Goal: Task Accomplishment & Management: Manage account settings

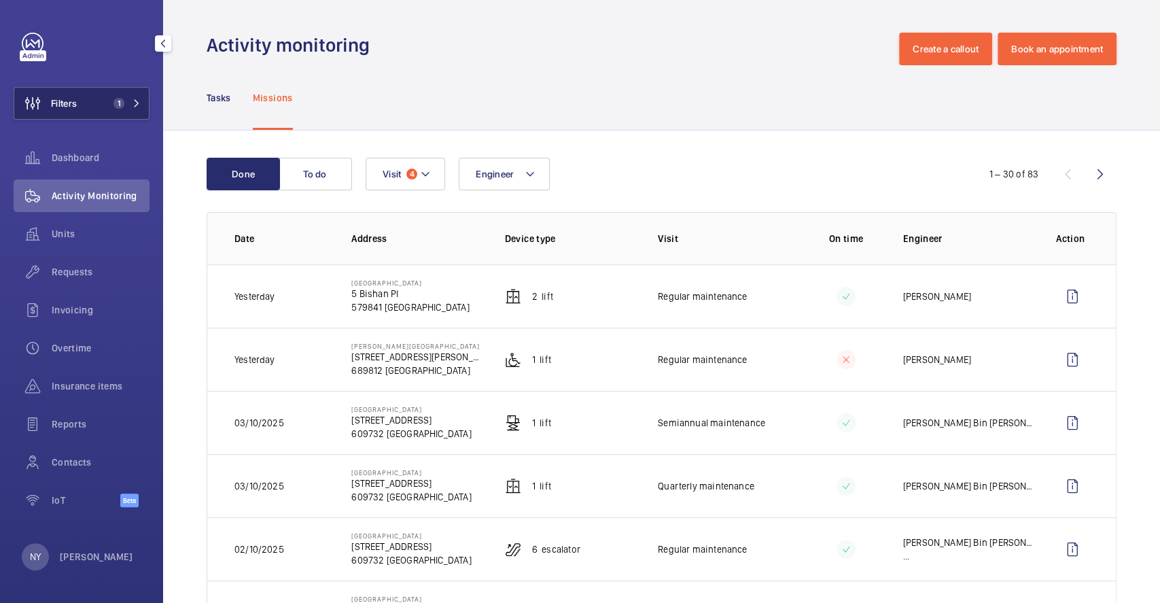
click at [115, 99] on span "1" at bounding box center [119, 103] width 11 height 11
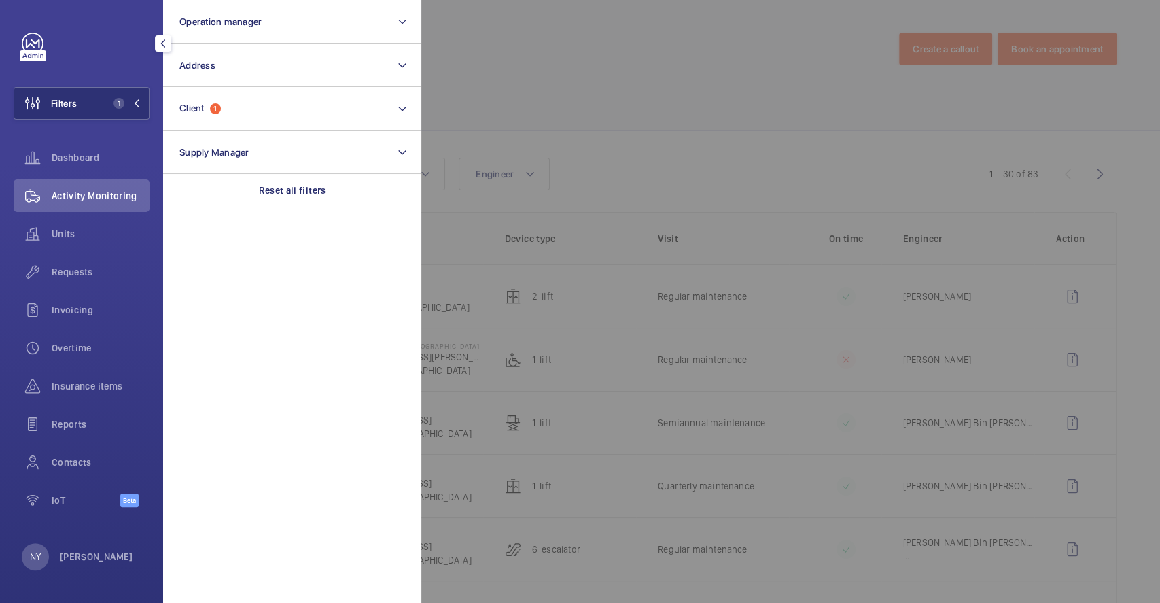
click at [532, 84] on div at bounding box center [1001, 301] width 1160 height 603
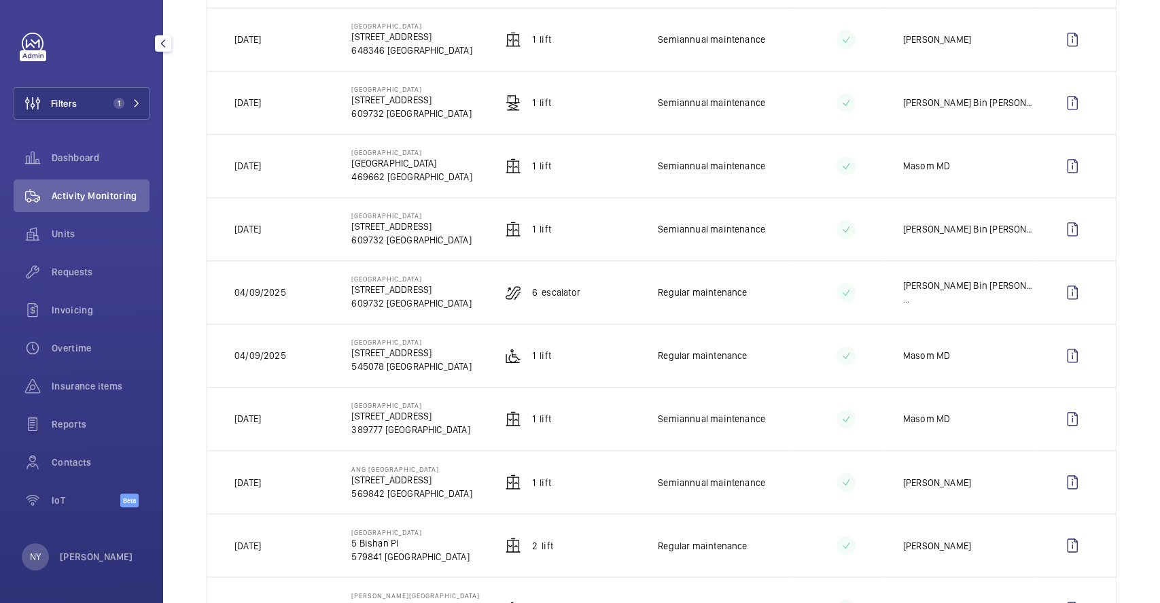
scroll to position [1359, 0]
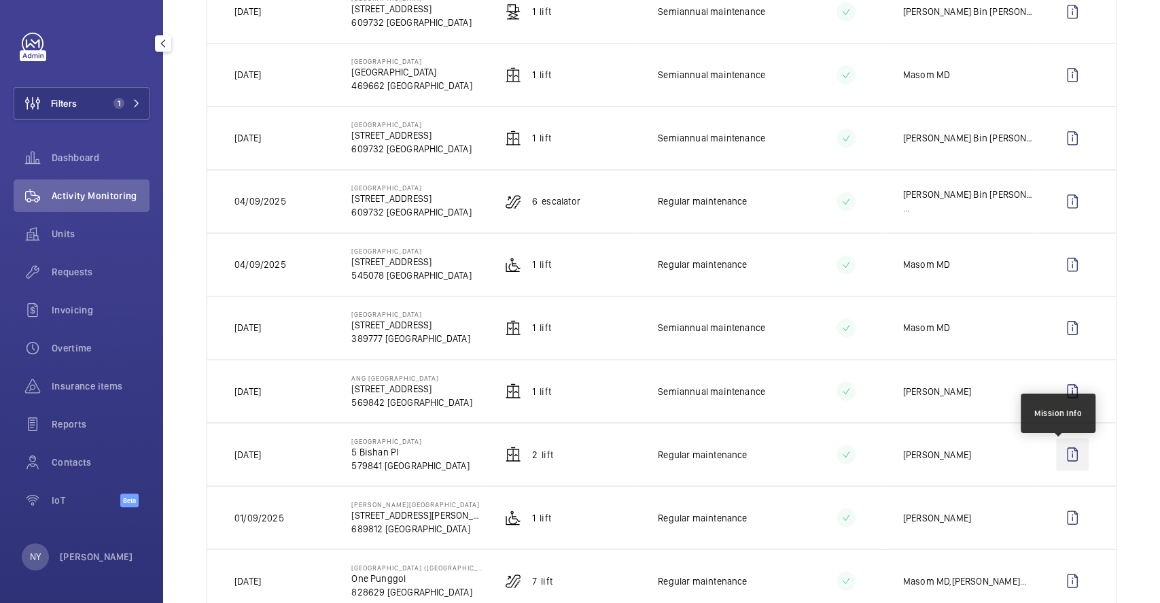
click at [1056, 453] on wm-front-icon-button at bounding box center [1072, 454] width 33 height 33
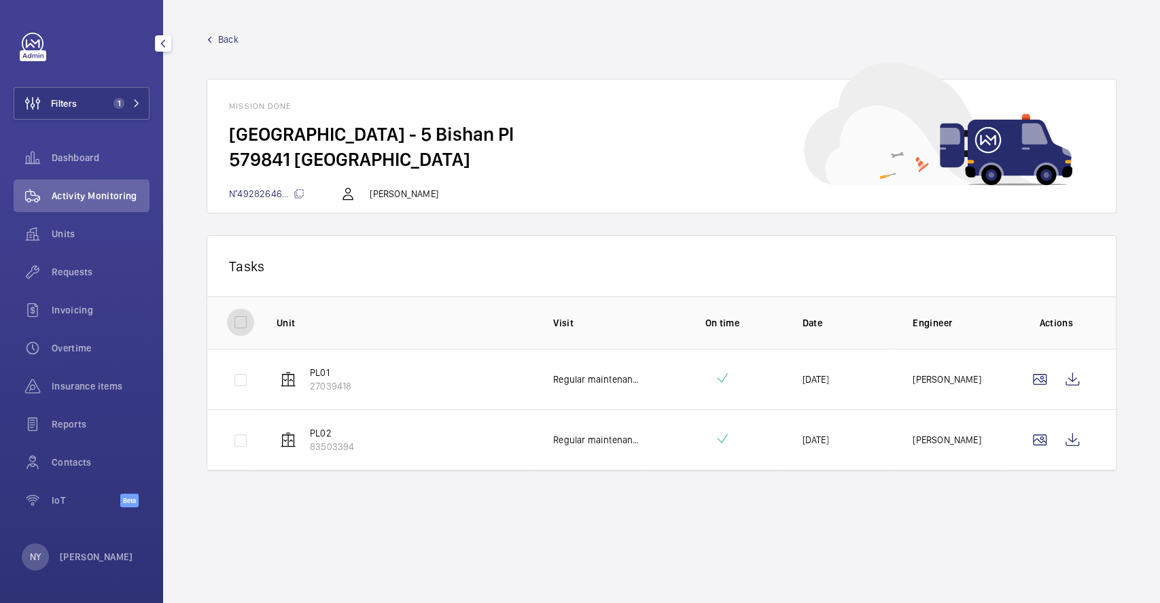
click at [245, 311] on input "checkbox" at bounding box center [240, 322] width 27 height 27
checkbox input "true"
click at [1030, 261] on button "Download 2 reports" at bounding box center [1039, 265] width 114 height 33
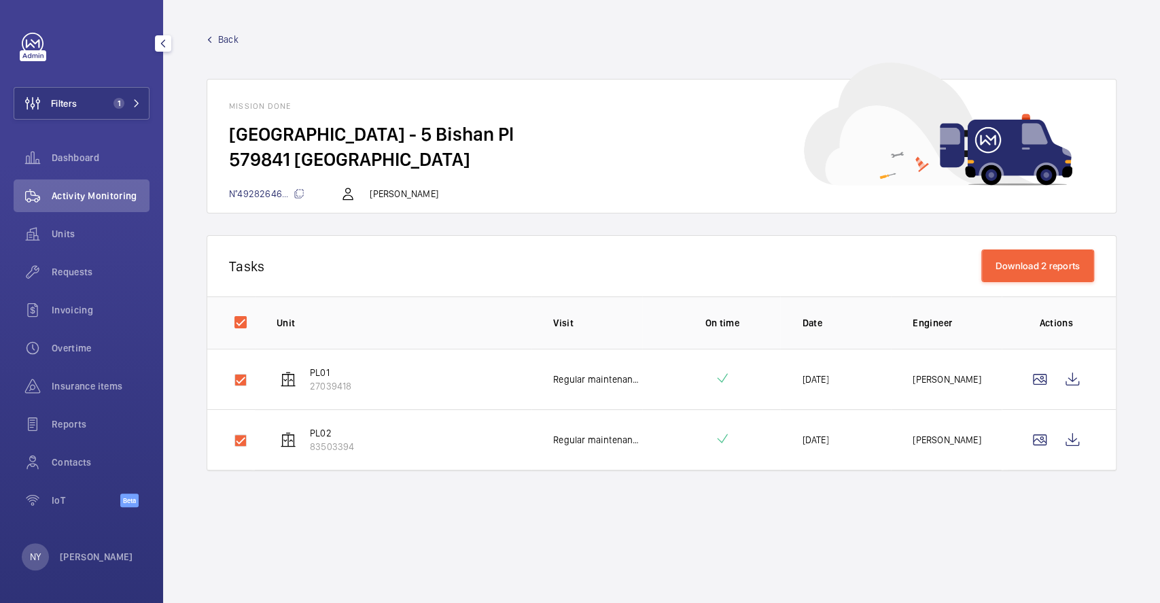
click at [225, 35] on span "Back" at bounding box center [228, 40] width 20 height 14
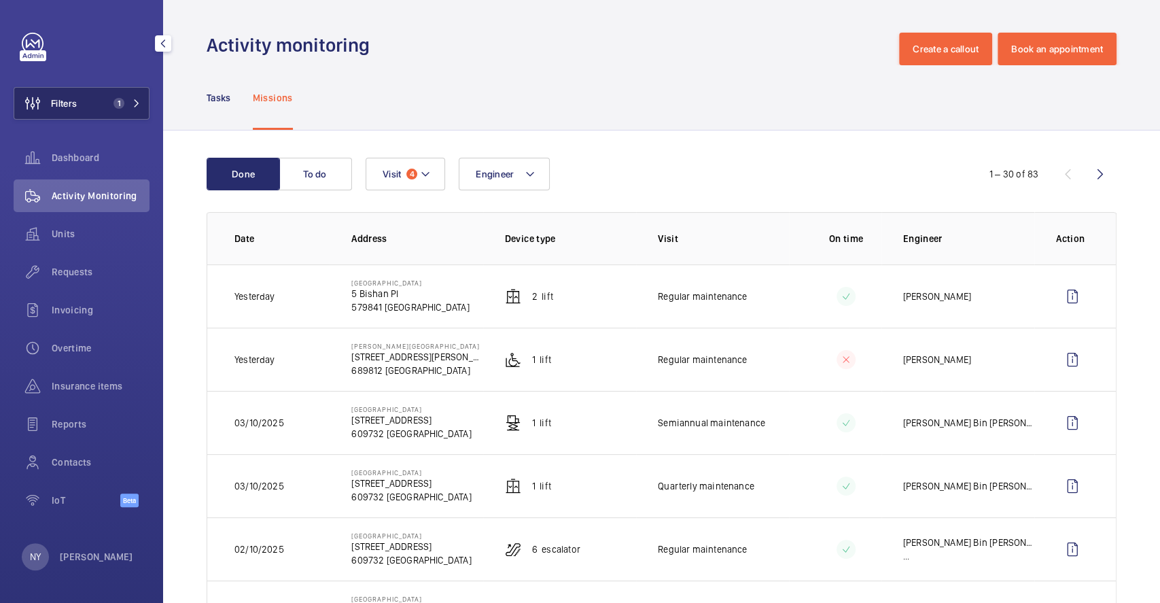
click at [94, 87] on button "Filters 1" at bounding box center [82, 103] width 136 height 33
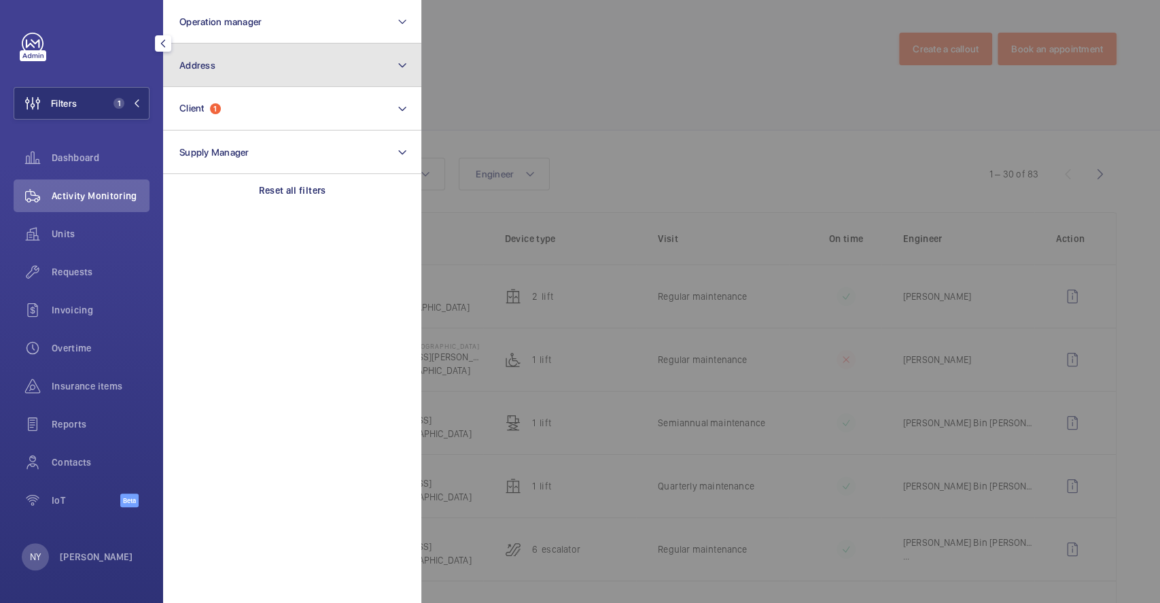
click at [247, 52] on button "Address" at bounding box center [292, 66] width 258 height 44
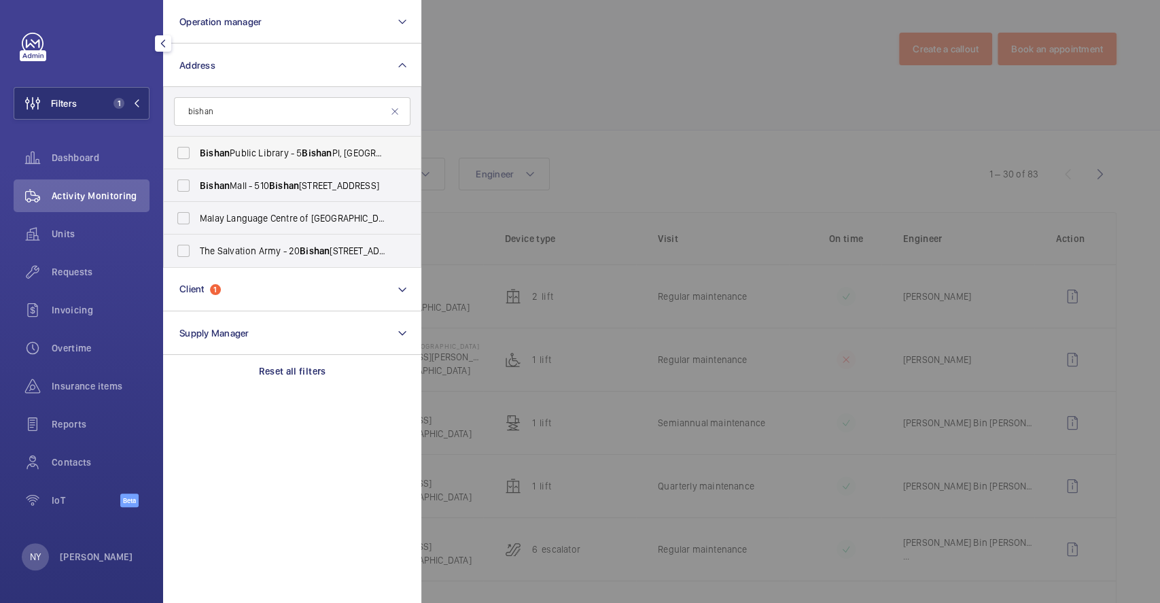
type input "bishan"
click at [243, 150] on span "[GEOGRAPHIC_DATA] - [STREET_ADDRESS]" at bounding box center [293, 153] width 187 height 14
click at [197, 150] on input "[GEOGRAPHIC_DATA] - [STREET_ADDRESS]" at bounding box center [183, 152] width 27 height 27
checkbox input "true"
click at [566, 99] on div at bounding box center [1001, 301] width 1160 height 603
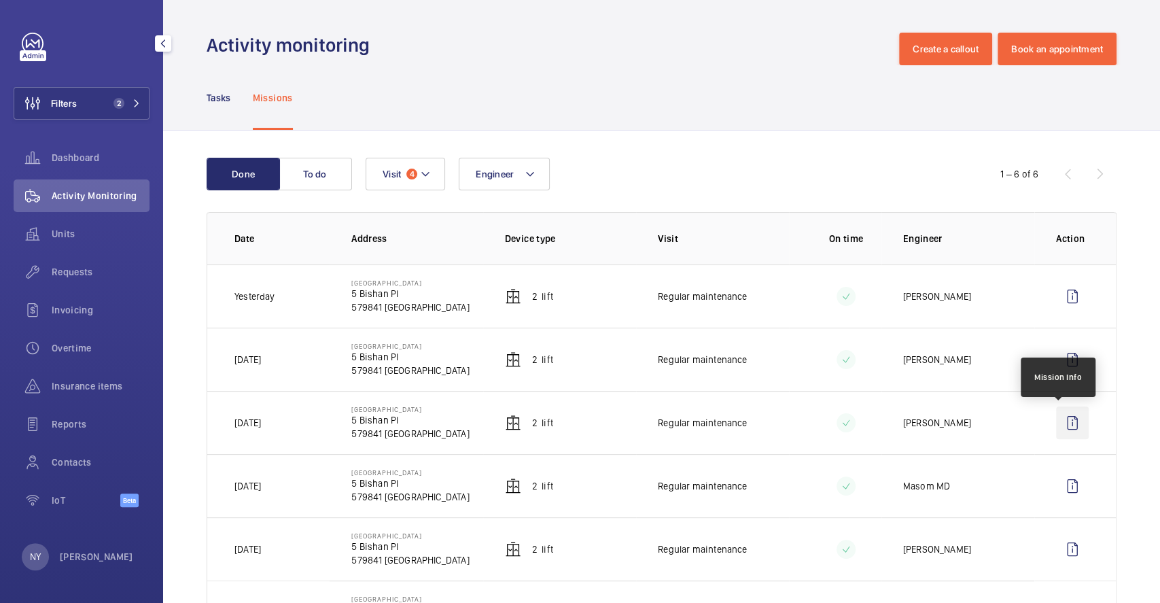
click at [1067, 417] on wm-front-icon-button at bounding box center [1072, 422] width 33 height 33
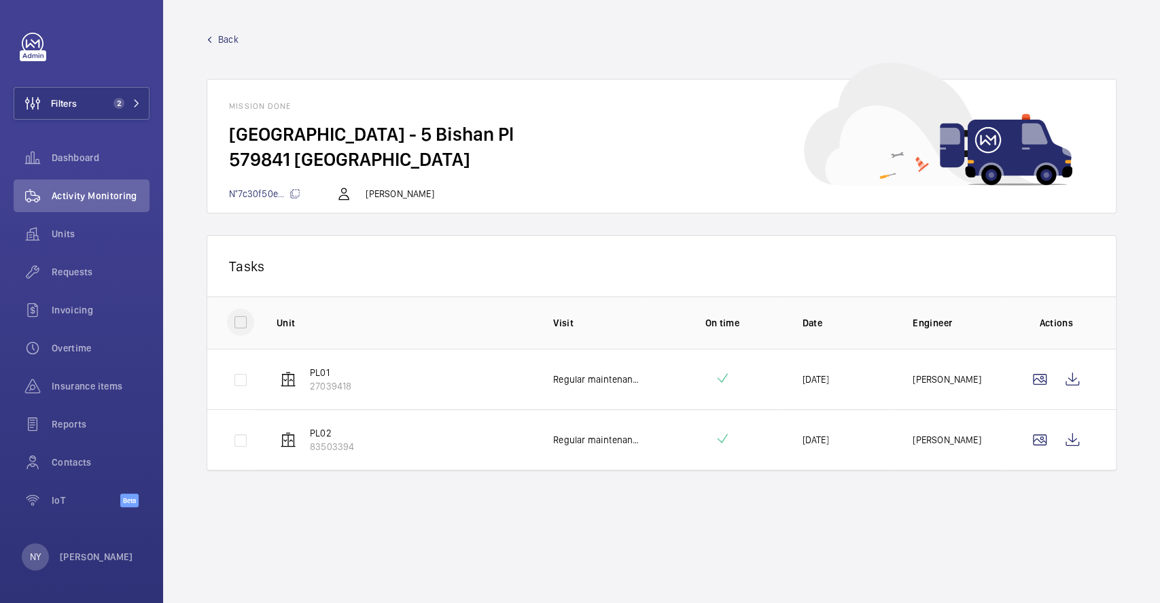
click at [225, 325] on div at bounding box center [240, 322] width 33 height 33
checkbox input "true"
click at [1077, 258] on button "Download 2 reports" at bounding box center [1039, 265] width 114 height 33
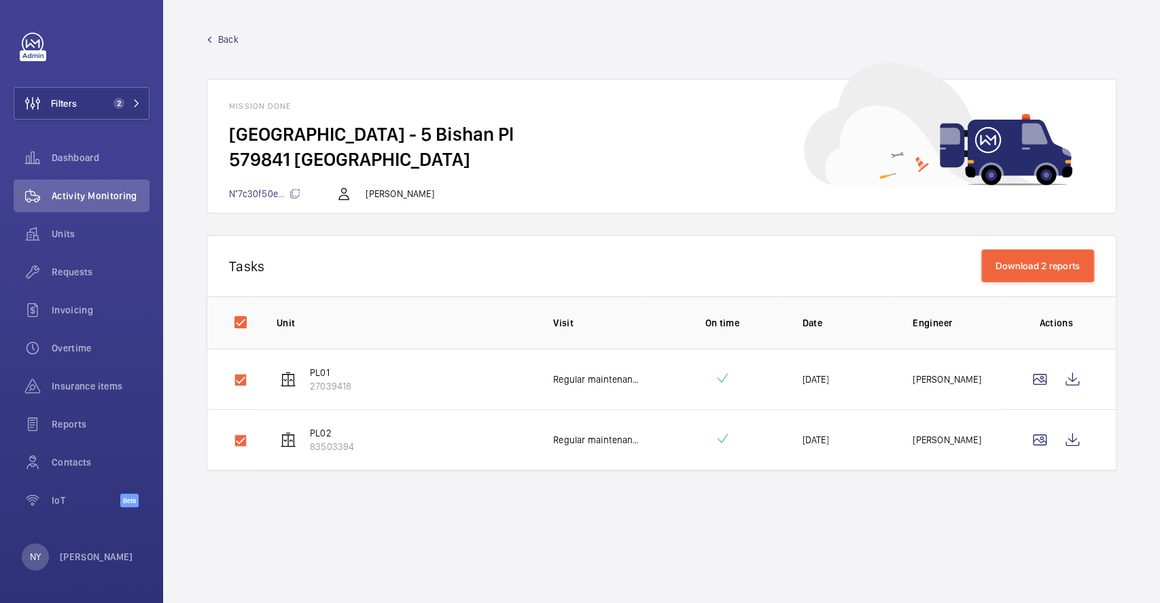
click at [232, 40] on span "Back" at bounding box center [228, 40] width 20 height 14
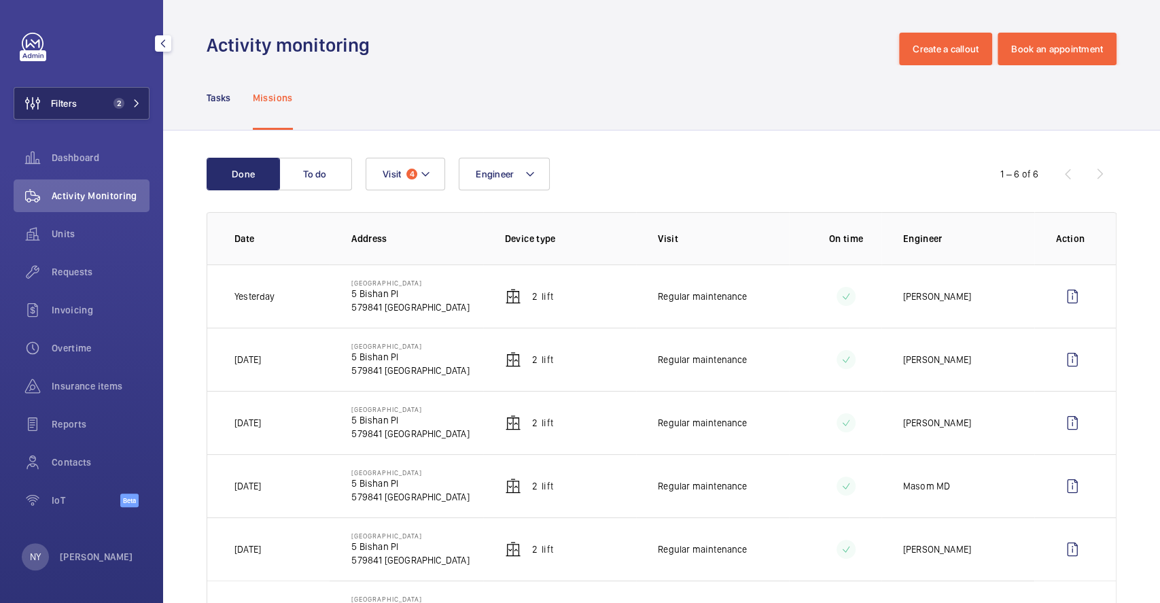
click at [107, 103] on button "Filters 2" at bounding box center [82, 103] width 136 height 33
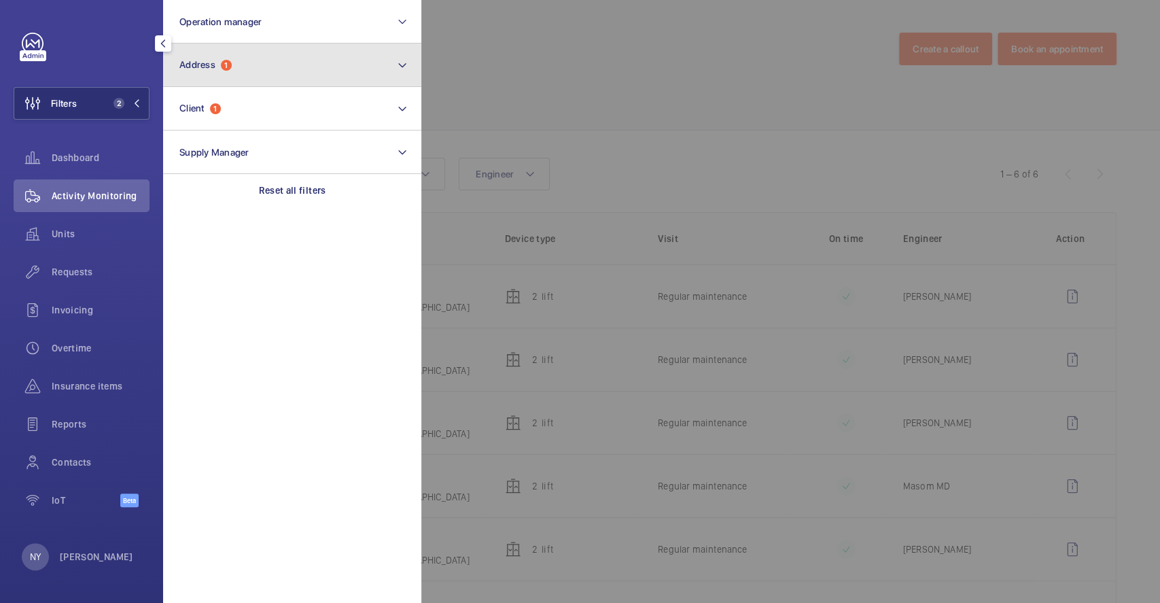
click at [230, 57] on button "Address 1" at bounding box center [292, 66] width 258 height 44
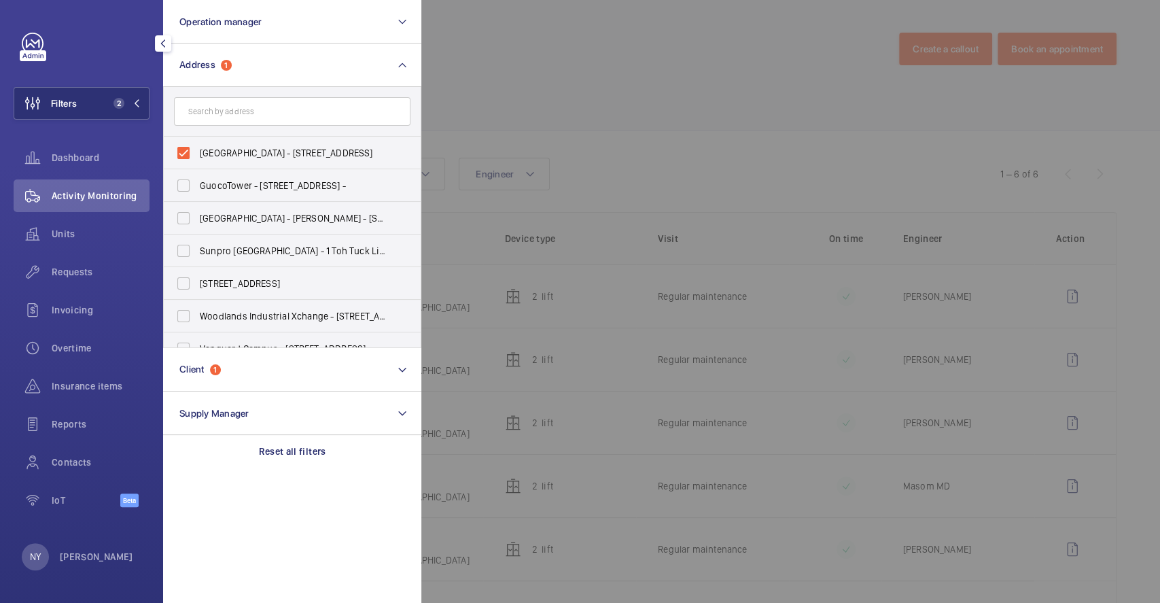
click at [213, 155] on span "[GEOGRAPHIC_DATA] - [STREET_ADDRESS]" at bounding box center [293, 153] width 187 height 14
click at [197, 155] on input "[GEOGRAPHIC_DATA] - [STREET_ADDRESS]" at bounding box center [183, 152] width 27 height 27
checkbox input "false"
click at [644, 50] on div at bounding box center [1001, 301] width 1160 height 603
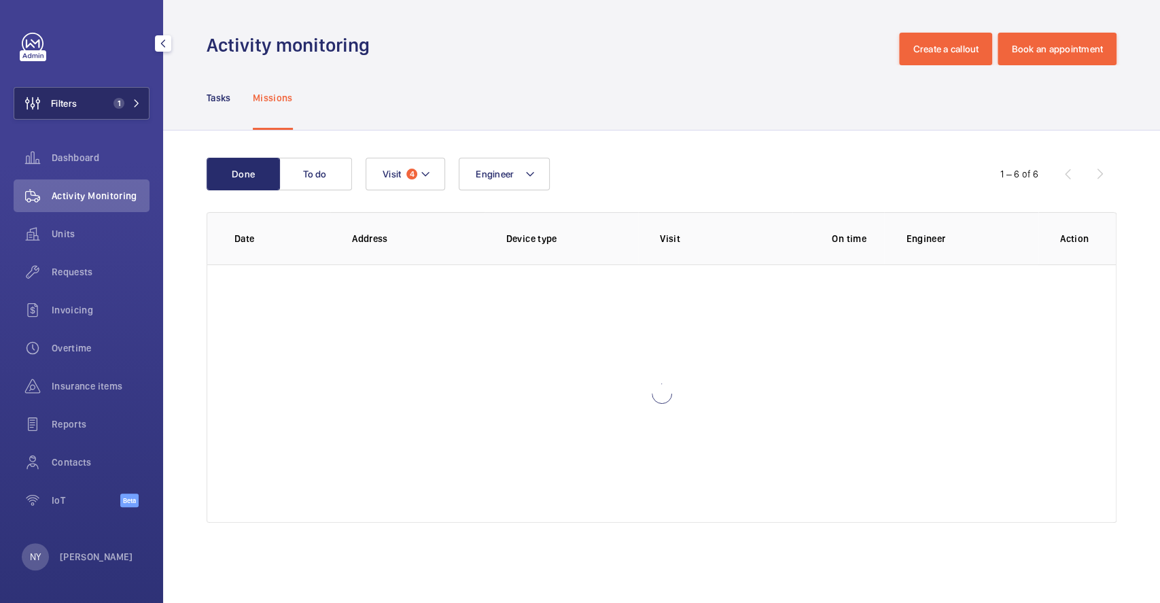
click at [82, 108] on button "Filters 1" at bounding box center [82, 103] width 136 height 33
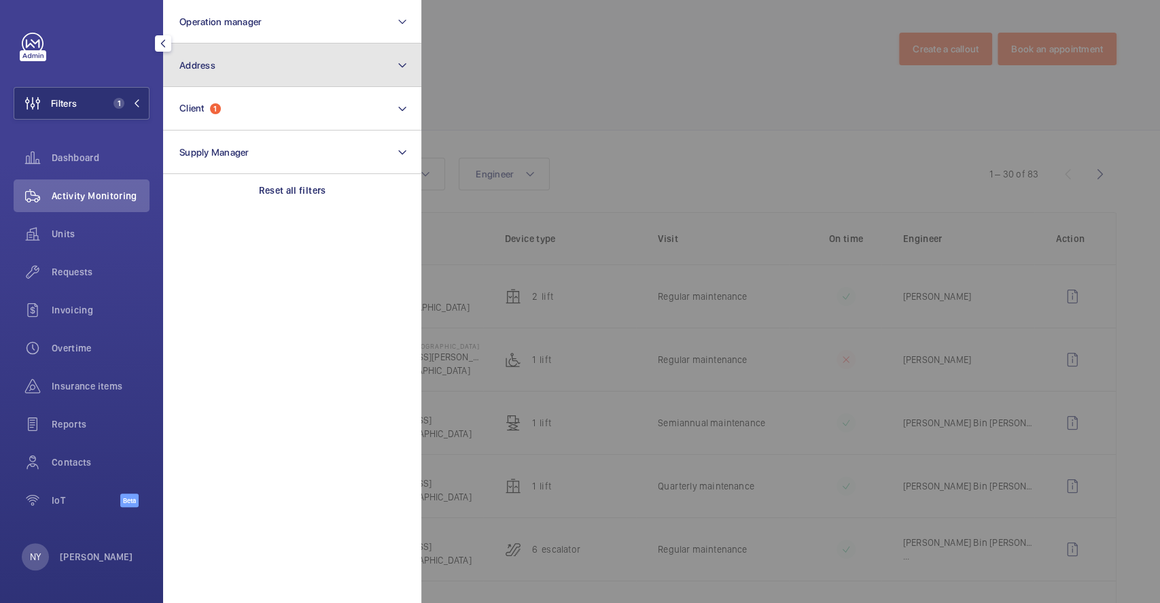
click at [271, 64] on button "Address" at bounding box center [292, 66] width 258 height 44
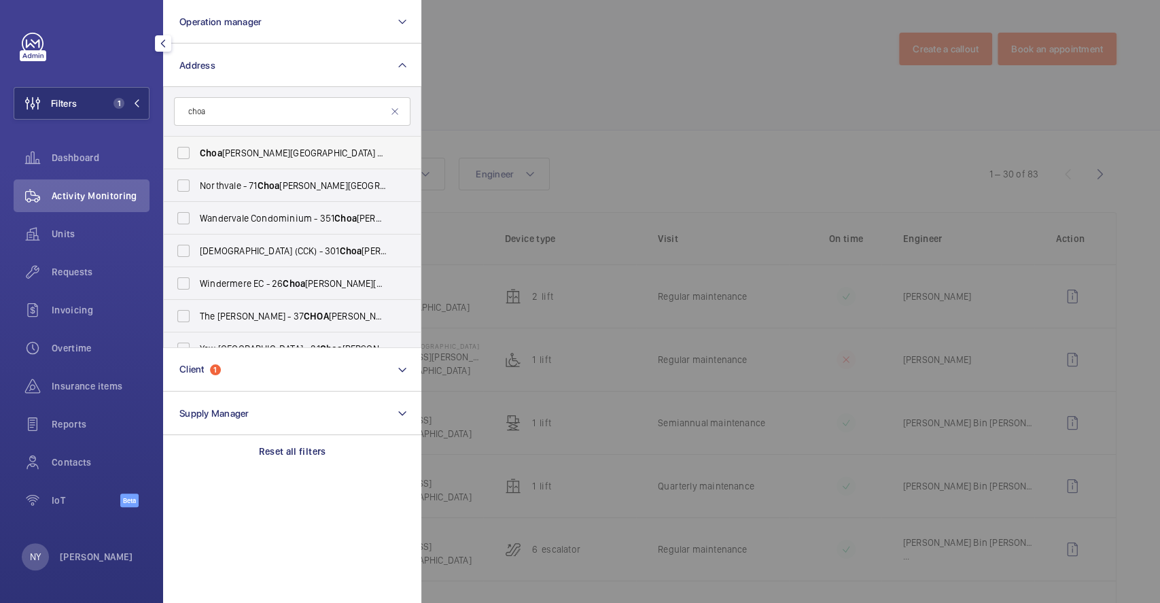
type input "choa"
click at [290, 145] on label "[PERSON_NAME][GEOGRAPHIC_DATA] - [STREET_ADDRESS][PERSON_NAME]" at bounding box center [282, 153] width 237 height 33
click at [197, 145] on input "[PERSON_NAME][GEOGRAPHIC_DATA] - [STREET_ADDRESS][PERSON_NAME]" at bounding box center [183, 152] width 27 height 27
checkbox input "true"
click at [705, 136] on div at bounding box center [1001, 301] width 1160 height 603
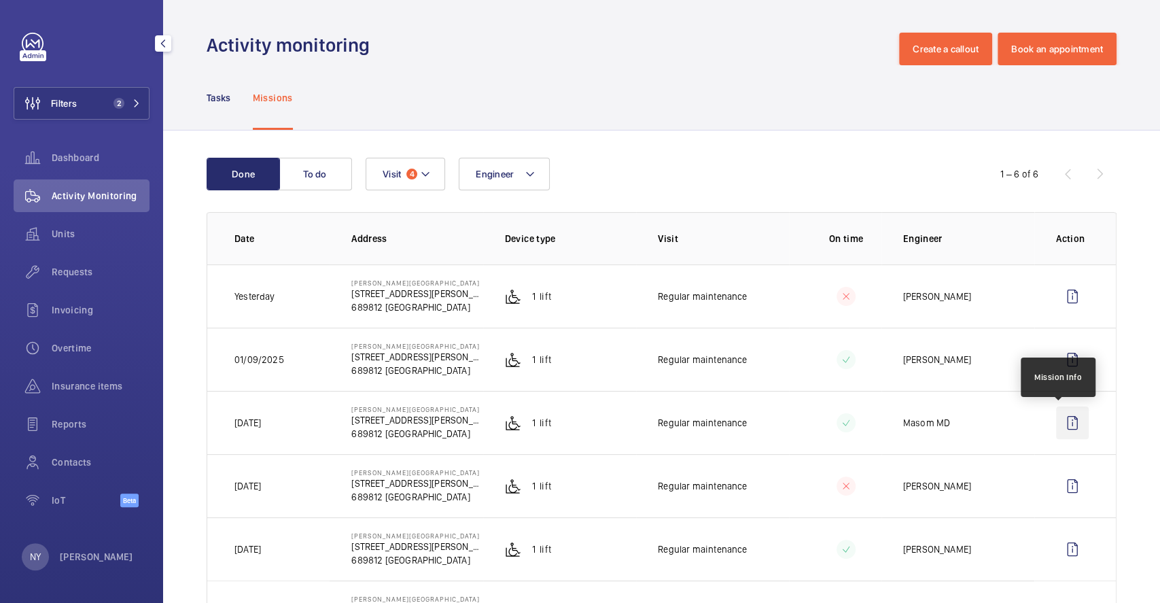
click at [1056, 417] on wm-front-icon-button at bounding box center [1072, 422] width 33 height 33
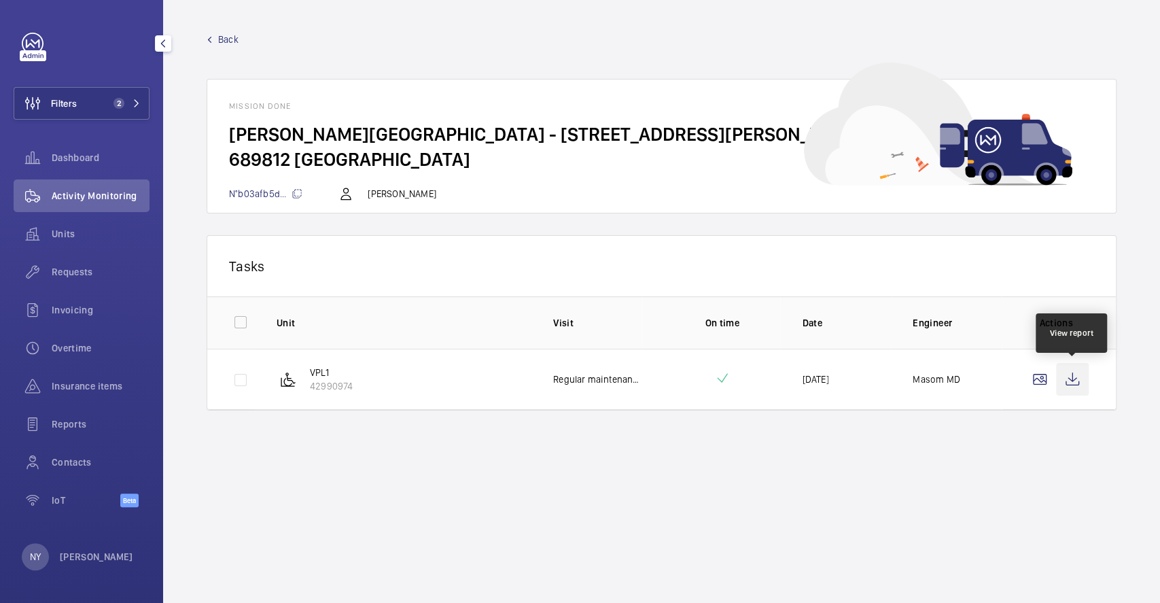
click at [1071, 383] on wm-front-icon-button at bounding box center [1072, 379] width 33 height 33
click at [224, 39] on span "Back" at bounding box center [228, 40] width 20 height 14
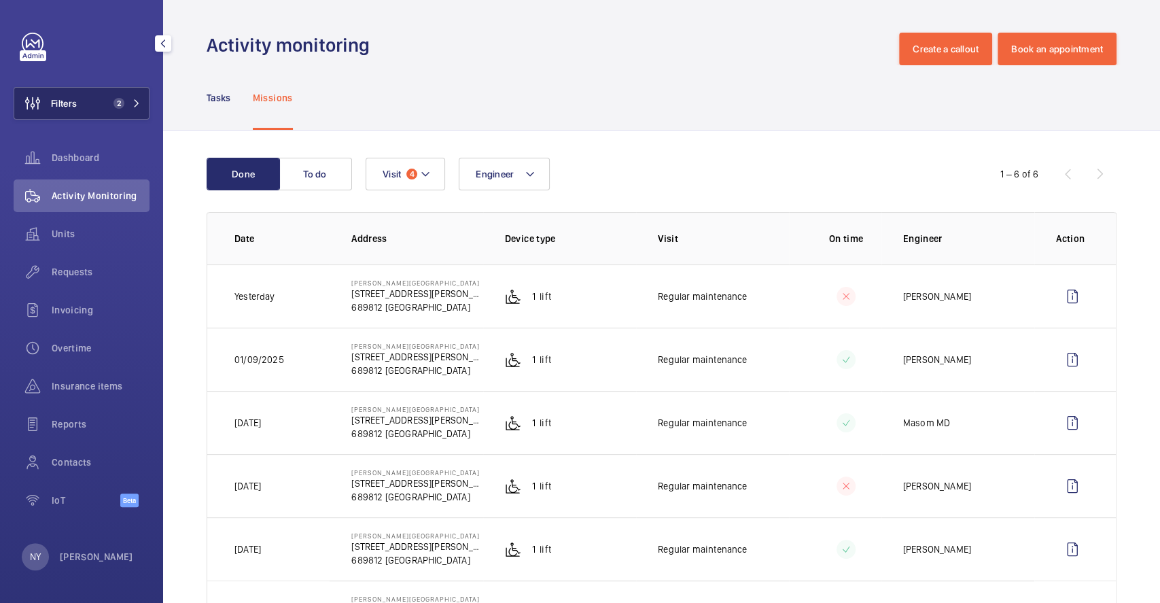
click at [68, 92] on span "Filters" at bounding box center [45, 103] width 63 height 33
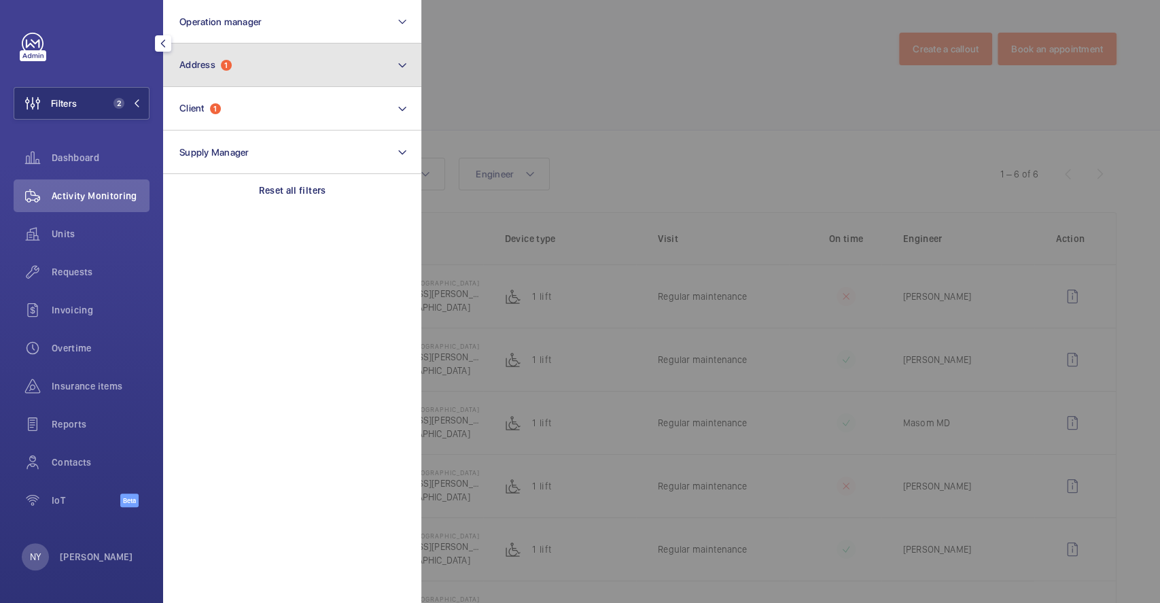
click at [239, 46] on button "Address 1" at bounding box center [292, 66] width 258 height 44
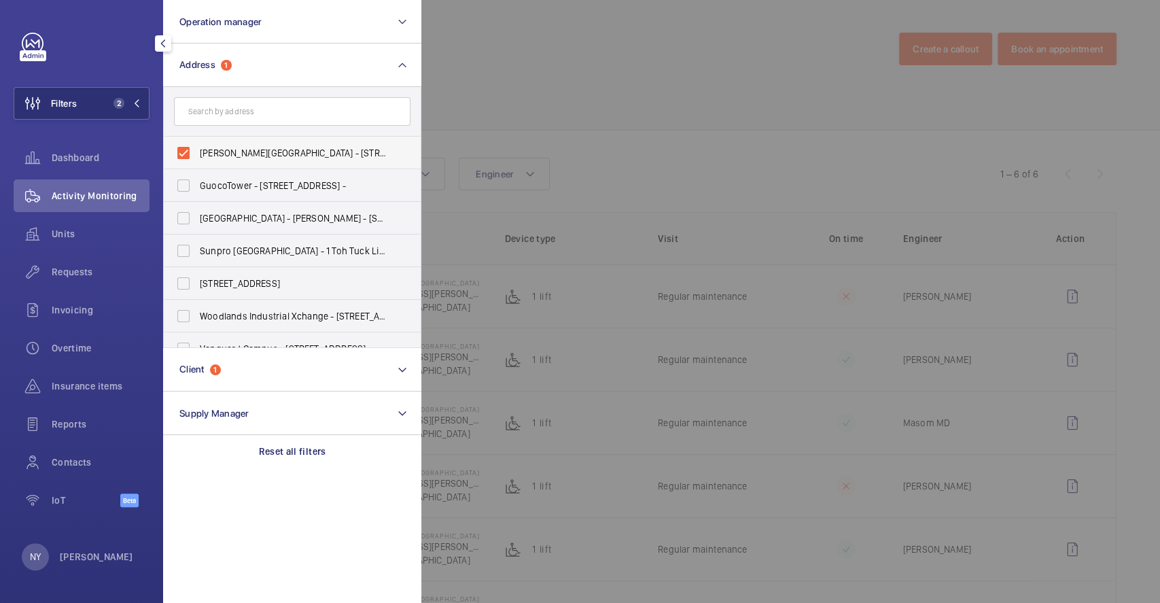
click at [226, 150] on span "[PERSON_NAME][GEOGRAPHIC_DATA] - [STREET_ADDRESS][PERSON_NAME]" at bounding box center [293, 153] width 187 height 14
click at [197, 150] on input "[PERSON_NAME][GEOGRAPHIC_DATA] - [STREET_ADDRESS][PERSON_NAME]" at bounding box center [183, 152] width 27 height 27
checkbox input "false"
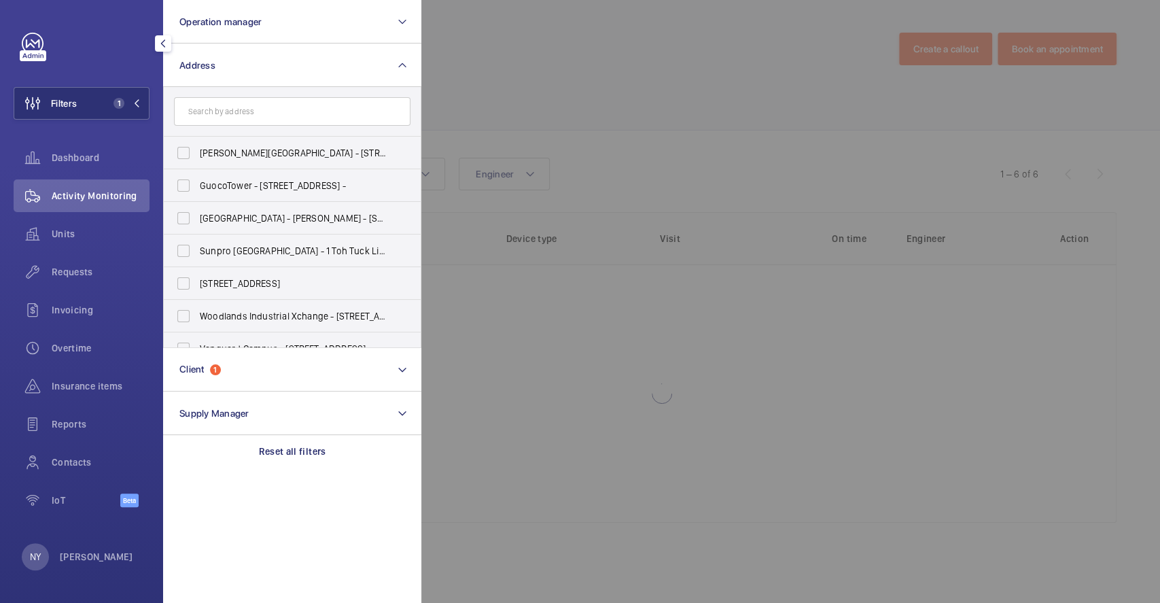
click at [623, 101] on div at bounding box center [1001, 301] width 1160 height 603
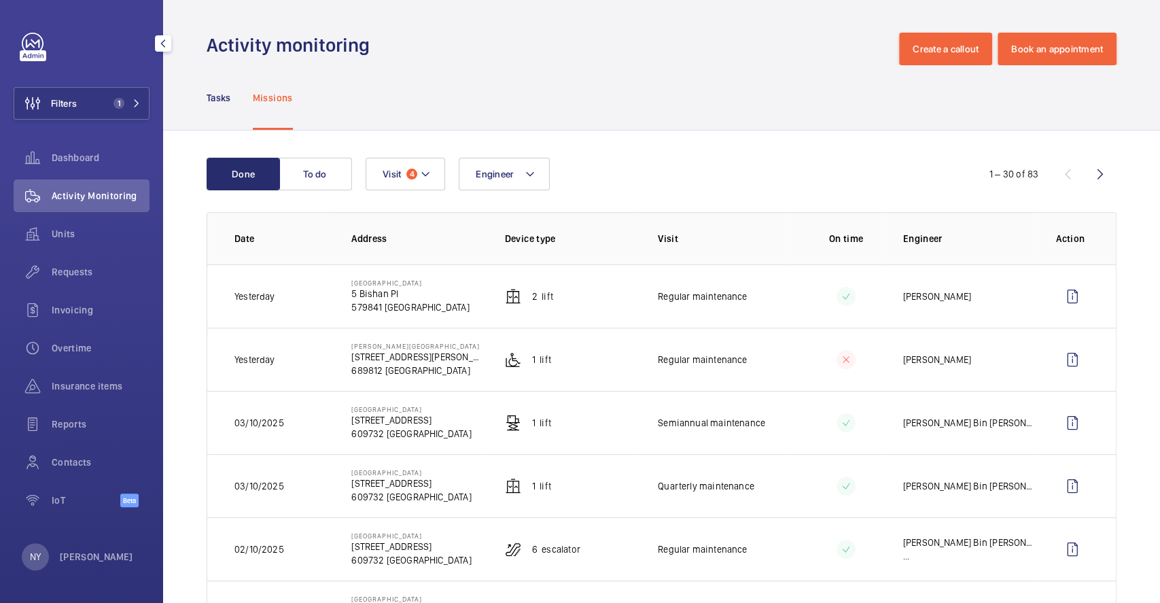
click at [83, 84] on div "Filters 1 Dashboard Activity Monitoring Units Requests Invoicing Overtime Insur…" at bounding box center [82, 277] width 136 height 489
click at [39, 108] on wm-front-icon-button at bounding box center [32, 103] width 37 height 33
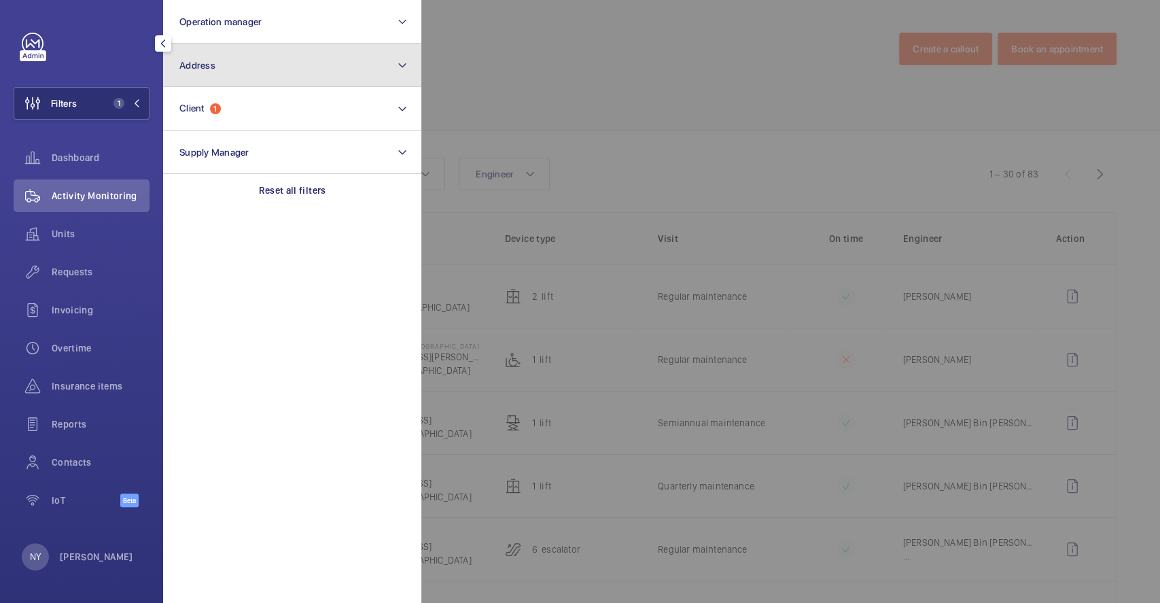
click at [211, 56] on button "Address" at bounding box center [292, 66] width 258 height 44
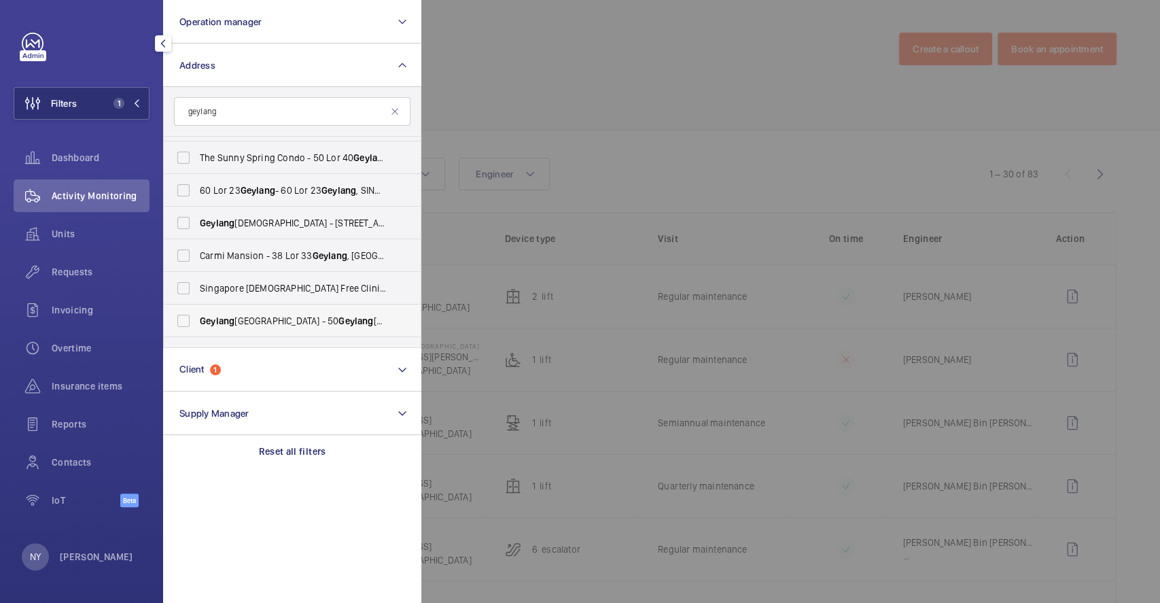
scroll to position [249, 0]
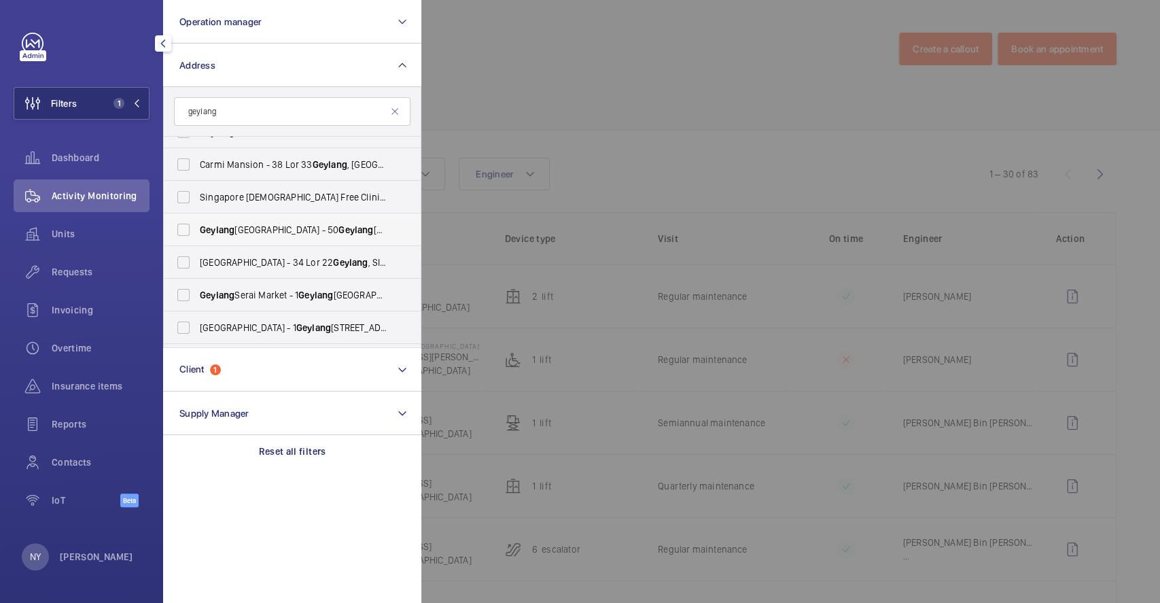
type input "geylang"
click at [277, 234] on span "[GEOGRAPHIC_DATA] - [STREET_ADDRESS]" at bounding box center [293, 230] width 187 height 14
click at [197, 234] on input "[GEOGRAPHIC_DATA] - [STREET_ADDRESS]" at bounding box center [183, 229] width 27 height 27
checkbox input "true"
click at [610, 109] on div at bounding box center [1001, 301] width 1160 height 603
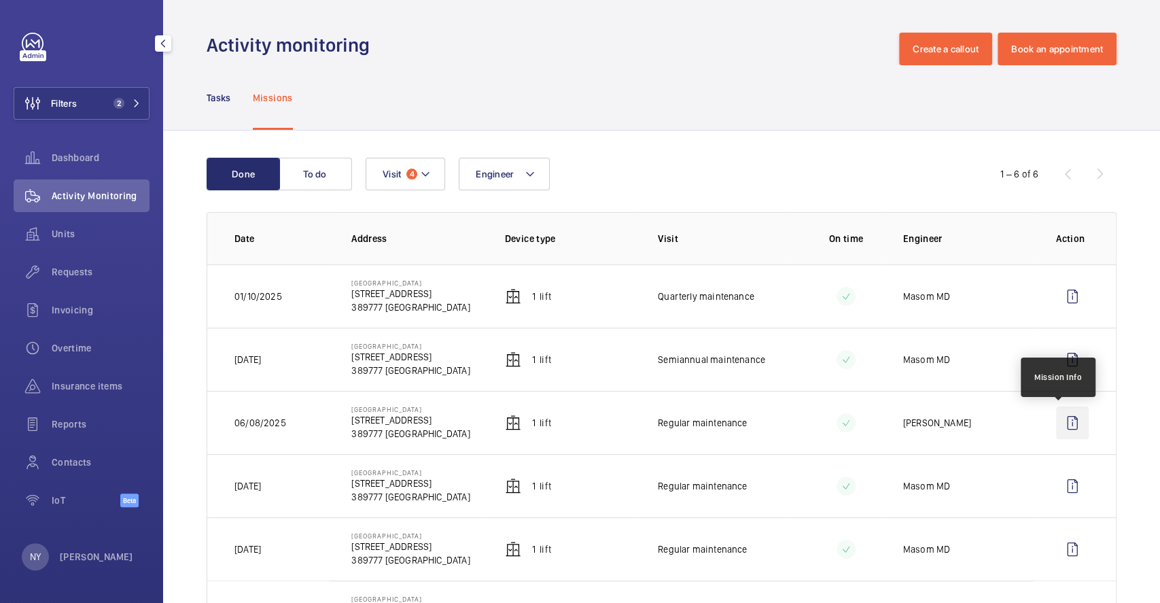
click at [1056, 430] on wm-front-icon-button at bounding box center [1072, 422] width 33 height 33
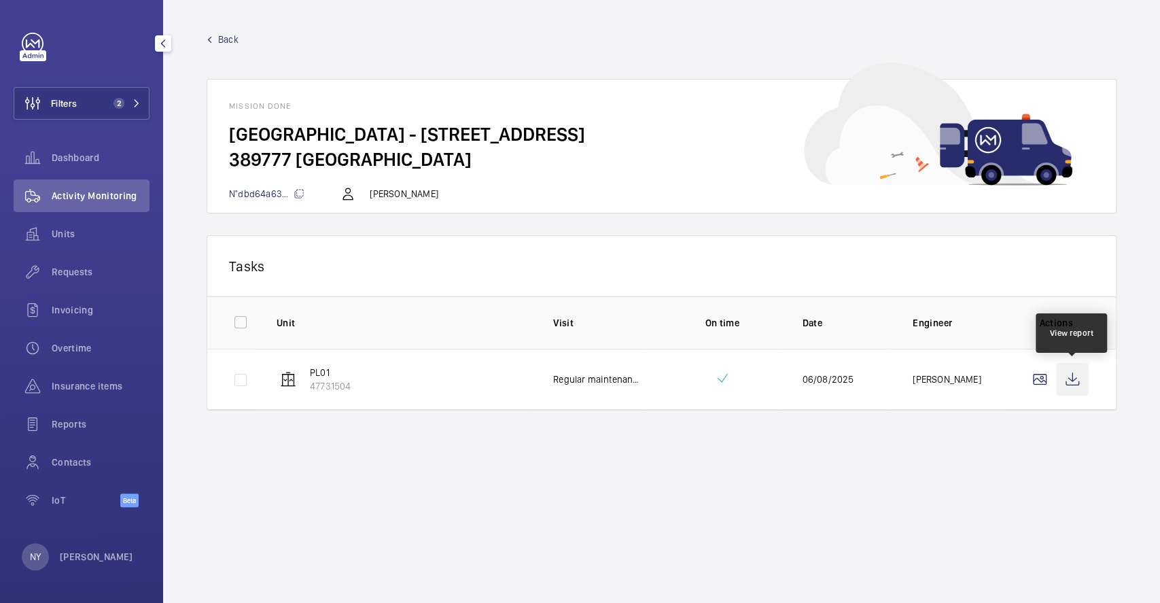
click at [1070, 385] on wm-front-icon-button at bounding box center [1072, 379] width 33 height 33
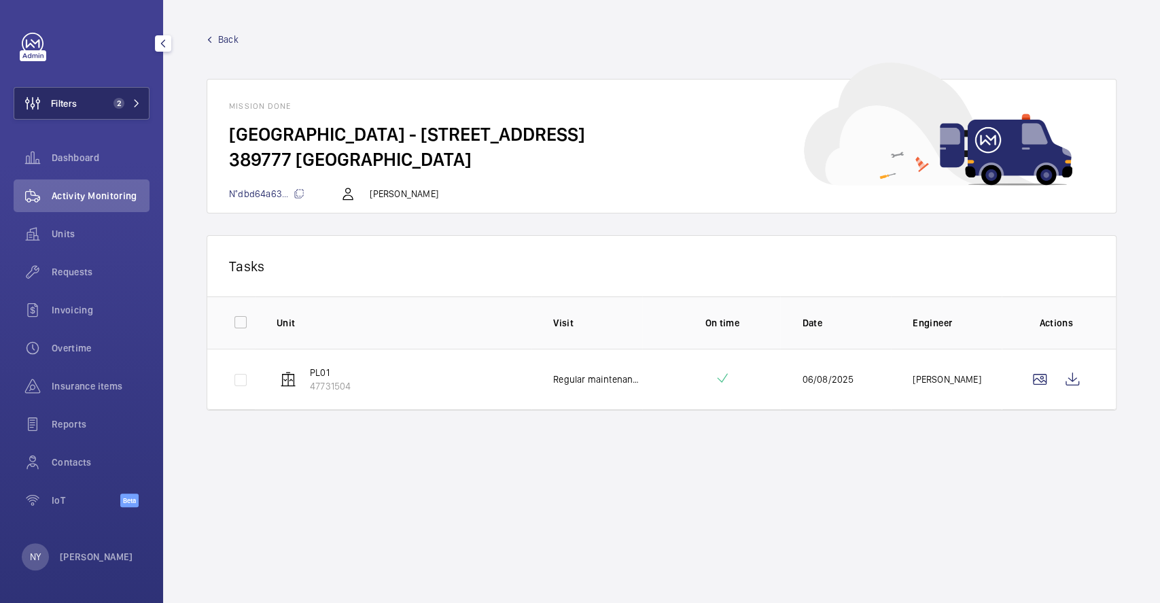
click at [79, 106] on button "Filters 2" at bounding box center [82, 103] width 136 height 33
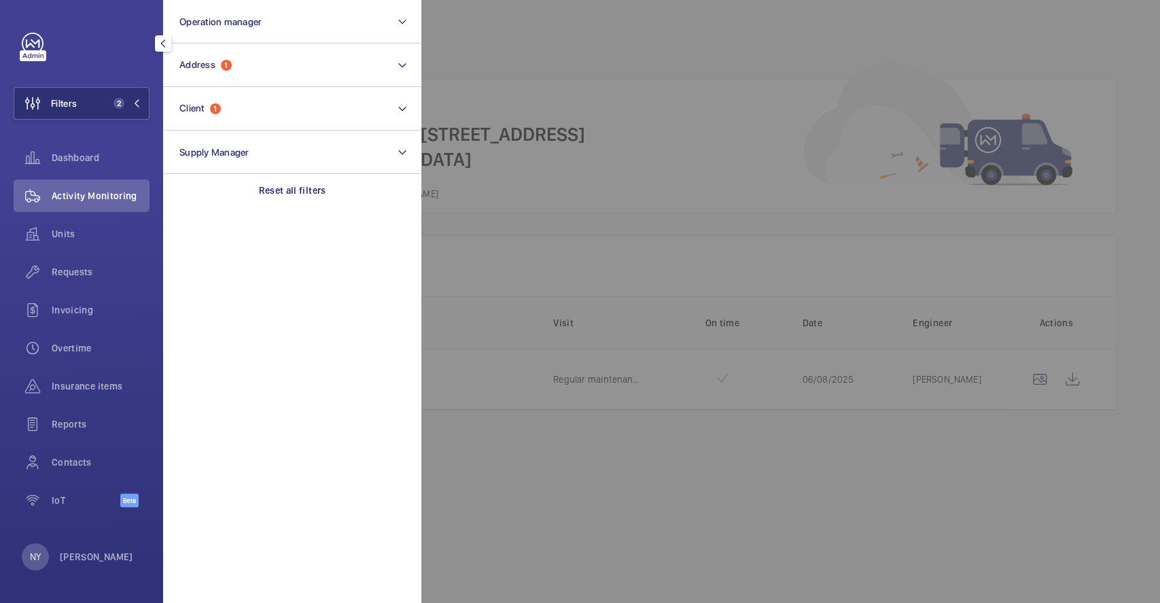
click at [481, 65] on div at bounding box center [1001, 301] width 1160 height 603
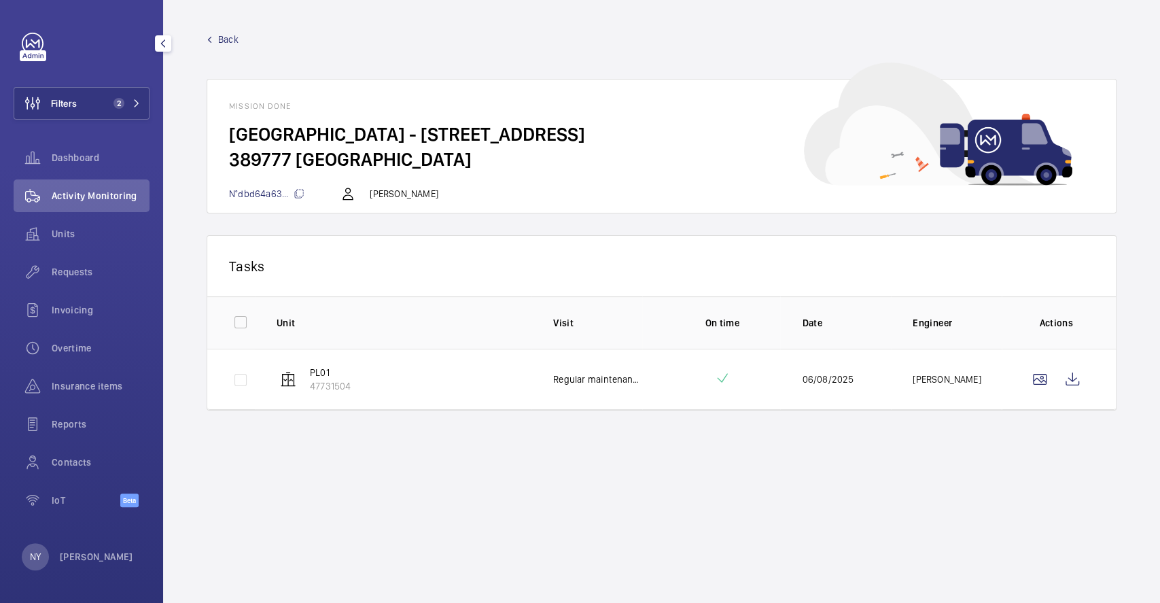
click at [220, 38] on span "Back" at bounding box center [228, 40] width 20 height 14
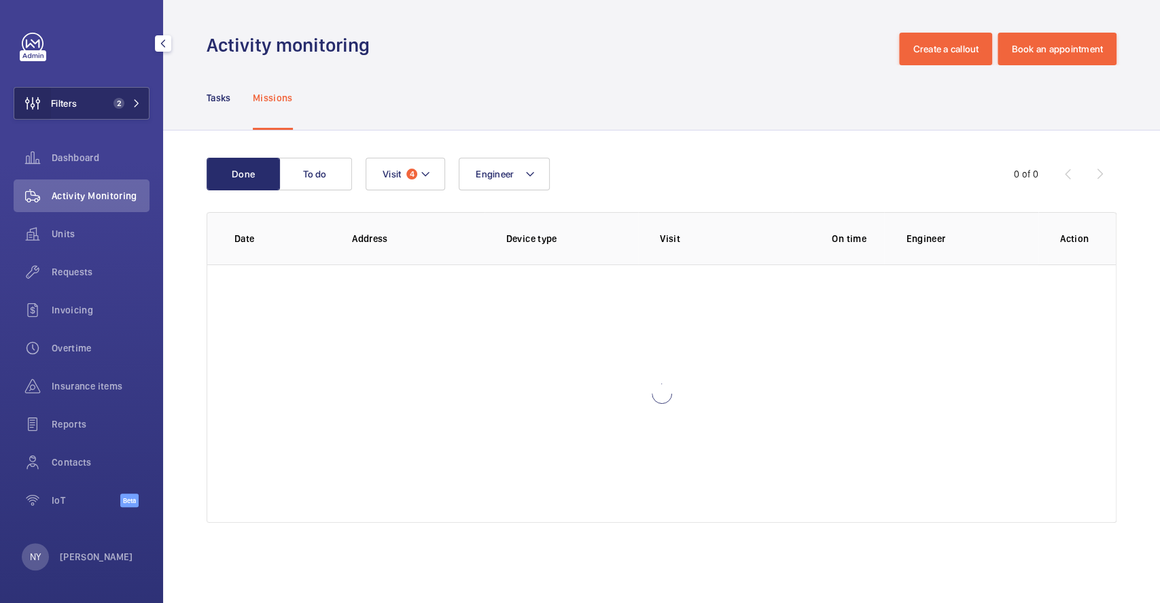
click at [49, 100] on wm-front-icon-button at bounding box center [32, 103] width 37 height 33
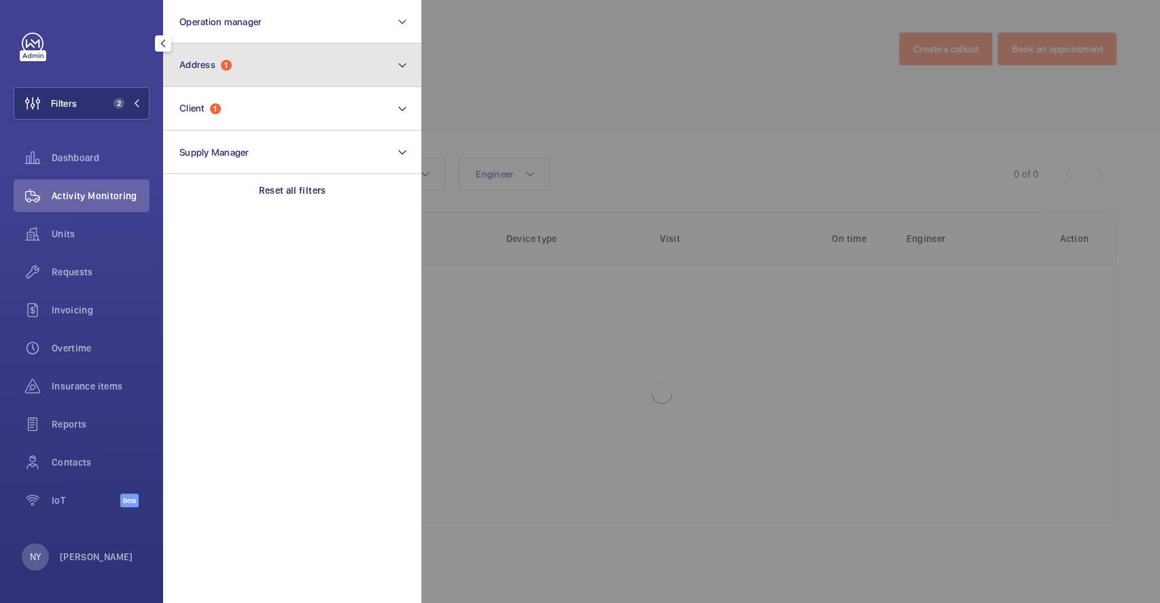
click at [215, 59] on span "Address" at bounding box center [197, 64] width 36 height 11
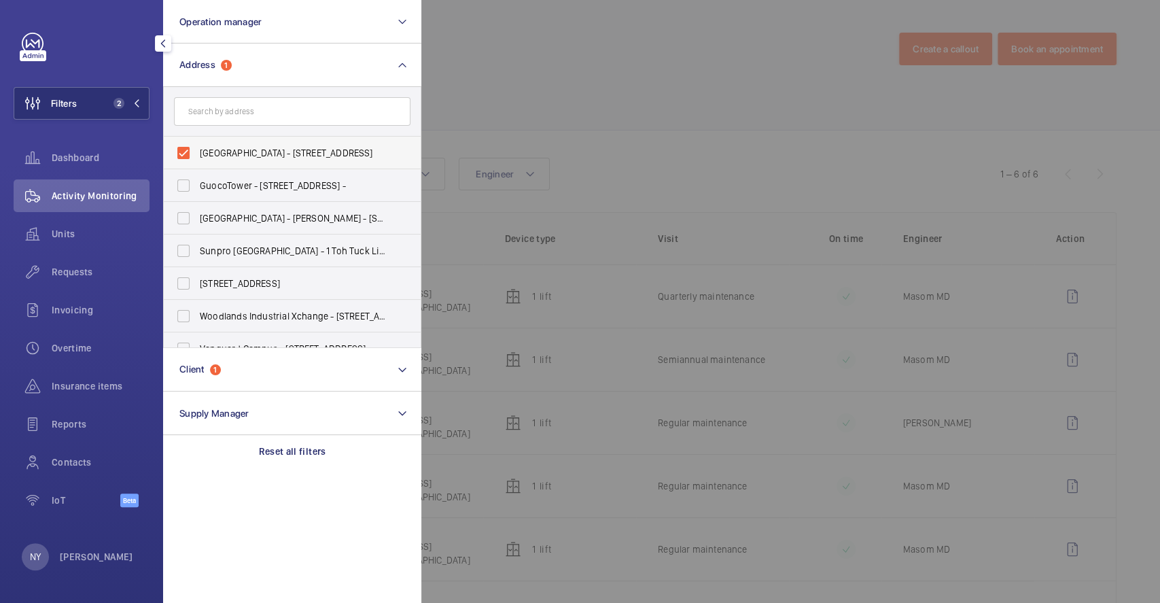
click at [232, 158] on span "[GEOGRAPHIC_DATA] - [STREET_ADDRESS]" at bounding box center [293, 153] width 187 height 14
click at [197, 158] on input "[GEOGRAPHIC_DATA] - [STREET_ADDRESS]" at bounding box center [183, 152] width 27 height 27
checkbox input "false"
click at [522, 42] on div at bounding box center [1001, 301] width 1160 height 603
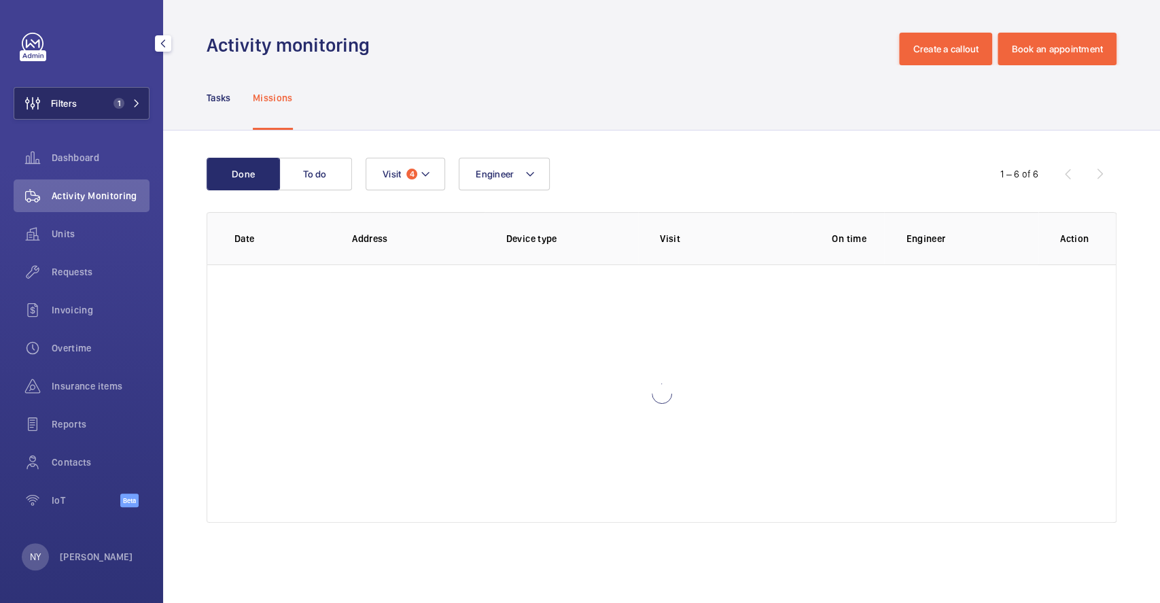
click at [102, 97] on button "Filters 1" at bounding box center [82, 103] width 136 height 33
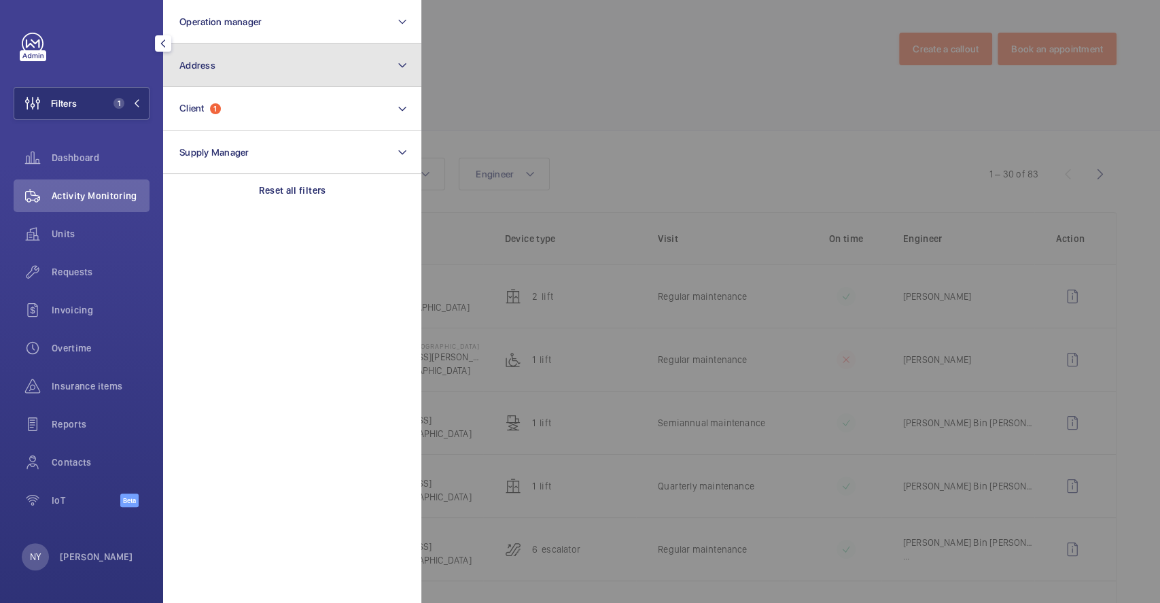
click at [212, 70] on button "Address" at bounding box center [292, 66] width 258 height 44
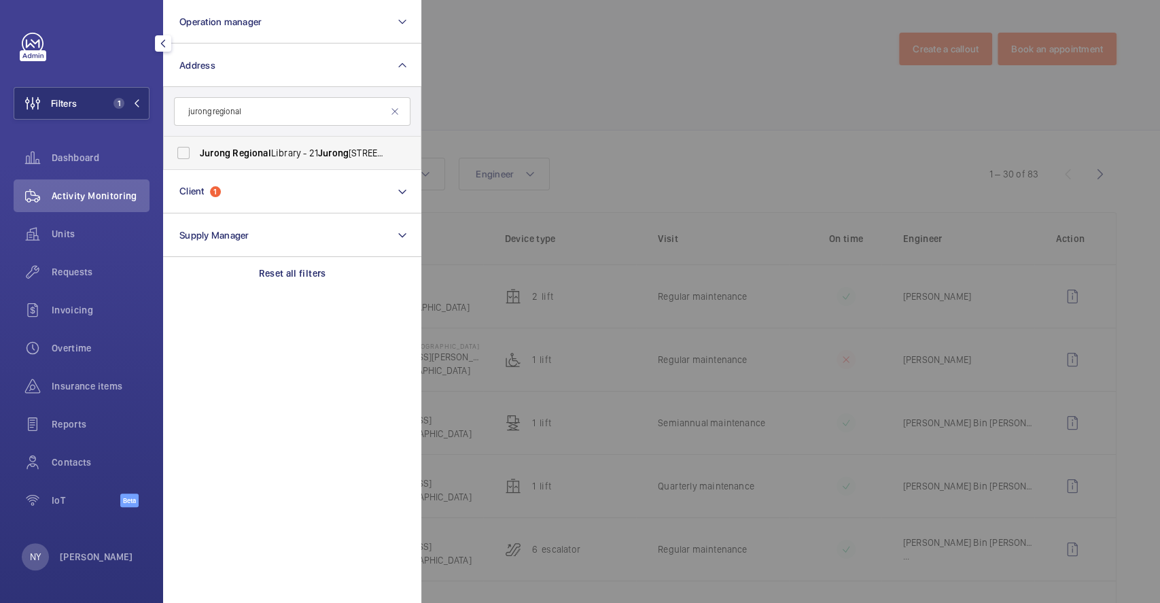
type input "jurong regional"
click at [230, 151] on span "[GEOGRAPHIC_DATA] - [STREET_ADDRESS]" at bounding box center [293, 153] width 187 height 14
click at [197, 151] on input "[GEOGRAPHIC_DATA] - [STREET_ADDRESS]" at bounding box center [183, 152] width 27 height 27
checkbox input "true"
click at [715, 124] on div at bounding box center [1001, 301] width 1160 height 603
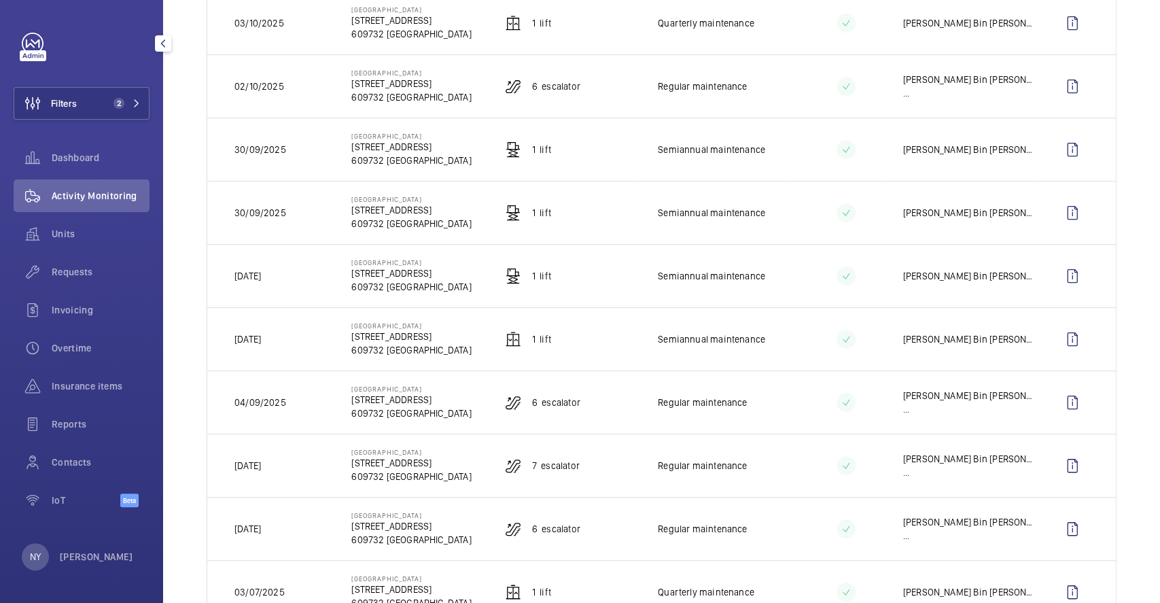
scroll to position [362, 0]
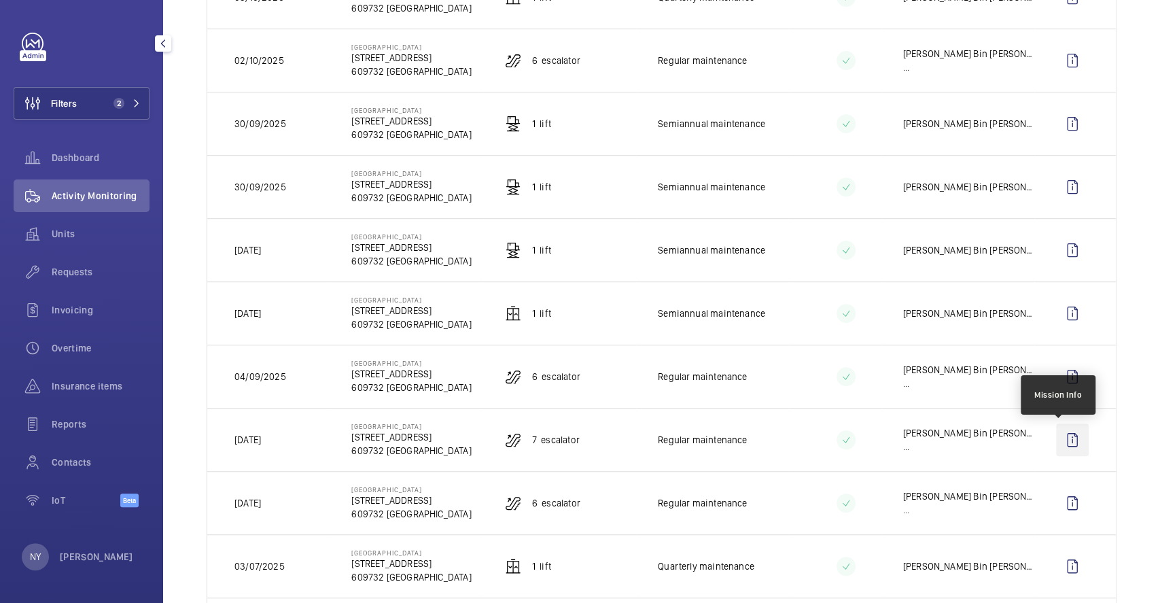
click at [1060, 439] on wm-front-icon-button at bounding box center [1072, 439] width 33 height 33
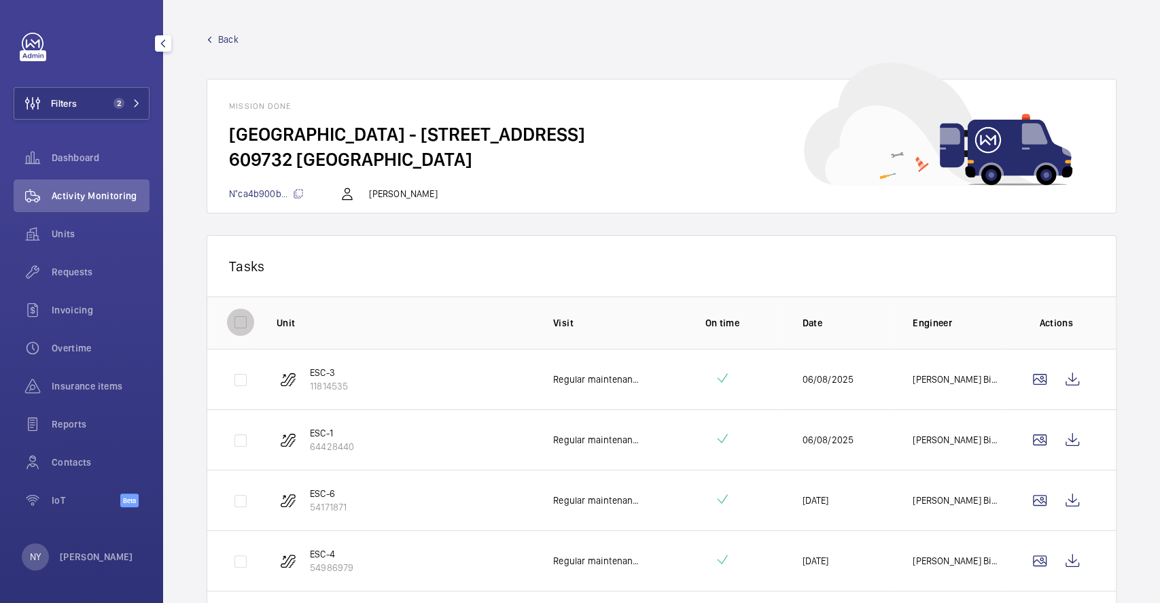
click at [237, 317] on input "checkbox" at bounding box center [240, 322] width 27 height 27
checkbox input "true"
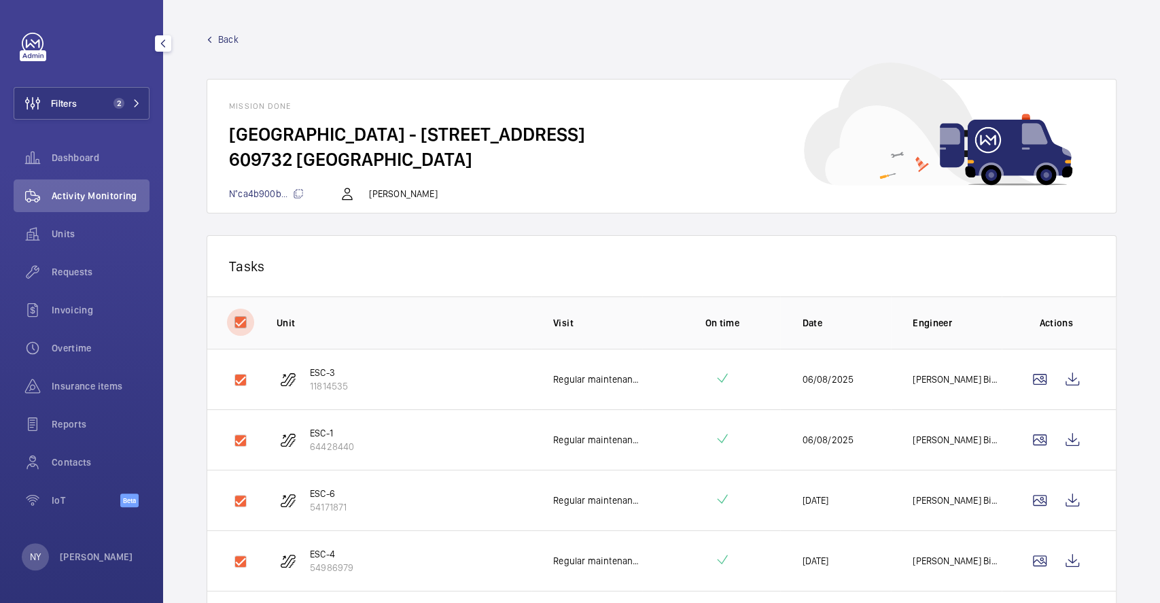
checkbox input "true"
click at [1018, 269] on button "Download 7 reports" at bounding box center [1039, 265] width 114 height 33
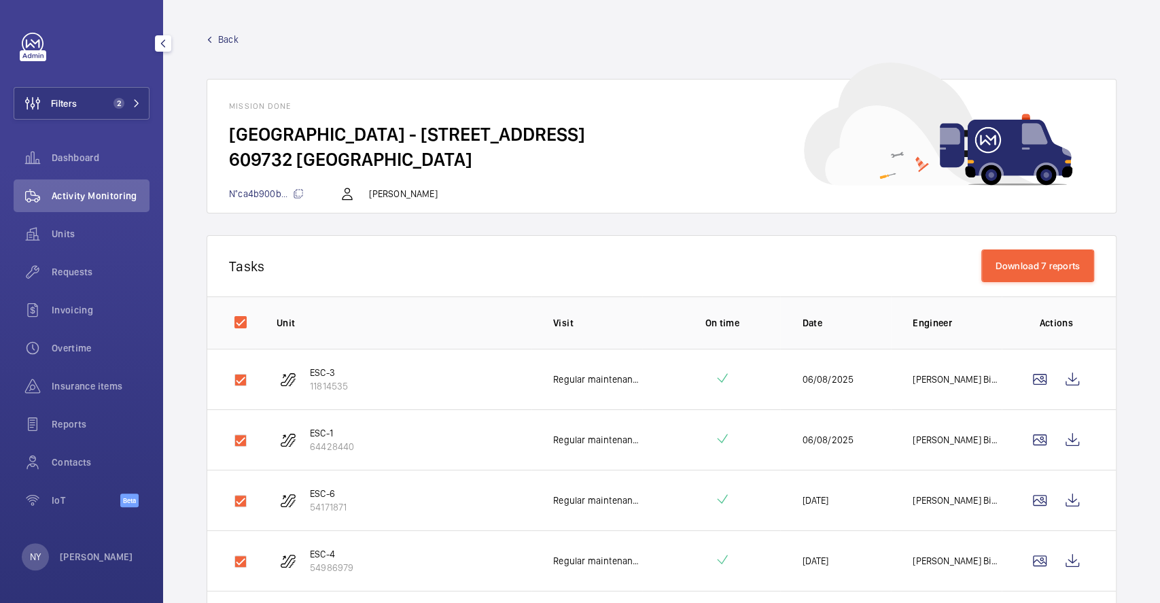
click at [228, 41] on span "Back" at bounding box center [228, 40] width 20 height 14
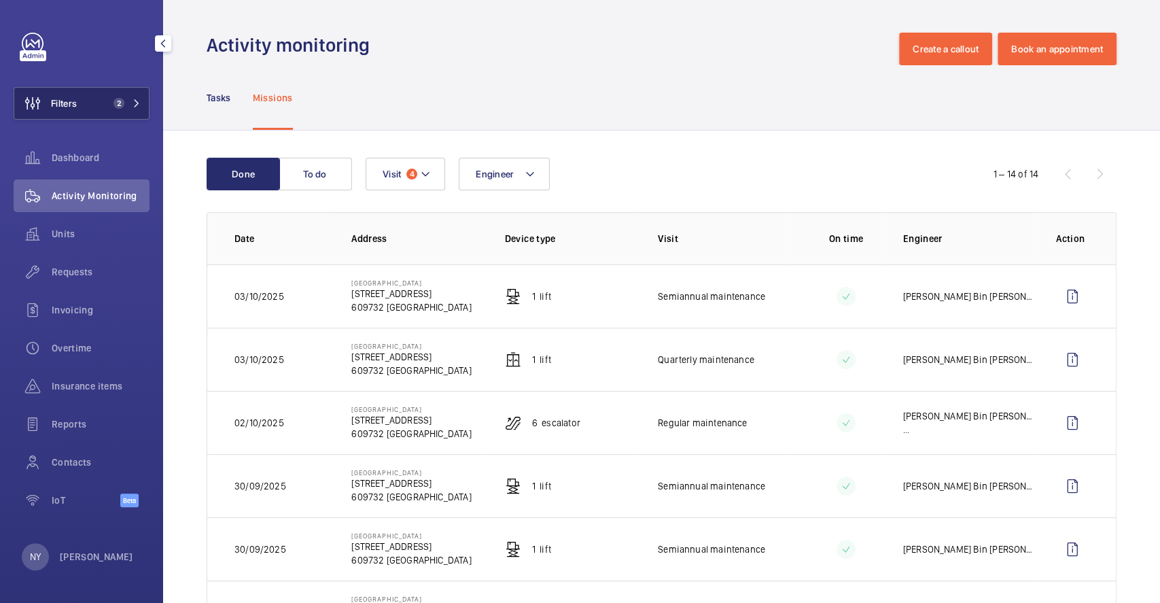
click at [87, 105] on button "Filters 2" at bounding box center [82, 103] width 136 height 33
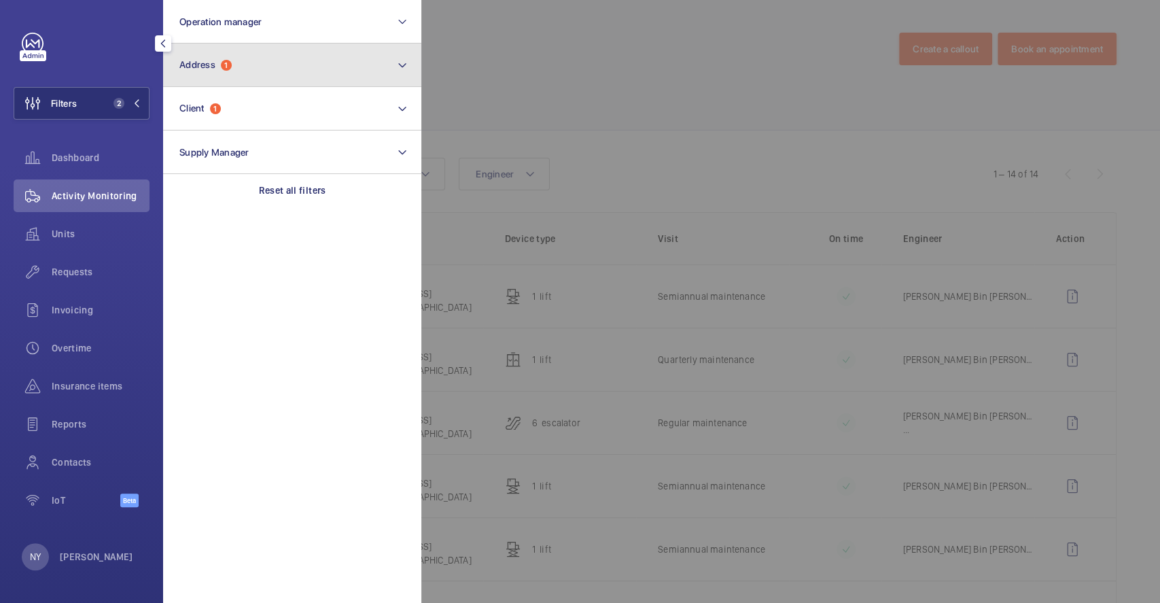
click at [245, 72] on button "Address 1" at bounding box center [292, 66] width 258 height 44
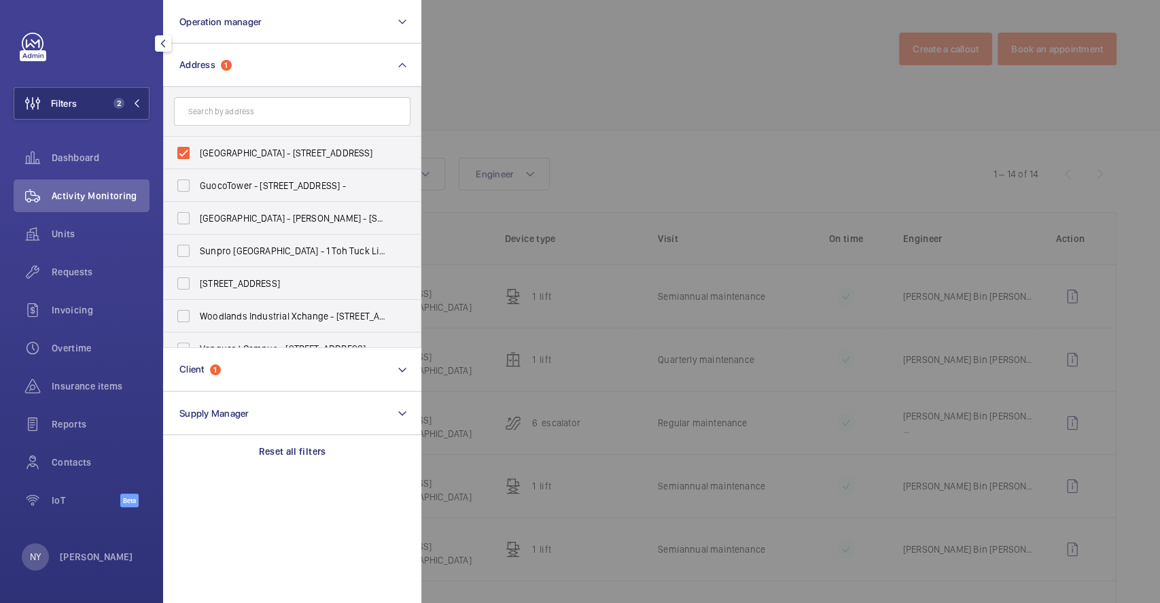
click at [228, 154] on span "[GEOGRAPHIC_DATA] - [STREET_ADDRESS]" at bounding box center [293, 153] width 187 height 14
click at [197, 154] on input "[GEOGRAPHIC_DATA] - [STREET_ADDRESS]" at bounding box center [183, 152] width 27 height 27
checkbox input "false"
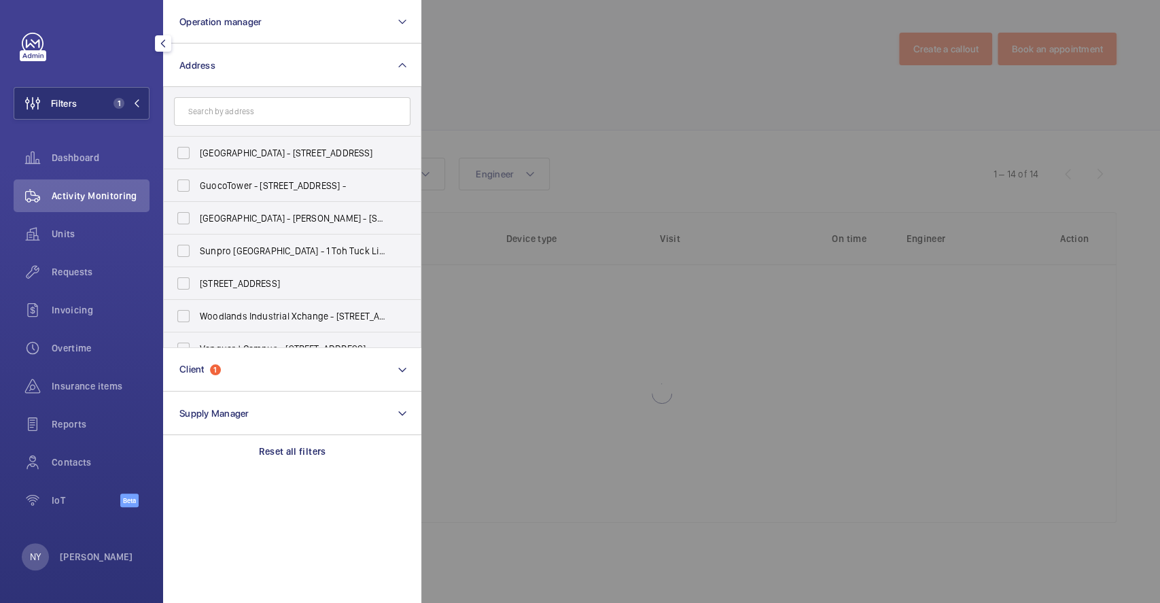
click at [684, 86] on div at bounding box center [1001, 301] width 1160 height 603
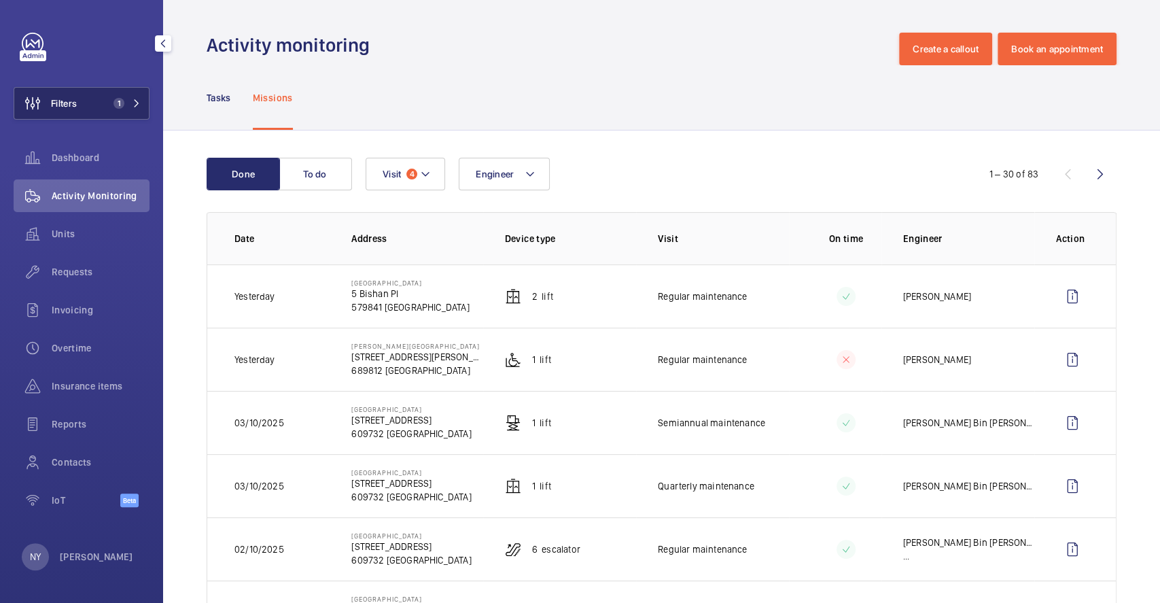
click at [81, 103] on button "Filters 1" at bounding box center [82, 103] width 136 height 33
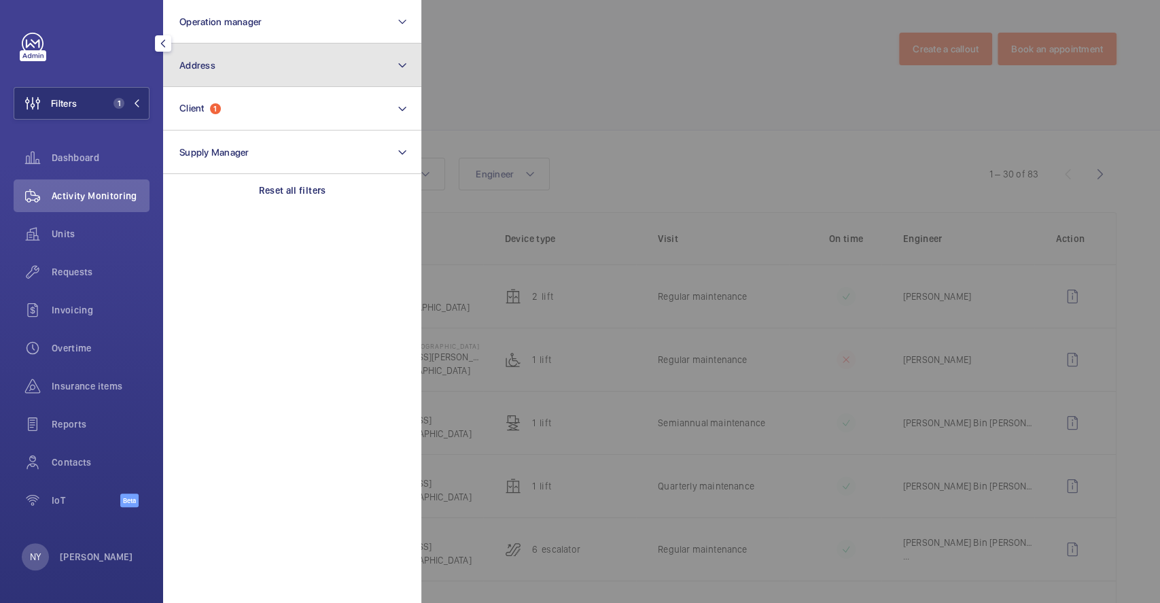
click at [273, 60] on button "Address" at bounding box center [292, 66] width 258 height 44
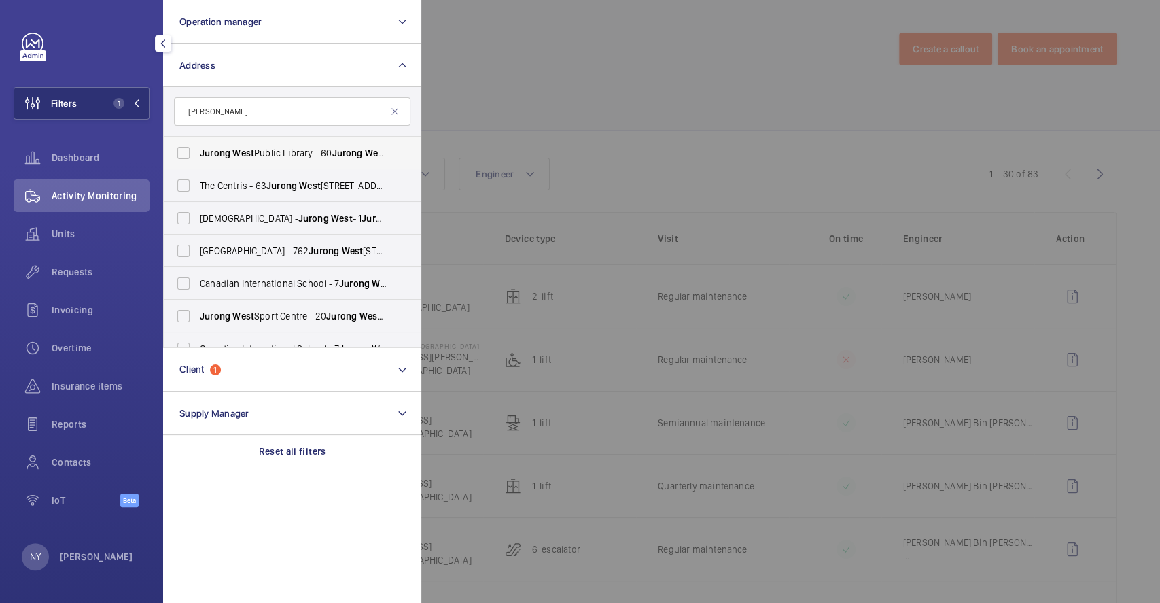
type input "[PERSON_NAME]"
click at [332, 140] on label "[GEOGRAPHIC_DATA] - [STREET_ADDRESS]" at bounding box center [282, 153] width 237 height 33
click at [197, 140] on input "[GEOGRAPHIC_DATA] - [STREET_ADDRESS]" at bounding box center [183, 152] width 27 height 27
checkbox input "true"
click at [598, 97] on div at bounding box center [1001, 301] width 1160 height 603
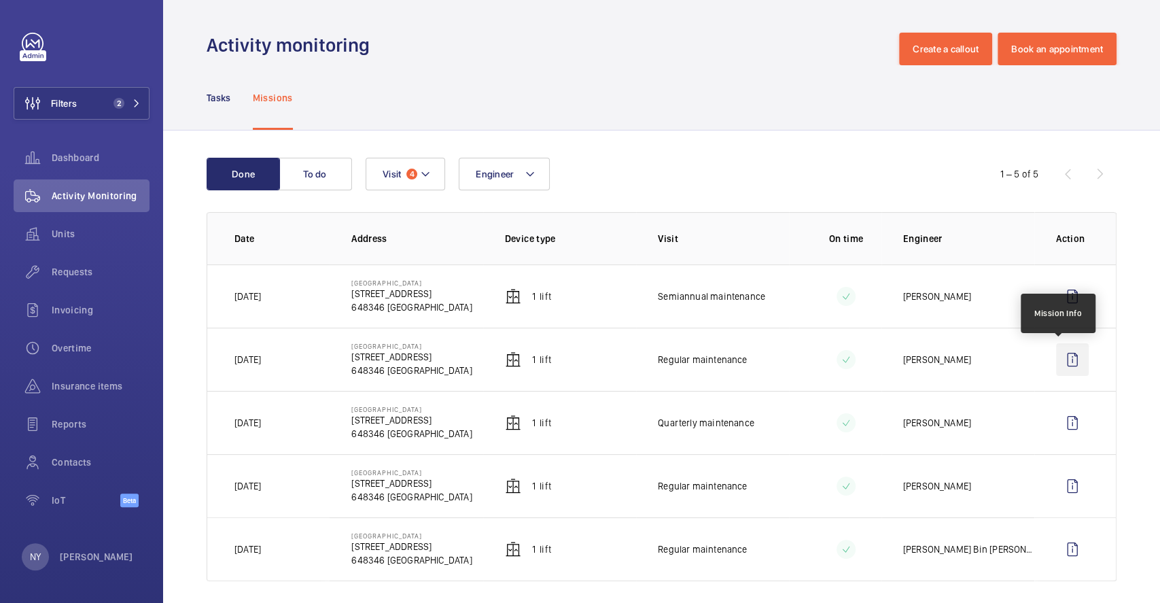
click at [1056, 359] on wm-front-icon-button at bounding box center [1072, 359] width 33 height 33
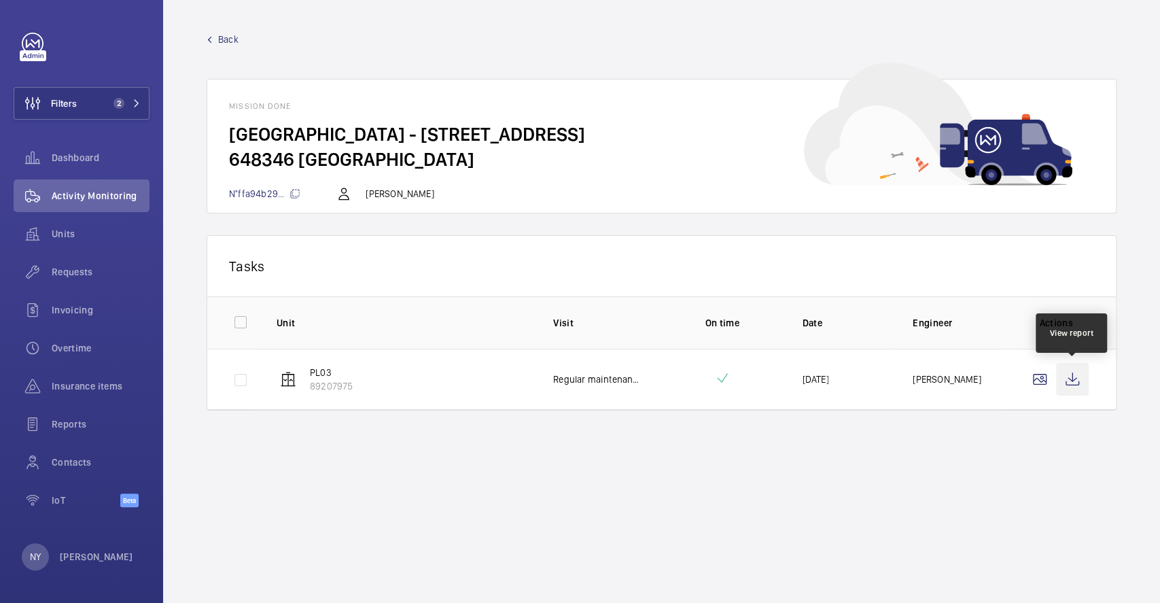
click at [1060, 370] on wm-front-icon-button at bounding box center [1072, 379] width 33 height 33
click at [218, 33] on span "Back" at bounding box center [228, 40] width 20 height 14
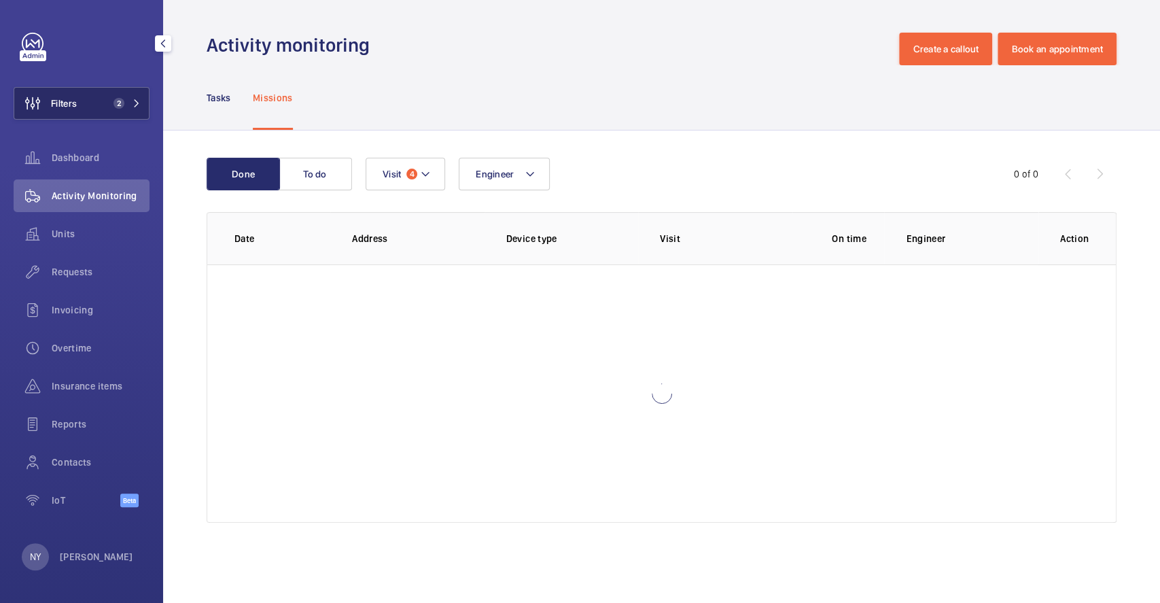
click at [86, 90] on button "Filters 2" at bounding box center [82, 103] width 136 height 33
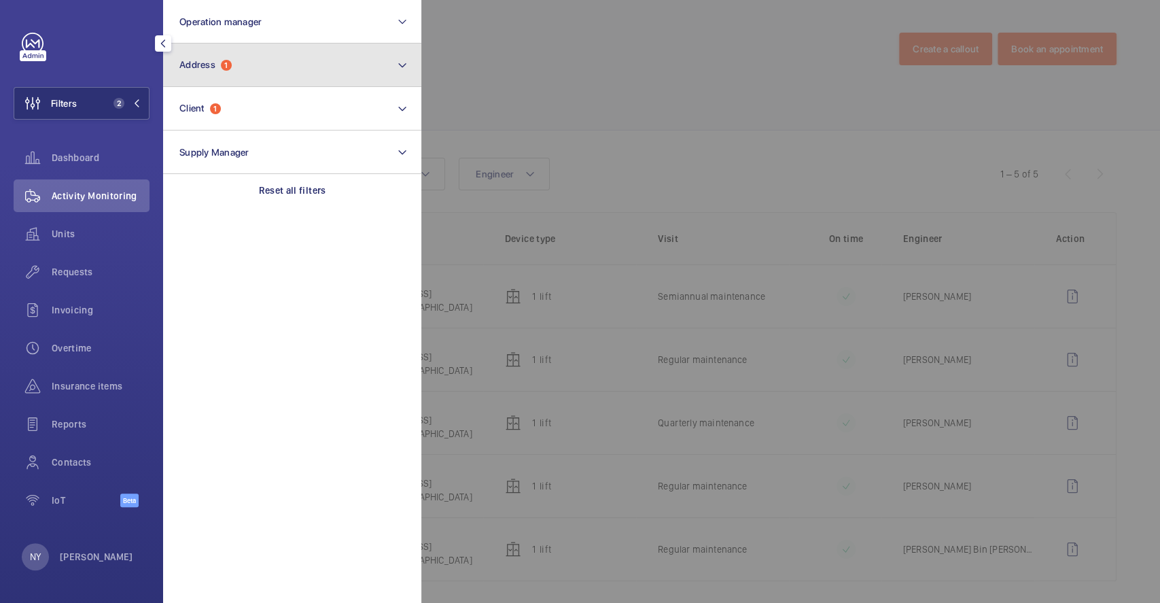
click at [299, 56] on button "Address 1" at bounding box center [292, 66] width 258 height 44
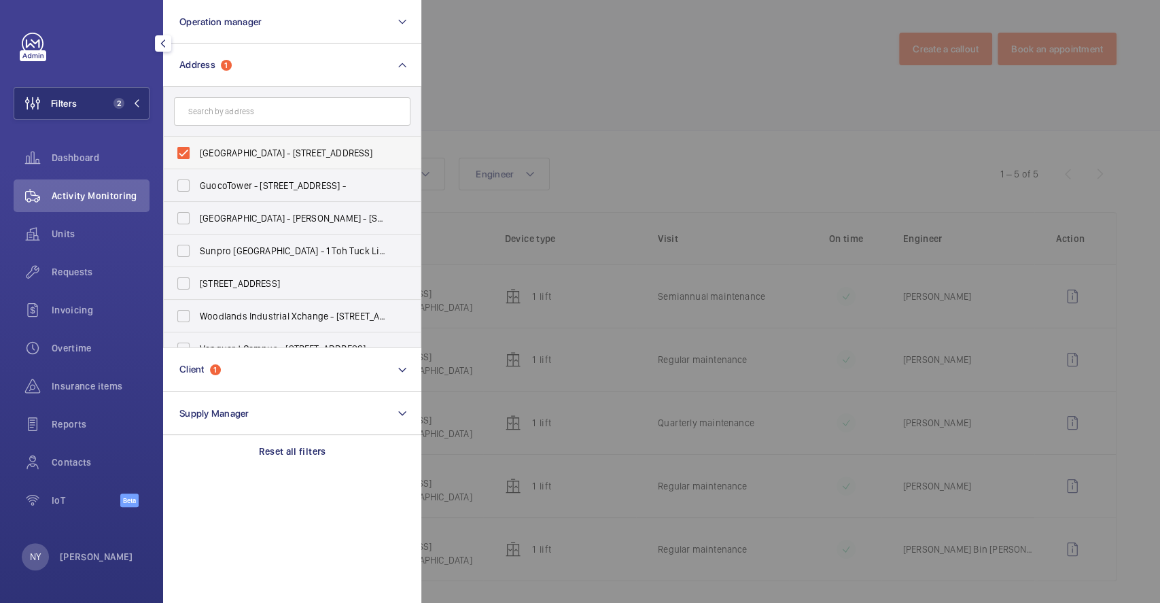
click at [264, 147] on span "[GEOGRAPHIC_DATA] - [STREET_ADDRESS]" at bounding box center [293, 153] width 187 height 14
click at [197, 147] on input "[GEOGRAPHIC_DATA] - [STREET_ADDRESS]" at bounding box center [183, 152] width 27 height 27
checkbox input "false"
click at [277, 114] on input "text" at bounding box center [292, 111] width 237 height 29
type input "pasir"
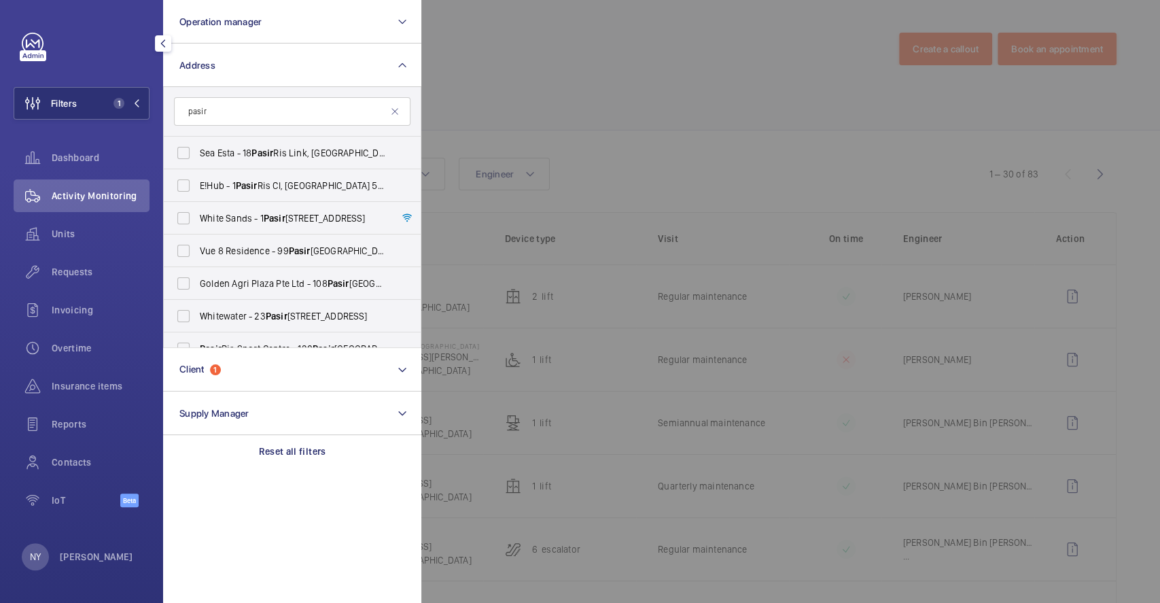
click at [609, 100] on div at bounding box center [1001, 301] width 1160 height 603
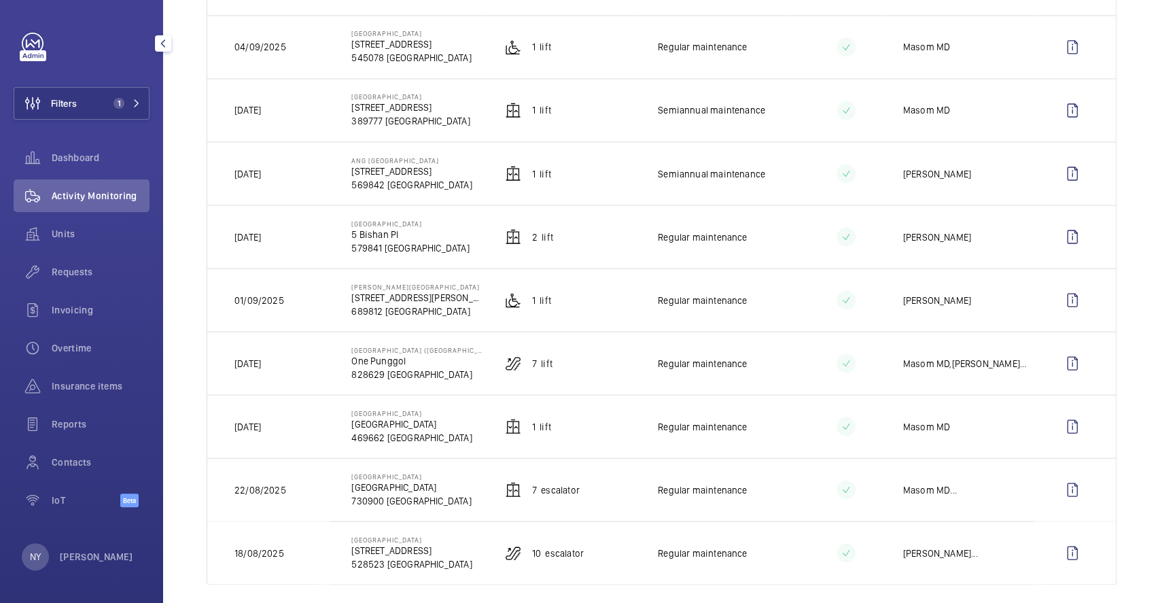
scroll to position [1598, 0]
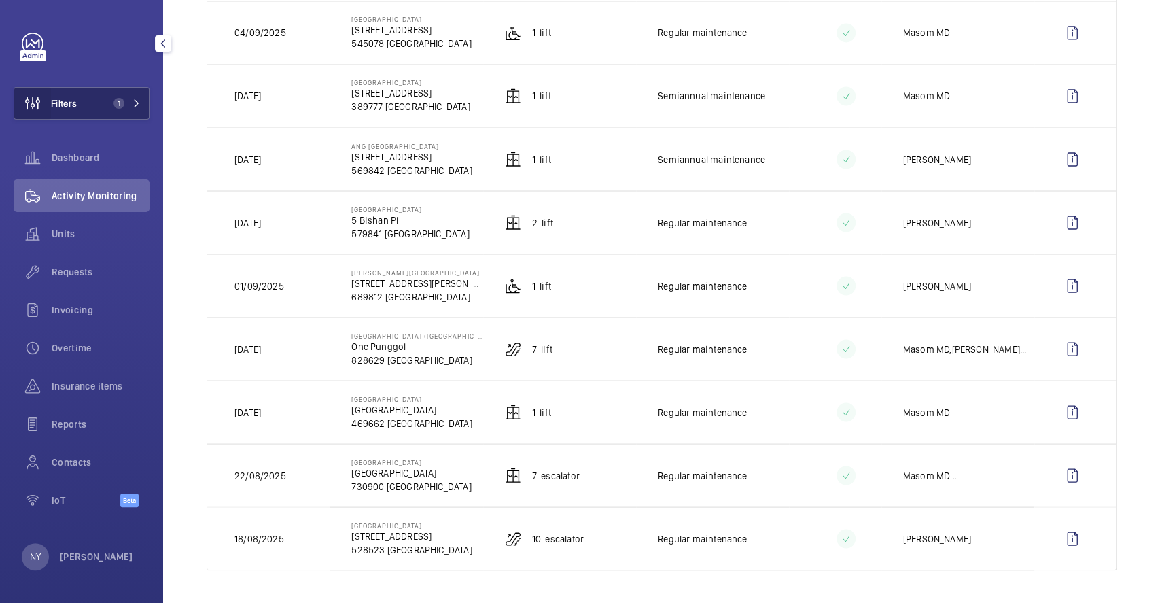
click at [46, 97] on wm-front-icon-button at bounding box center [32, 103] width 37 height 33
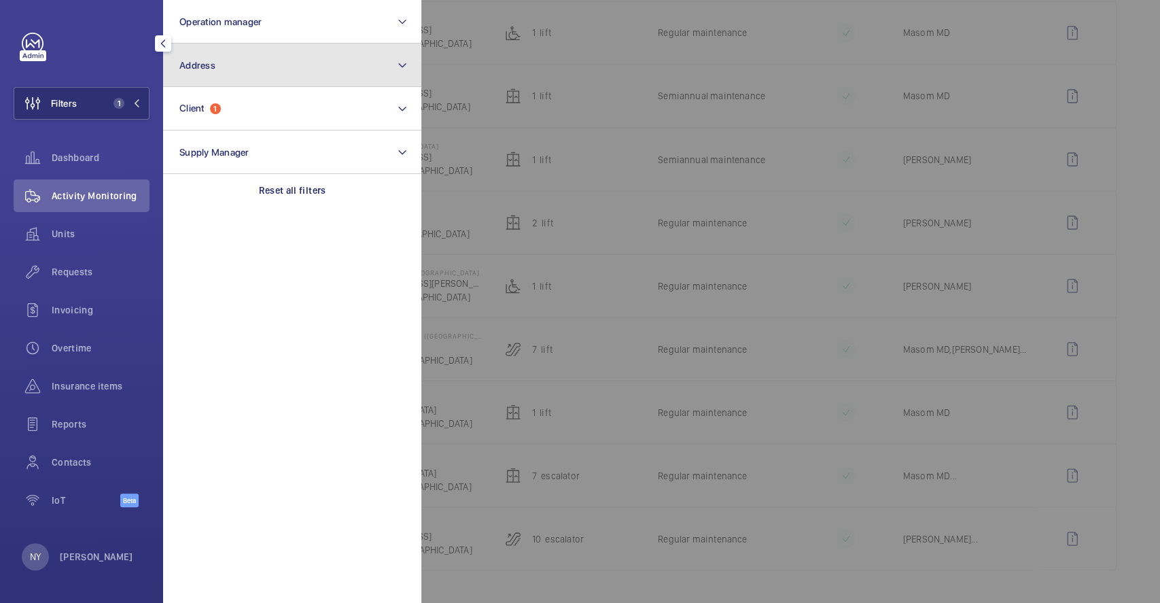
click at [275, 60] on button "Address" at bounding box center [292, 66] width 258 height 44
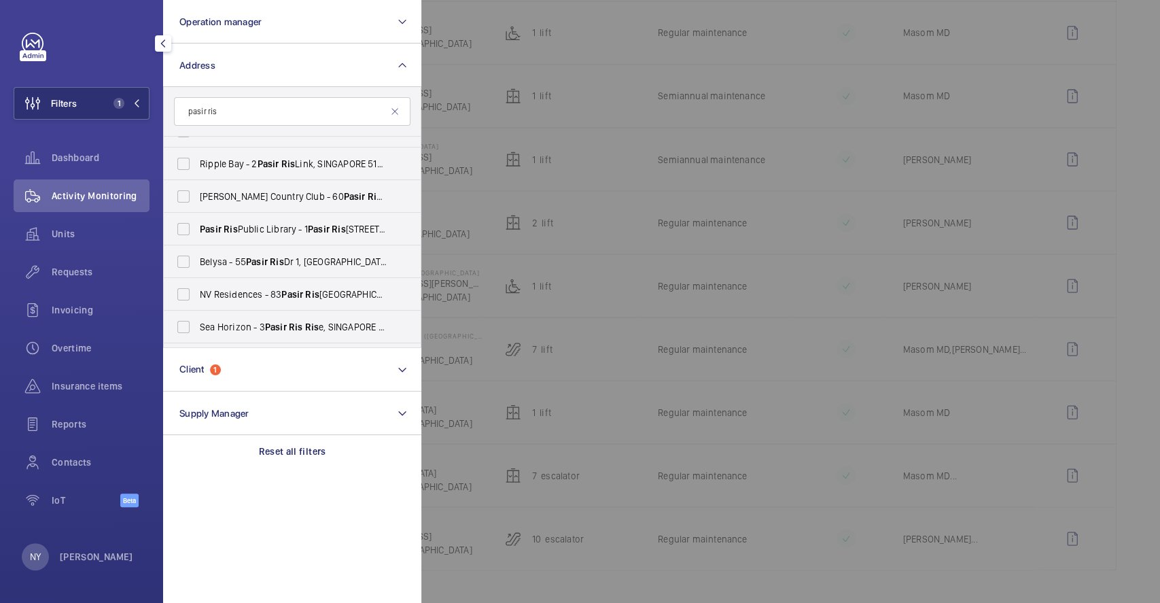
scroll to position [0, 0]
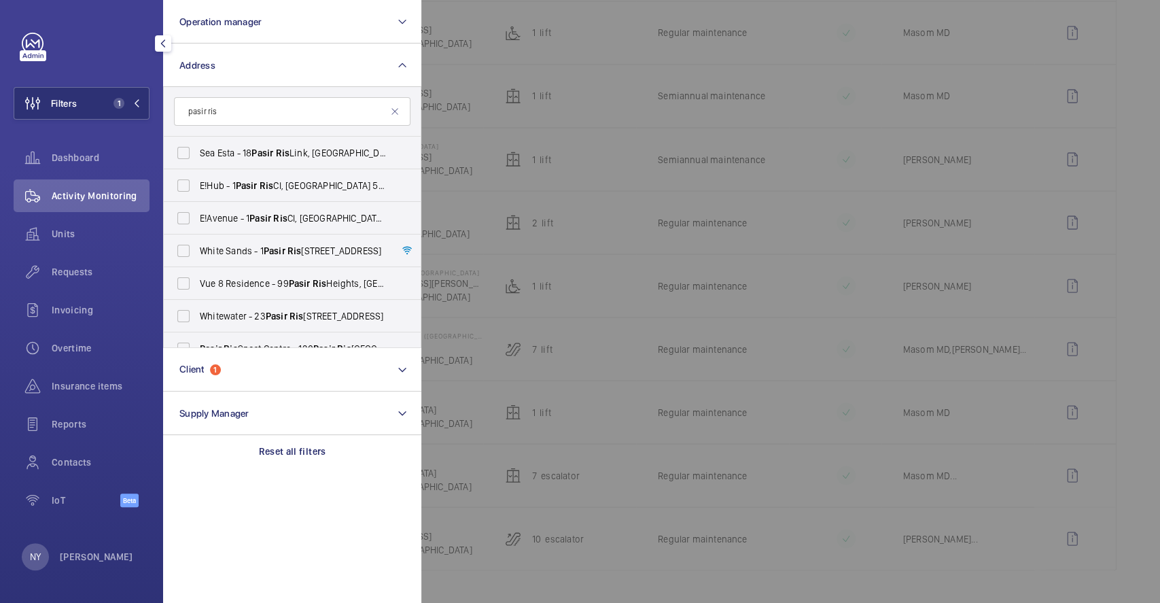
type input "pasir ris"
click at [625, 141] on div at bounding box center [1001, 301] width 1160 height 603
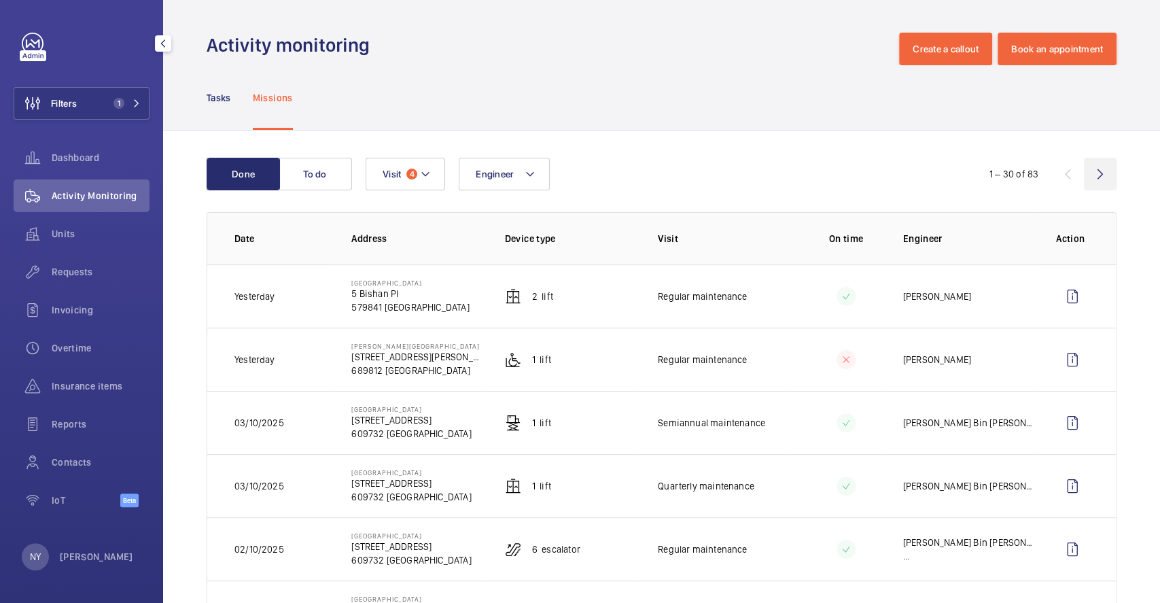
click at [1084, 178] on wm-front-icon-button at bounding box center [1100, 174] width 33 height 33
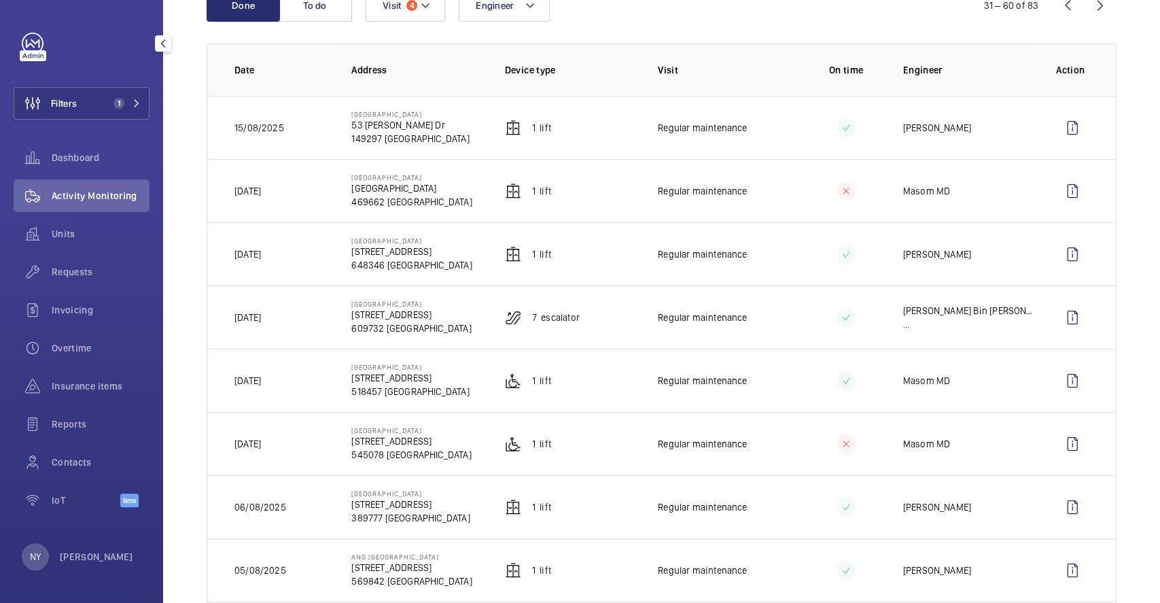
scroll to position [181, 0]
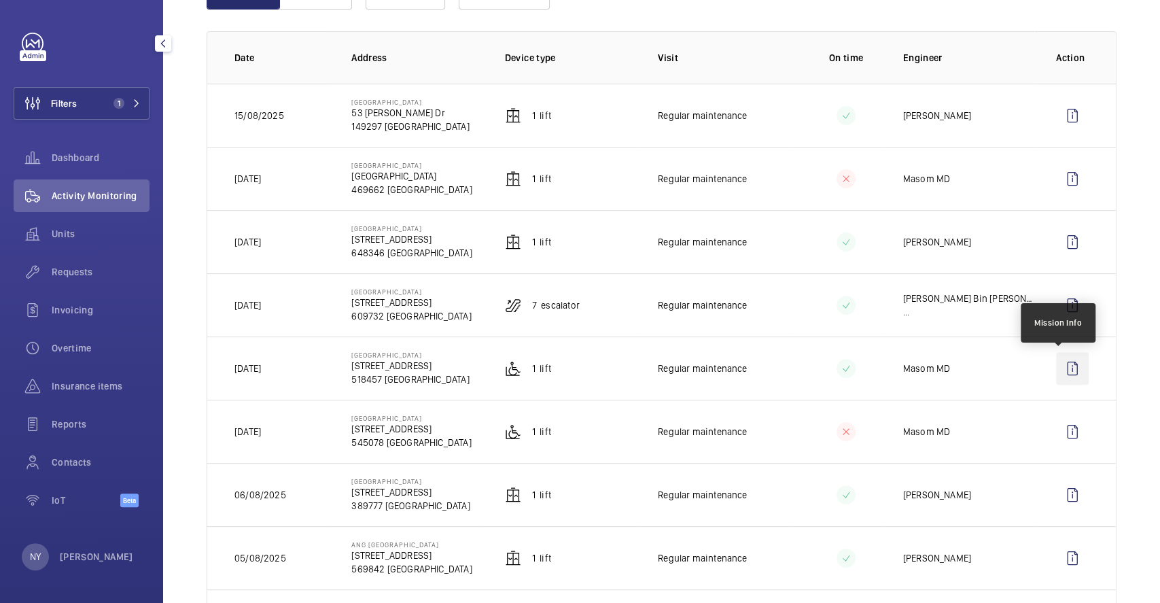
click at [1060, 374] on wm-front-icon-button at bounding box center [1072, 368] width 33 height 33
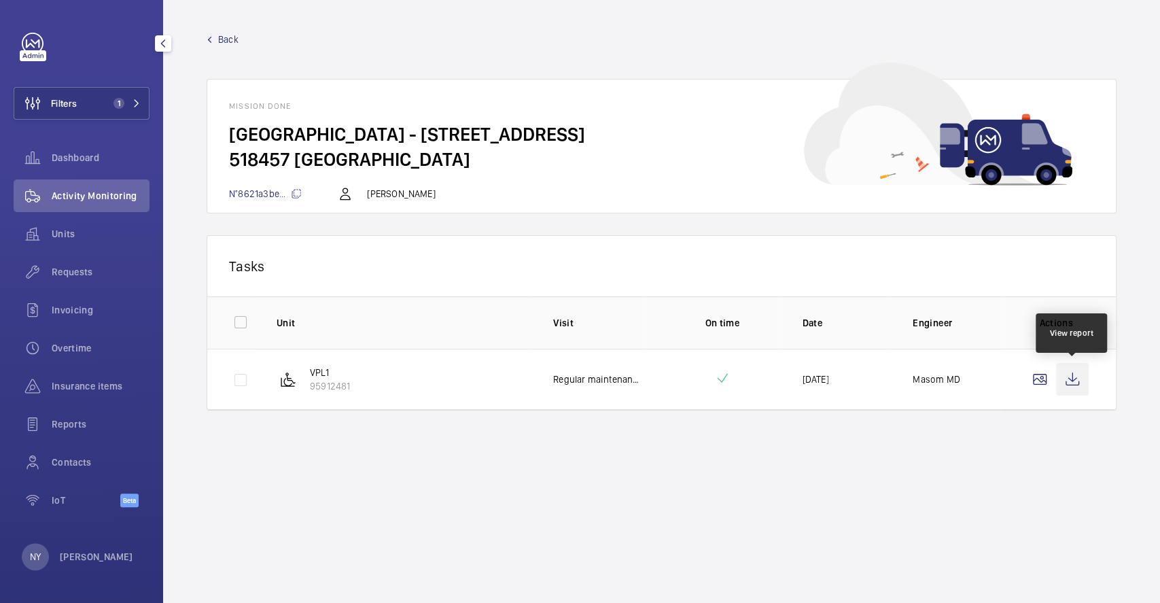
click at [1066, 376] on wm-front-icon-button at bounding box center [1072, 379] width 33 height 33
click at [216, 43] on link "Back" at bounding box center [662, 40] width 910 height 14
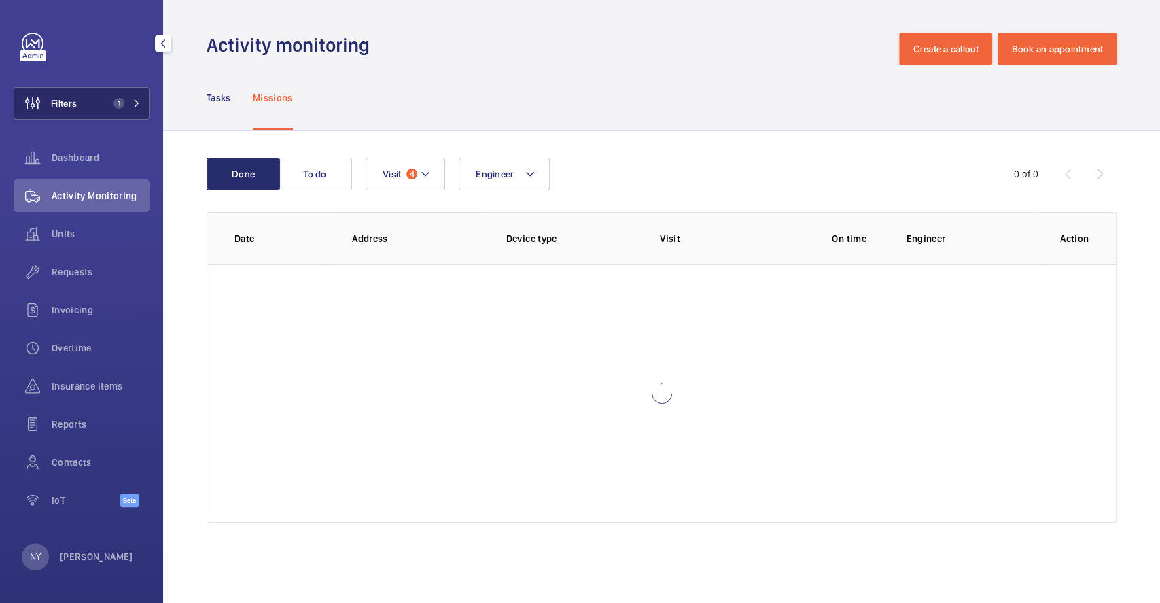
click at [92, 100] on button "Filters 1" at bounding box center [82, 103] width 136 height 33
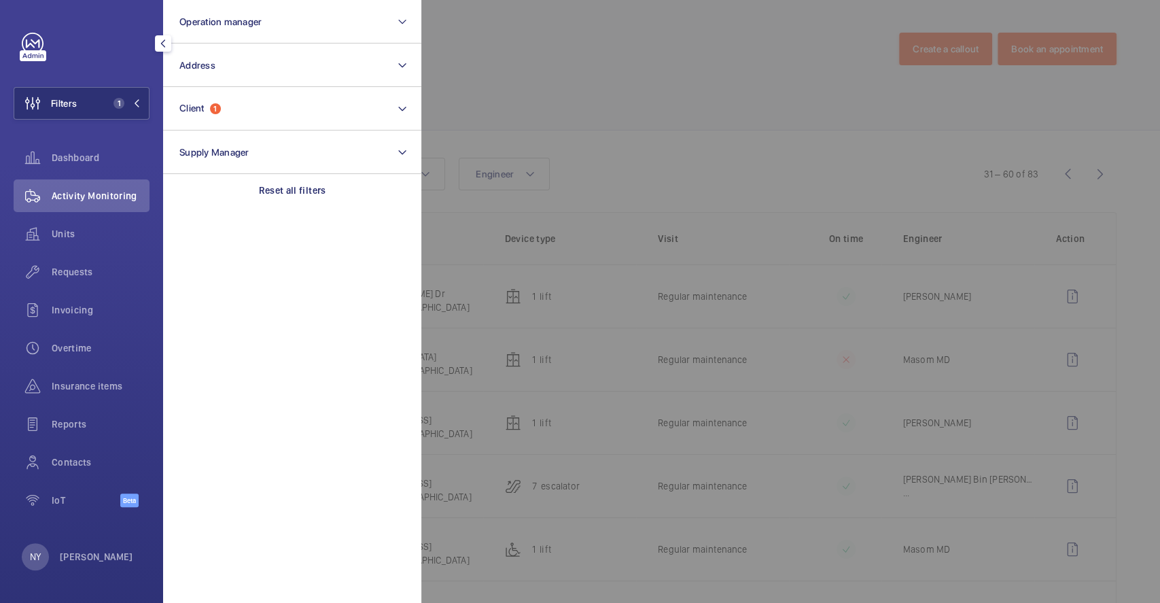
click at [598, 73] on div at bounding box center [1001, 301] width 1160 height 603
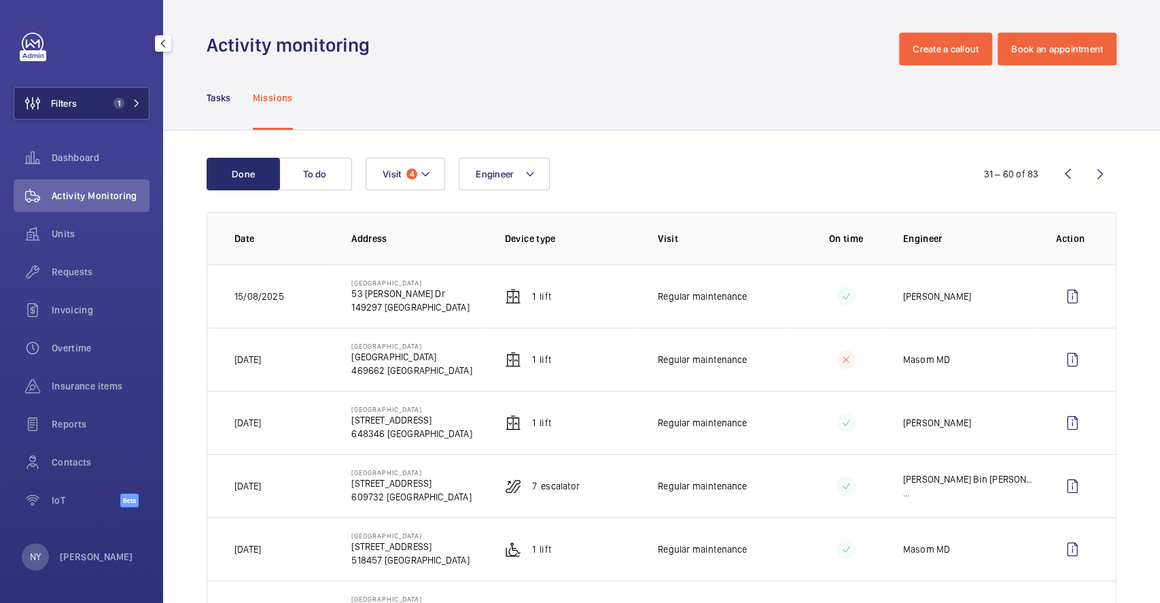
click at [67, 103] on span "Filters" at bounding box center [64, 104] width 26 height 14
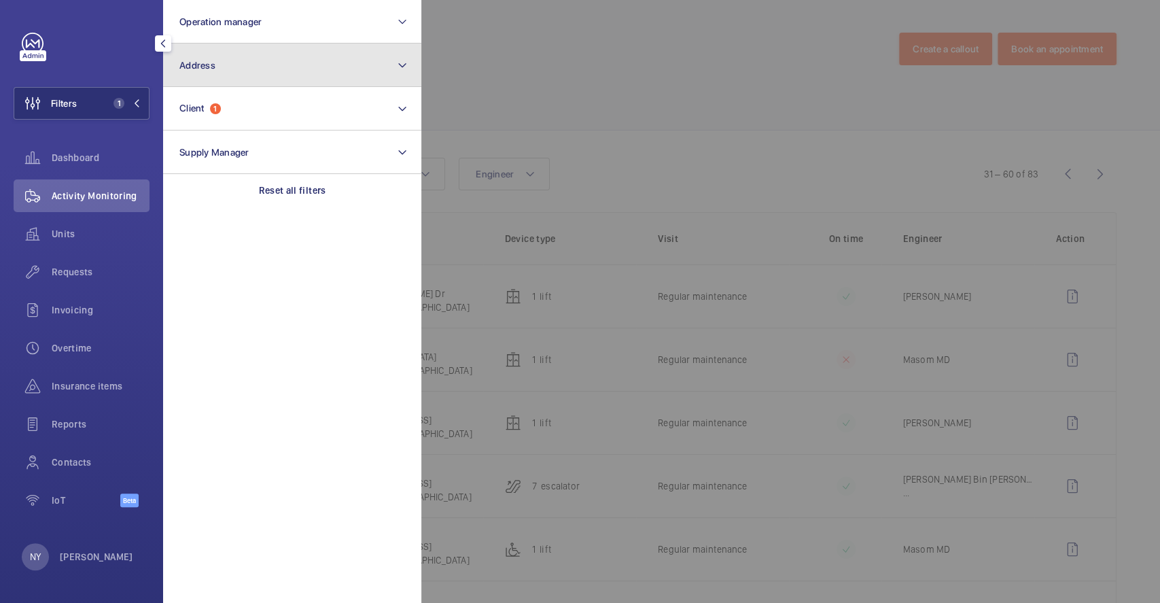
click at [272, 58] on button "Address" at bounding box center [292, 66] width 258 height 44
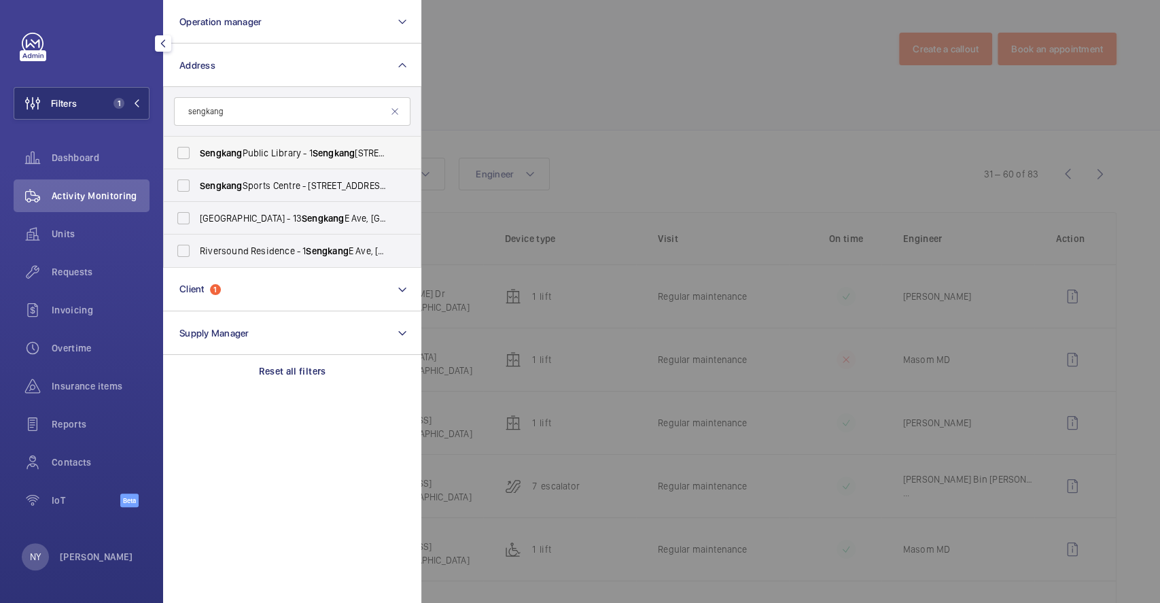
type input "sengkang"
click at [272, 150] on span "[GEOGRAPHIC_DATA] - [STREET_ADDRESS]" at bounding box center [293, 153] width 187 height 14
click at [197, 150] on input "[GEOGRAPHIC_DATA] - [STREET_ADDRESS]" at bounding box center [183, 152] width 27 height 27
checkbox input "true"
click at [577, 119] on div at bounding box center [1001, 301] width 1160 height 603
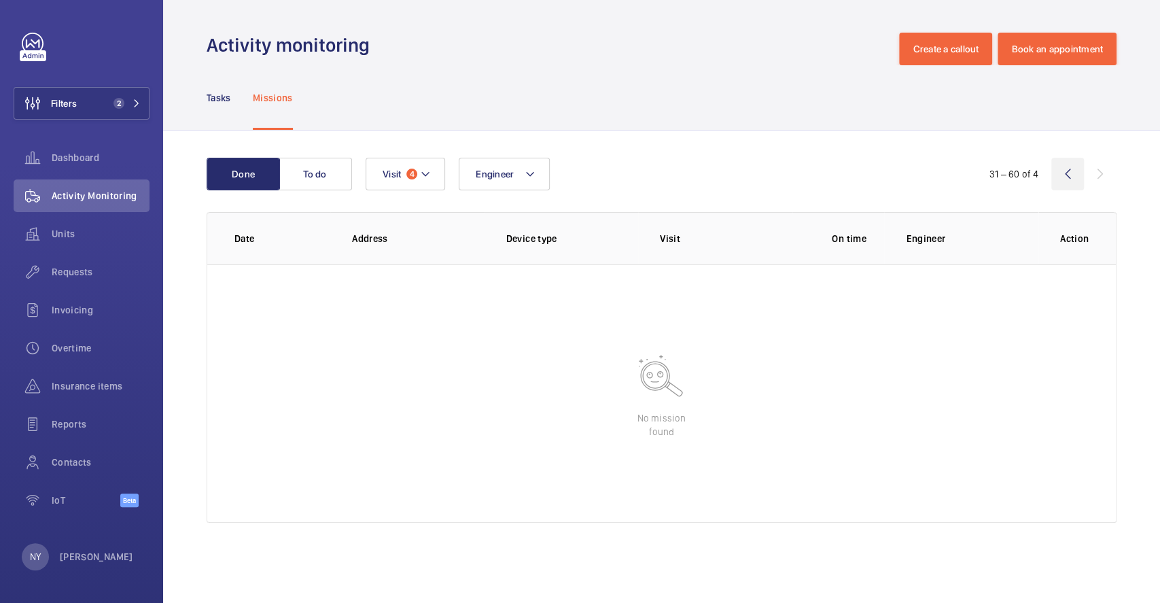
click at [1071, 178] on wm-front-icon-button at bounding box center [1068, 174] width 33 height 33
click at [212, 88] on div "Tasks" at bounding box center [219, 97] width 24 height 65
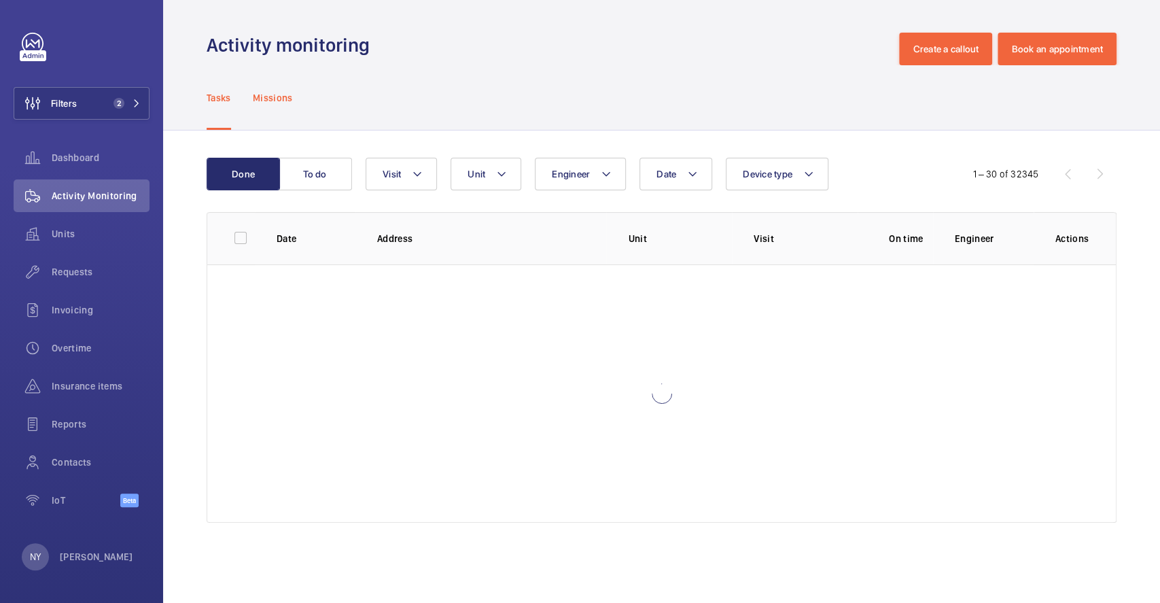
click at [271, 93] on p "Missions" at bounding box center [273, 98] width 40 height 14
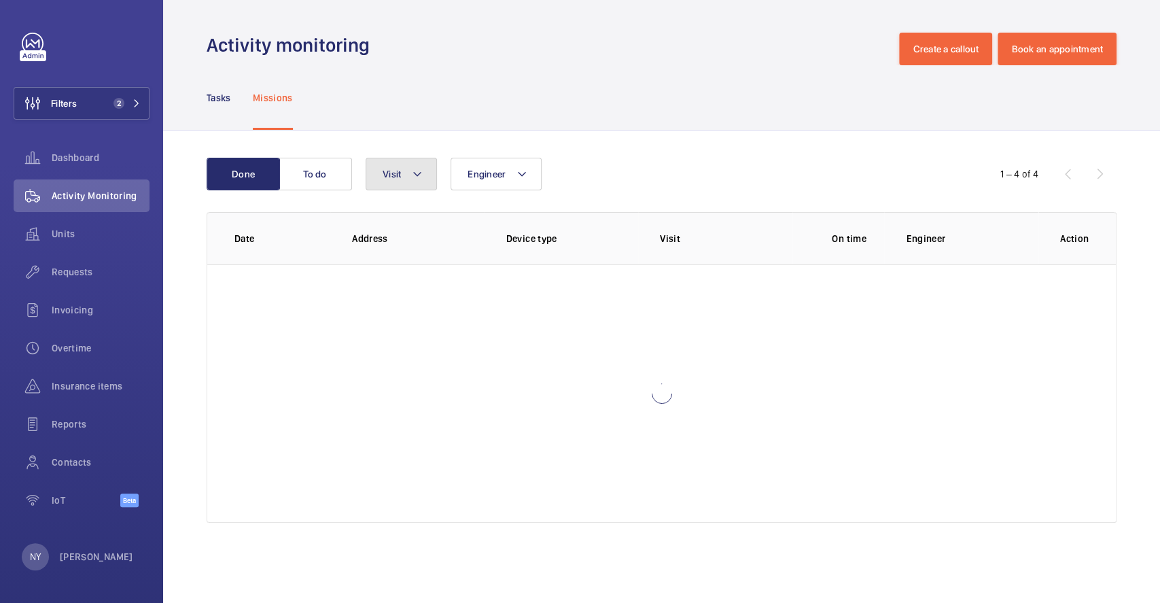
click at [398, 173] on span "Visit" at bounding box center [392, 174] width 18 height 11
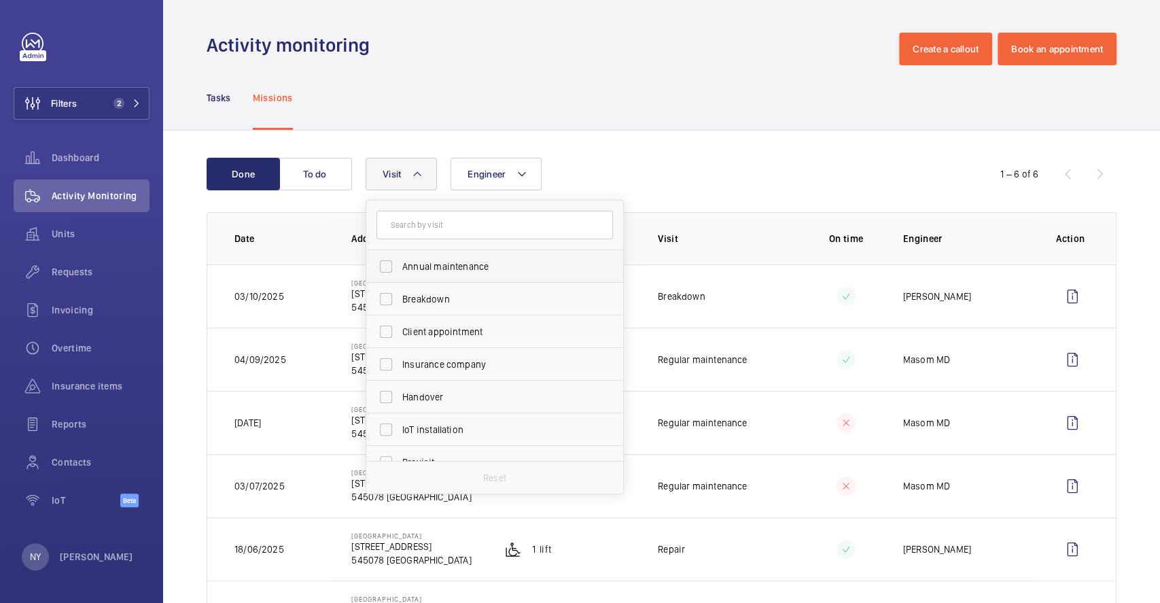
click at [451, 264] on span "Annual maintenance" at bounding box center [495, 267] width 187 height 14
click at [400, 264] on input "Annual maintenance" at bounding box center [386, 266] width 27 height 27
checkbox input "true"
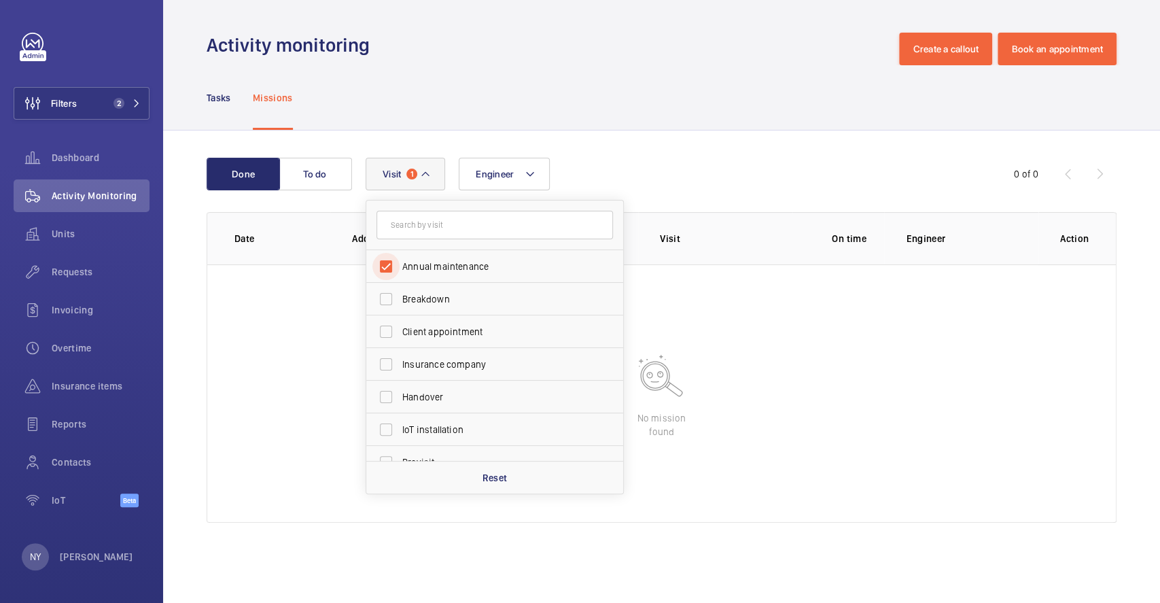
scroll to position [213, 0]
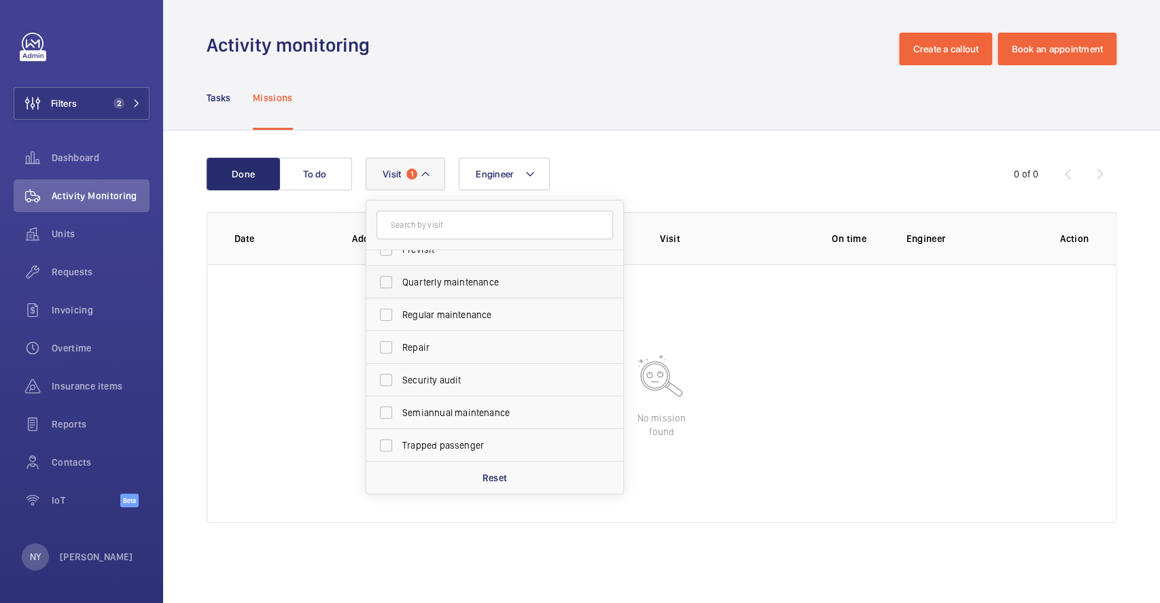
click at [442, 278] on span "Quarterly maintenance" at bounding box center [495, 282] width 187 height 14
click at [400, 278] on input "Quarterly maintenance" at bounding box center [386, 282] width 27 height 27
checkbox input "true"
click at [447, 315] on span "Regular maintenance" at bounding box center [495, 315] width 187 height 14
click at [400, 315] on input "Regular maintenance" at bounding box center [386, 314] width 27 height 27
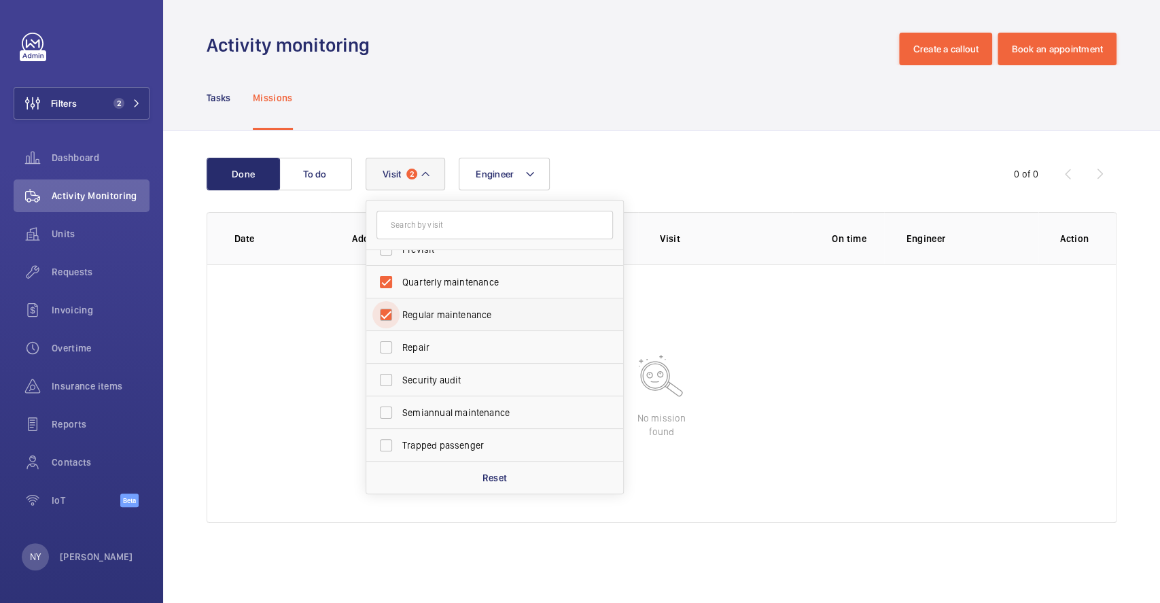
checkbox input "true"
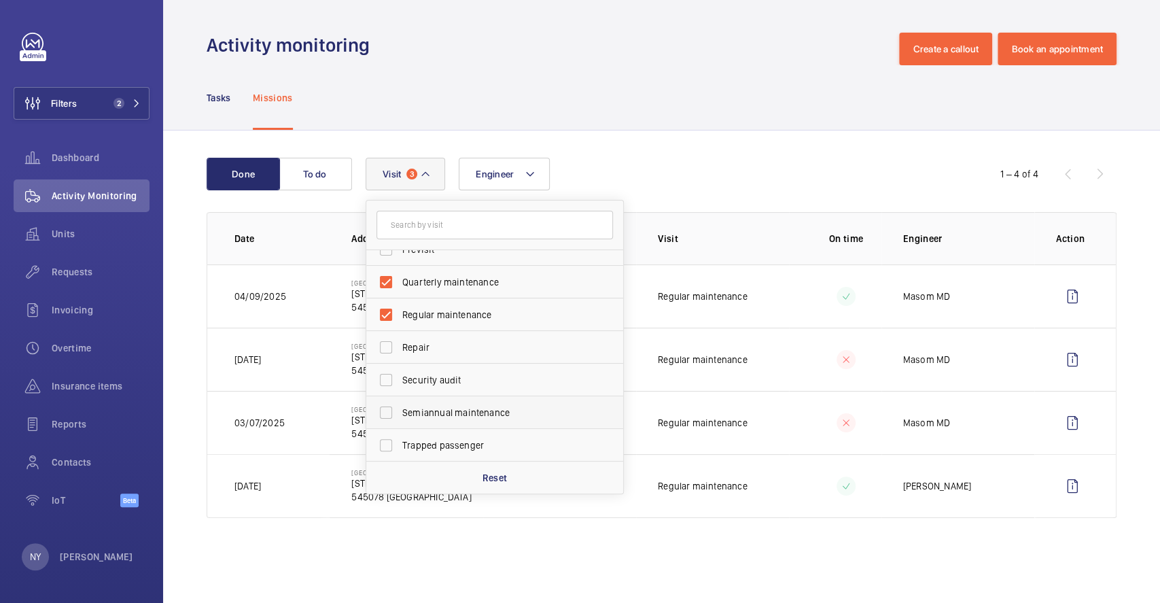
click at [440, 402] on label "Semiannual maintenance" at bounding box center [484, 412] width 237 height 33
click at [400, 402] on input "Semiannual maintenance" at bounding box center [386, 412] width 27 height 27
checkbox input "true"
click at [655, 139] on div "Done To do Engineer Visit 4 Annual maintenance Breakdown Client appointment Ins…" at bounding box center [661, 341] width 997 height 420
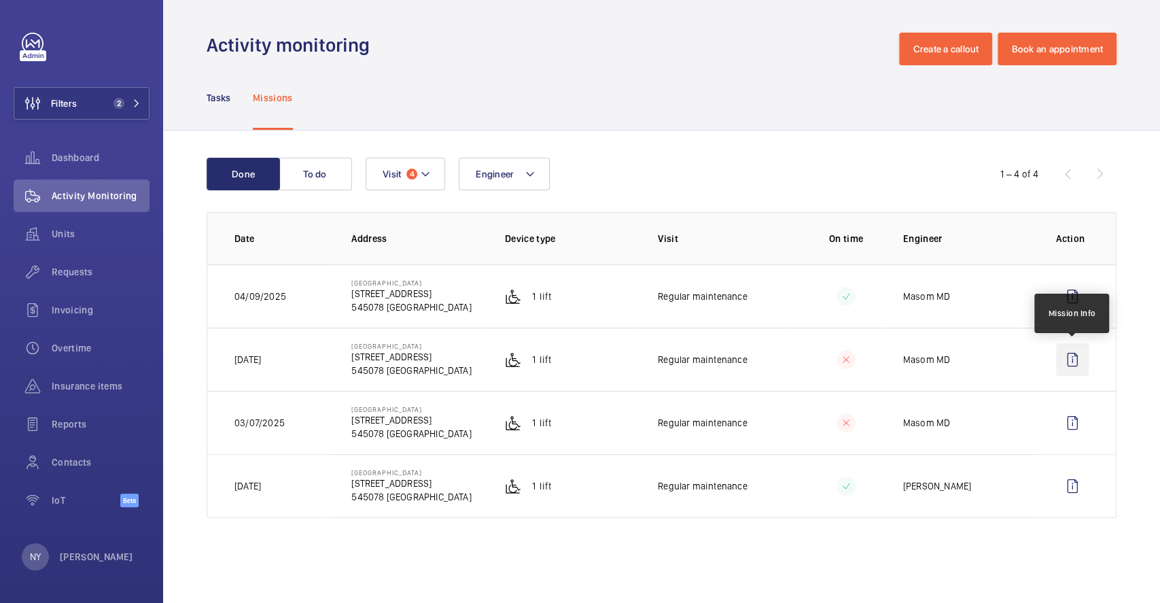
click at [1075, 363] on wm-front-icon-button at bounding box center [1072, 359] width 33 height 33
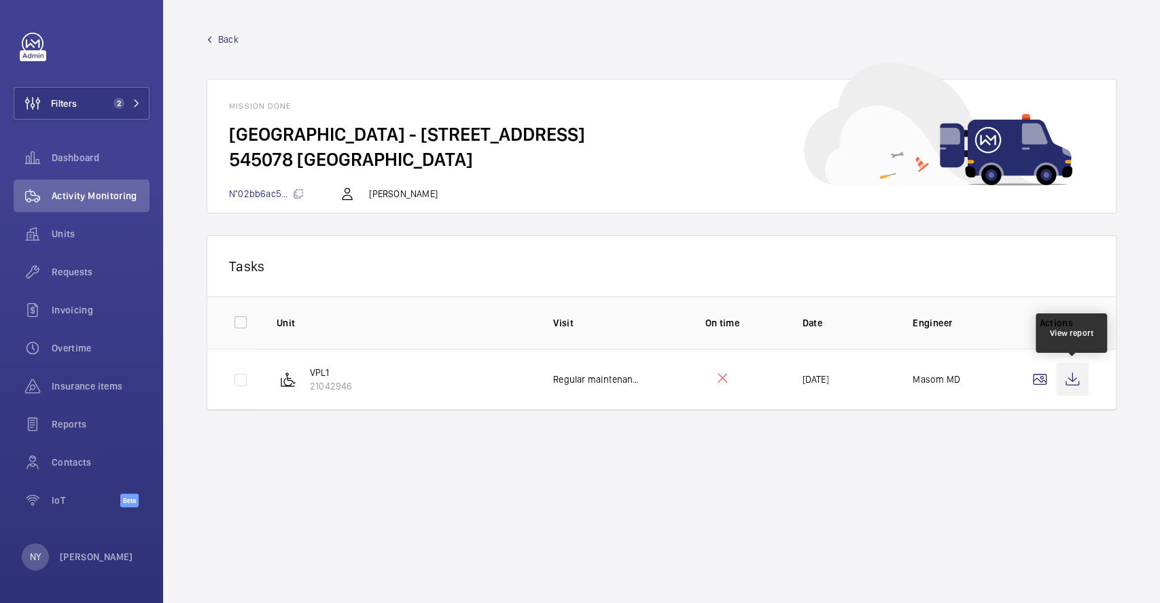
click at [1061, 378] on wm-front-icon-button at bounding box center [1072, 379] width 33 height 33
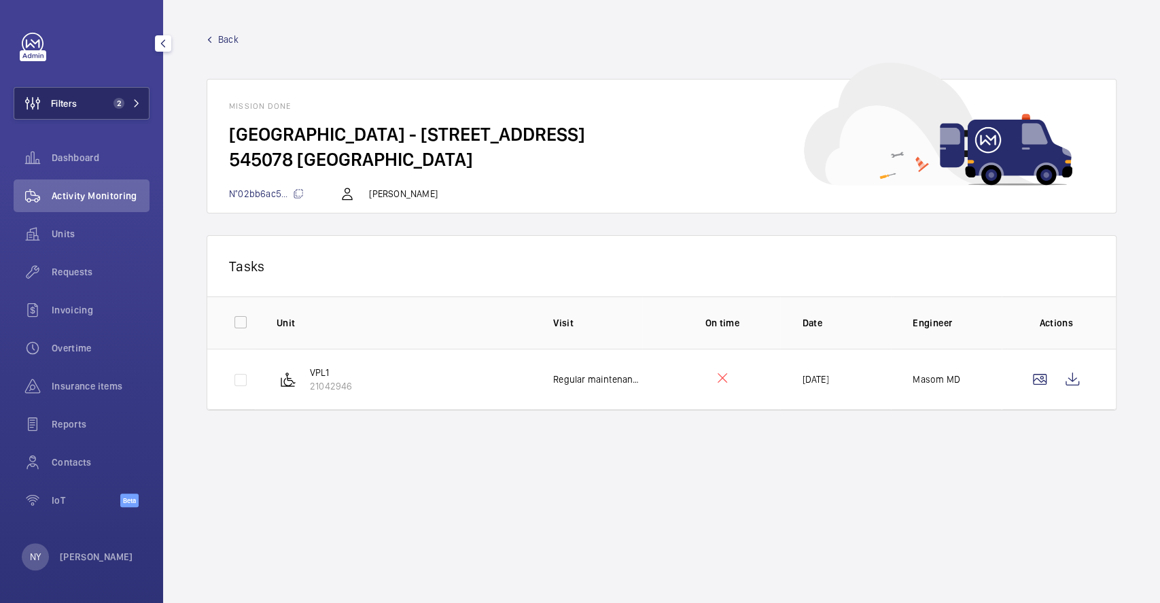
click at [96, 98] on button "Filters 2" at bounding box center [82, 103] width 136 height 33
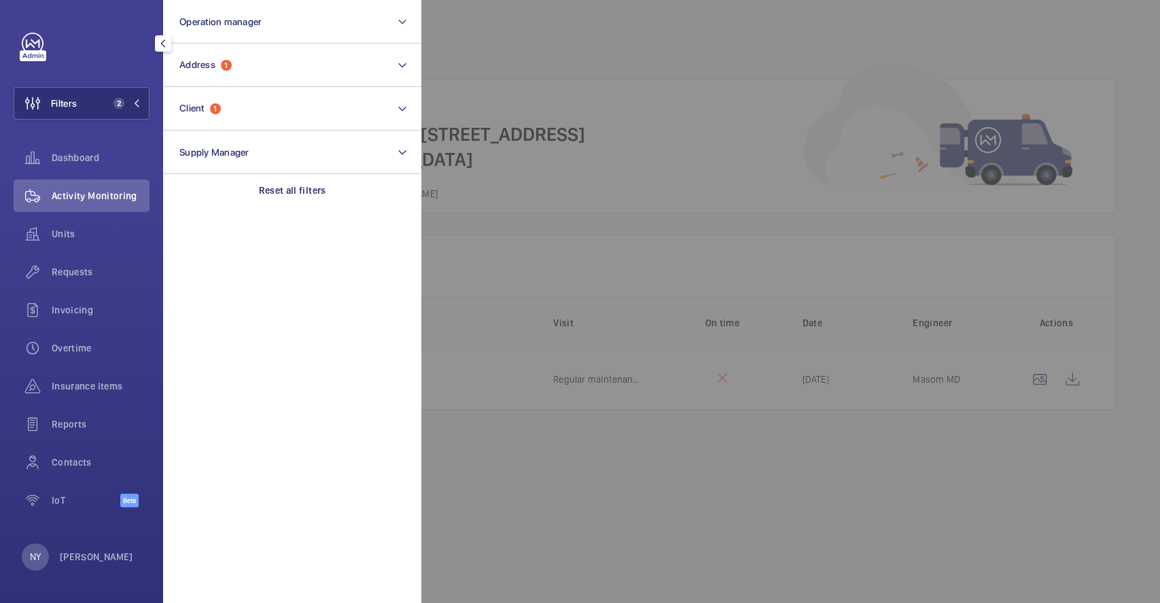
click at [533, 67] on div at bounding box center [1001, 301] width 1160 height 603
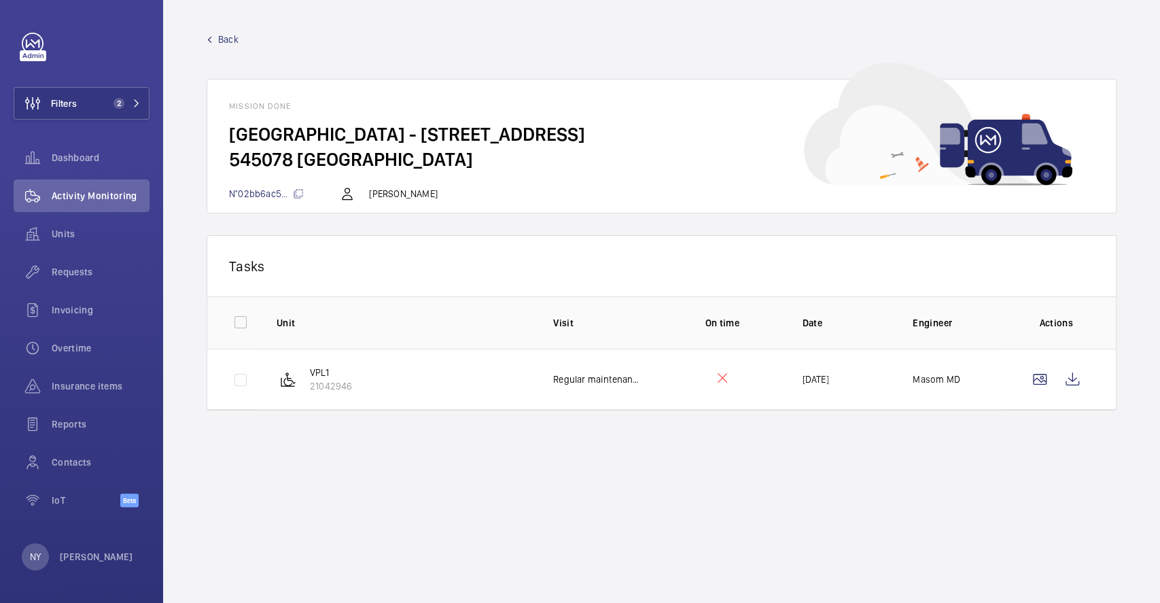
click at [236, 44] on span "Back" at bounding box center [228, 40] width 20 height 14
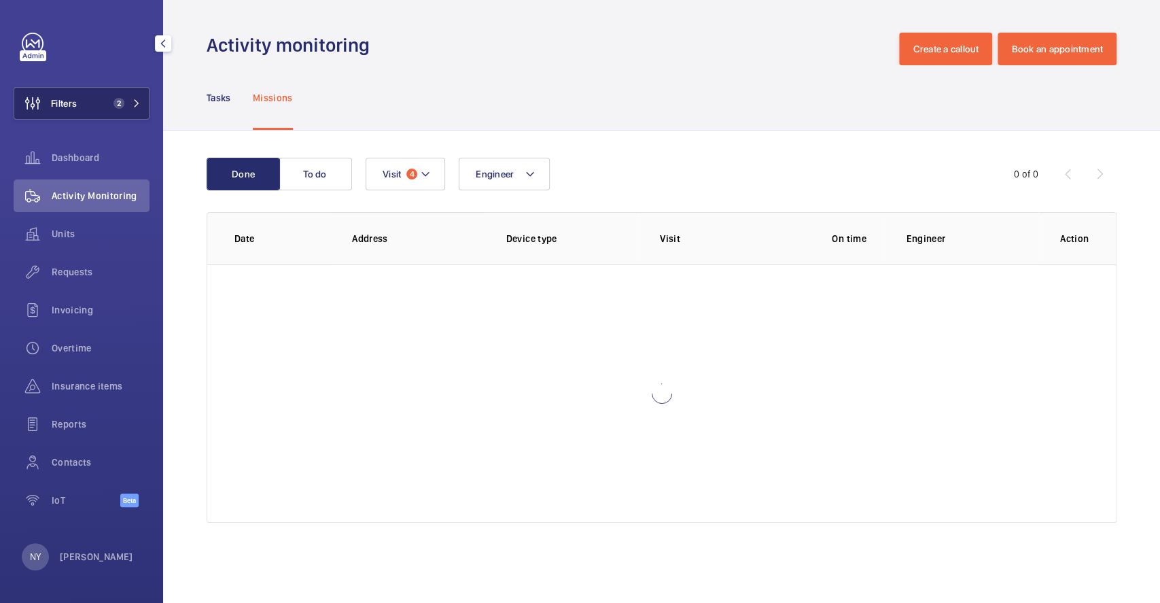
click at [87, 103] on button "Filters 2" at bounding box center [82, 103] width 136 height 33
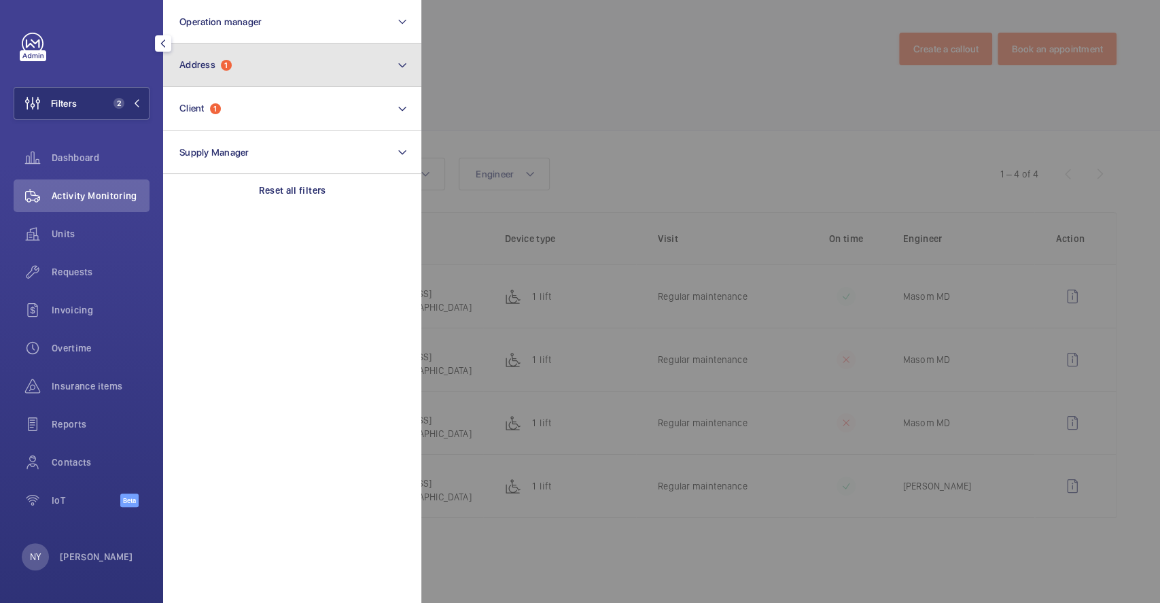
click at [281, 71] on button "Address 1" at bounding box center [292, 66] width 258 height 44
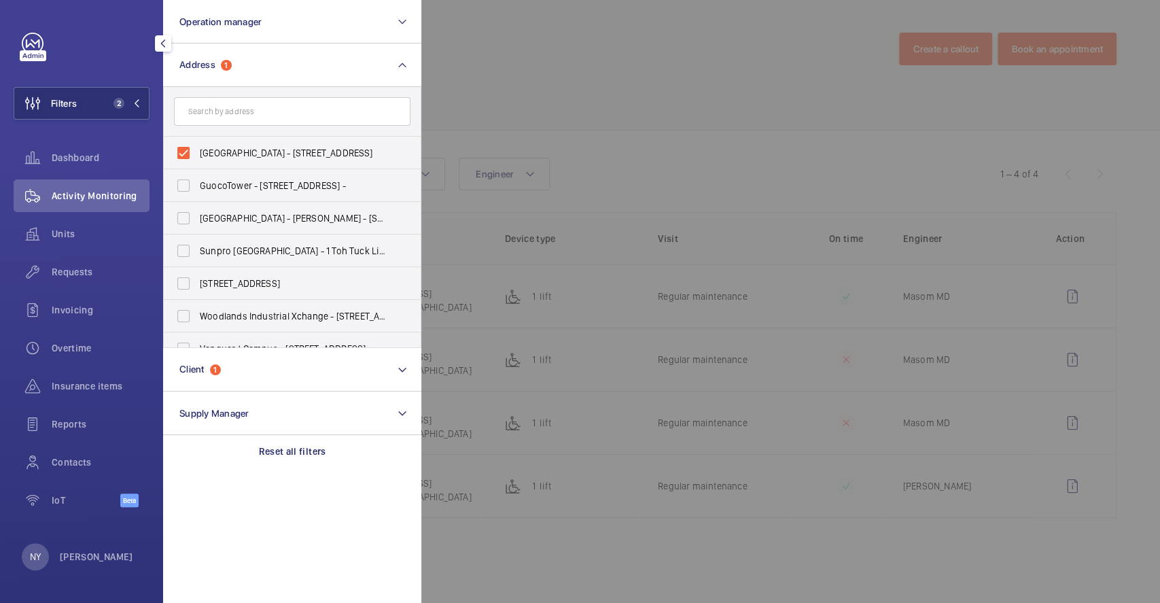
drag, startPoint x: 235, startPoint y: 155, endPoint x: 461, endPoint y: 116, distance: 229.0
click at [235, 155] on span "[GEOGRAPHIC_DATA] - [STREET_ADDRESS]" at bounding box center [293, 153] width 187 height 14
click at [197, 155] on input "[GEOGRAPHIC_DATA] - [STREET_ADDRESS]" at bounding box center [183, 152] width 27 height 27
checkbox input "false"
click at [672, 97] on div at bounding box center [1001, 301] width 1160 height 603
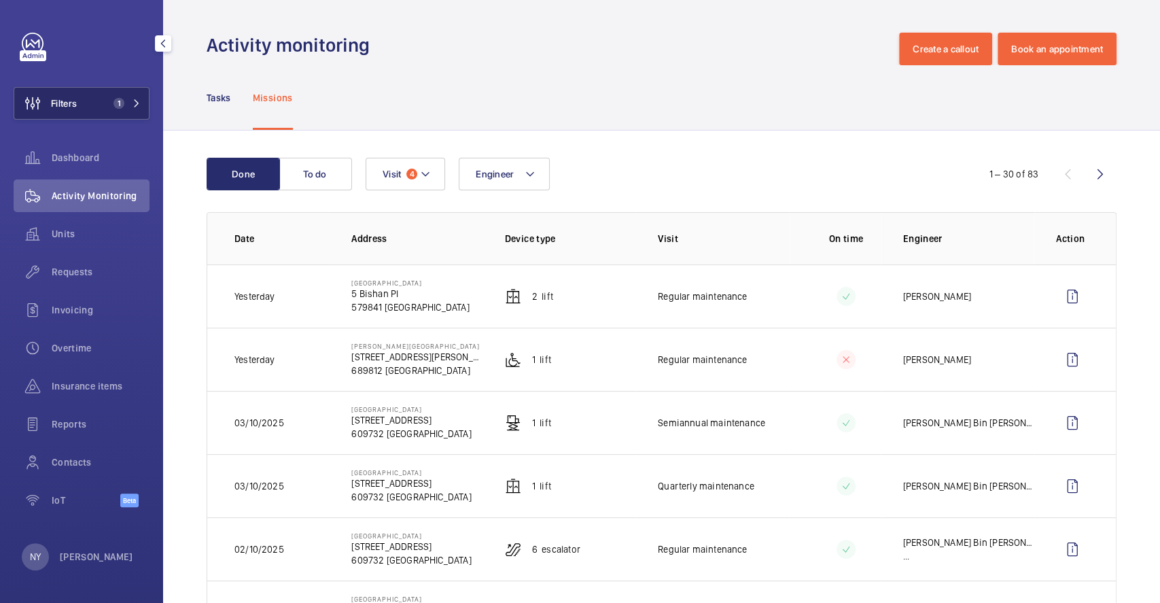
click at [137, 101] on mat-icon at bounding box center [137, 103] width 8 height 8
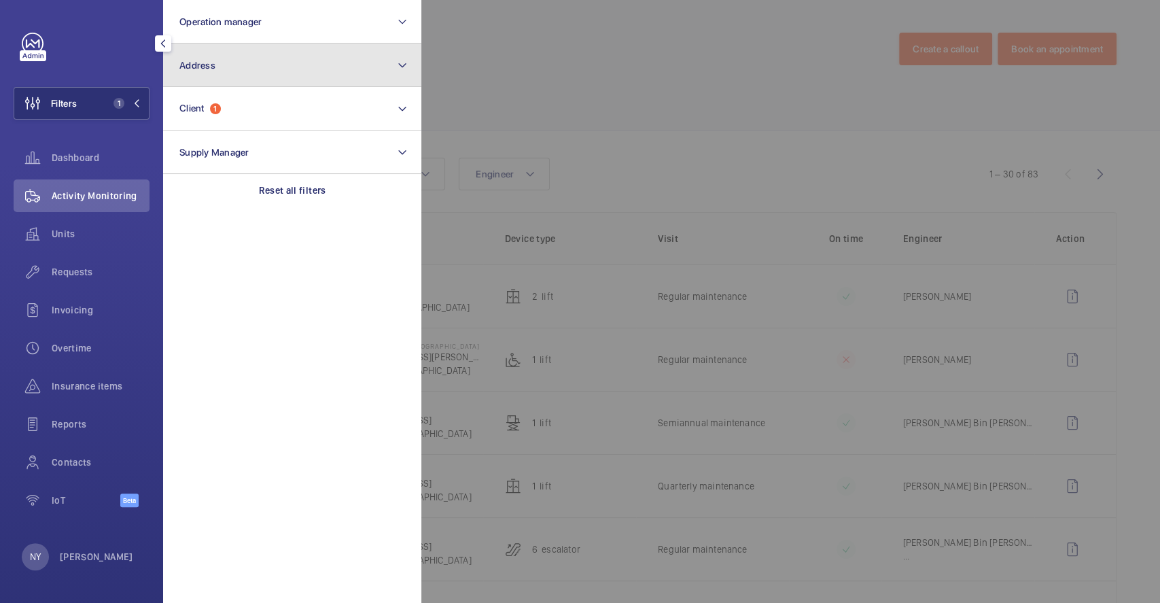
click at [283, 75] on button "Address" at bounding box center [292, 66] width 258 height 44
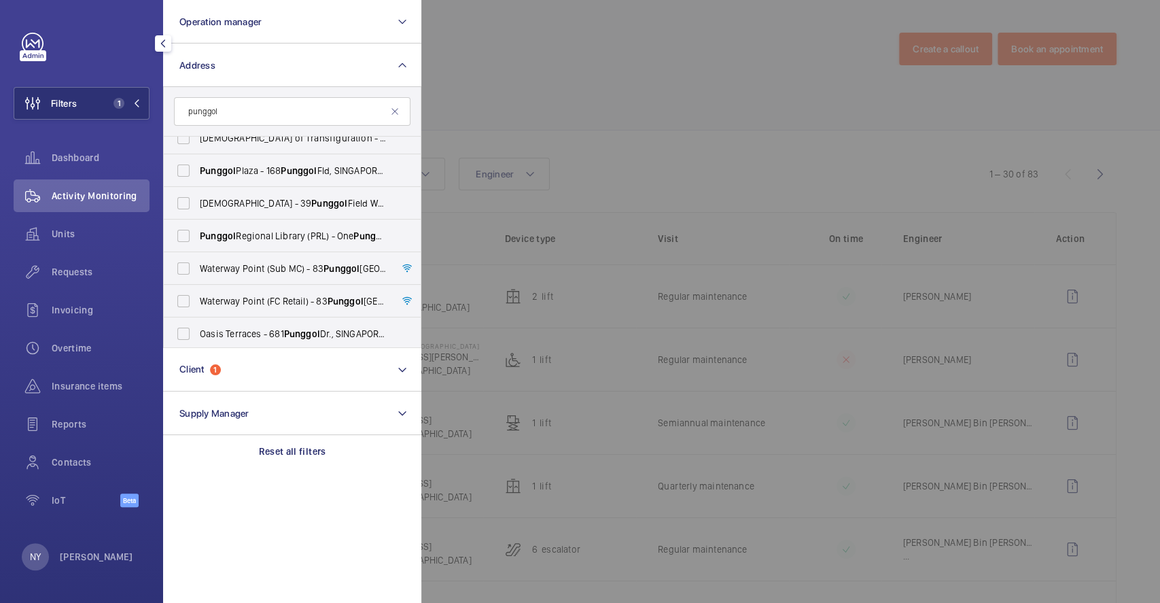
scroll to position [115, 0]
type input "punggol"
drag, startPoint x: 252, startPoint y: 224, endPoint x: 271, endPoint y: 218, distance: 20.0
click at [252, 224] on label "[GEOGRAPHIC_DATA] ([GEOGRAPHIC_DATA]) - [GEOGRAPHIC_DATA]" at bounding box center [282, 234] width 237 height 33
click at [197, 224] on input "[GEOGRAPHIC_DATA] ([GEOGRAPHIC_DATA]) - [GEOGRAPHIC_DATA]" at bounding box center [183, 233] width 27 height 27
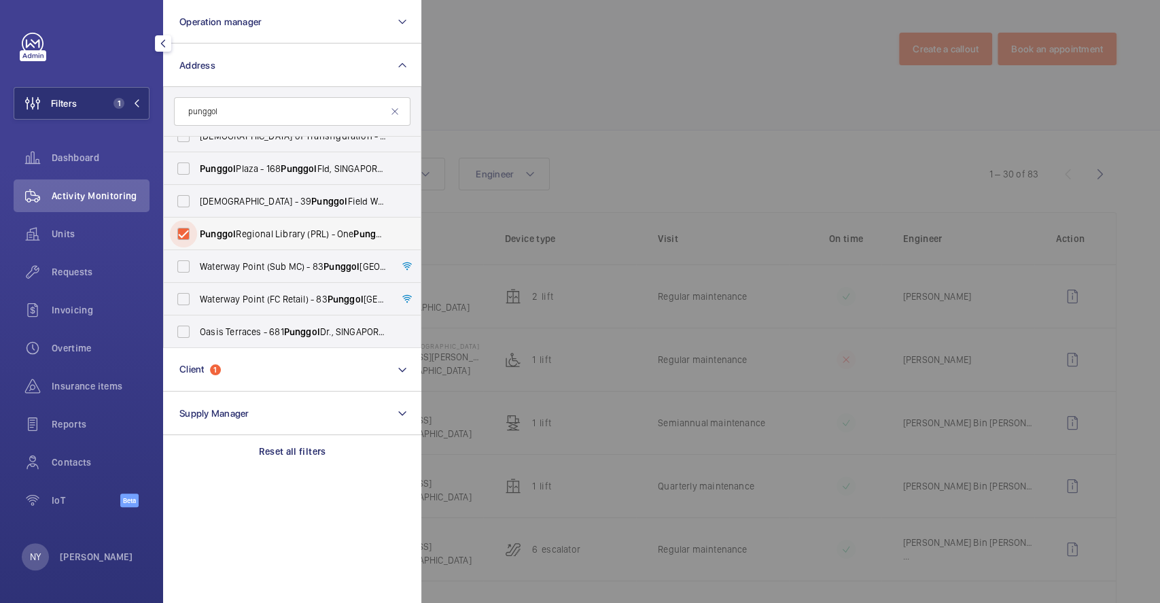
checkbox input "true"
click at [544, 122] on div at bounding box center [1001, 301] width 1160 height 603
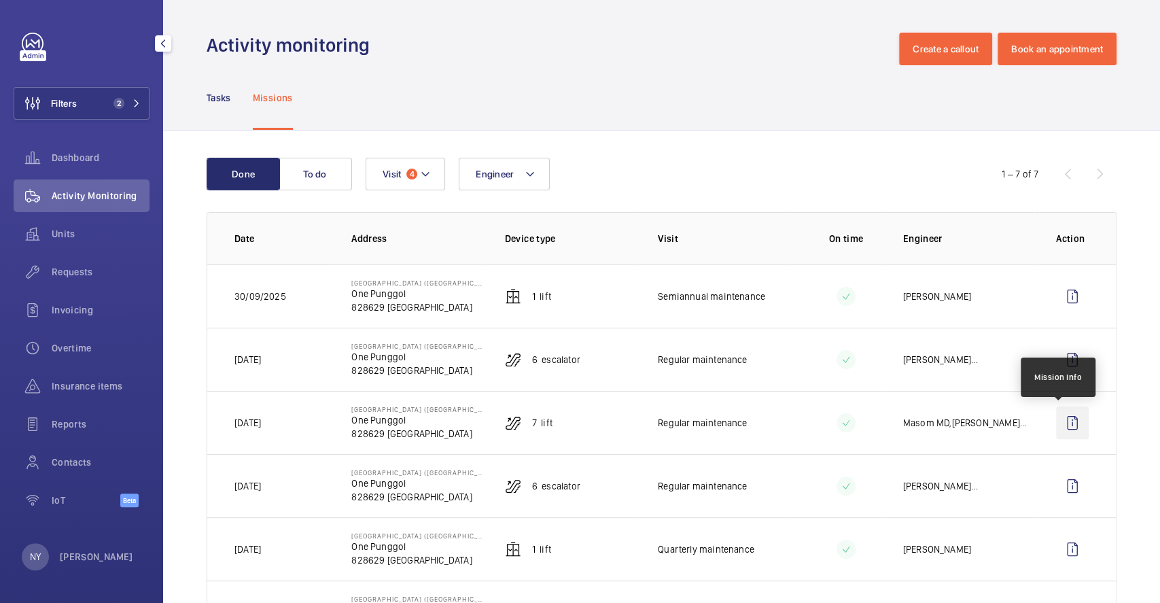
click at [1056, 430] on wm-front-icon-button at bounding box center [1072, 422] width 33 height 33
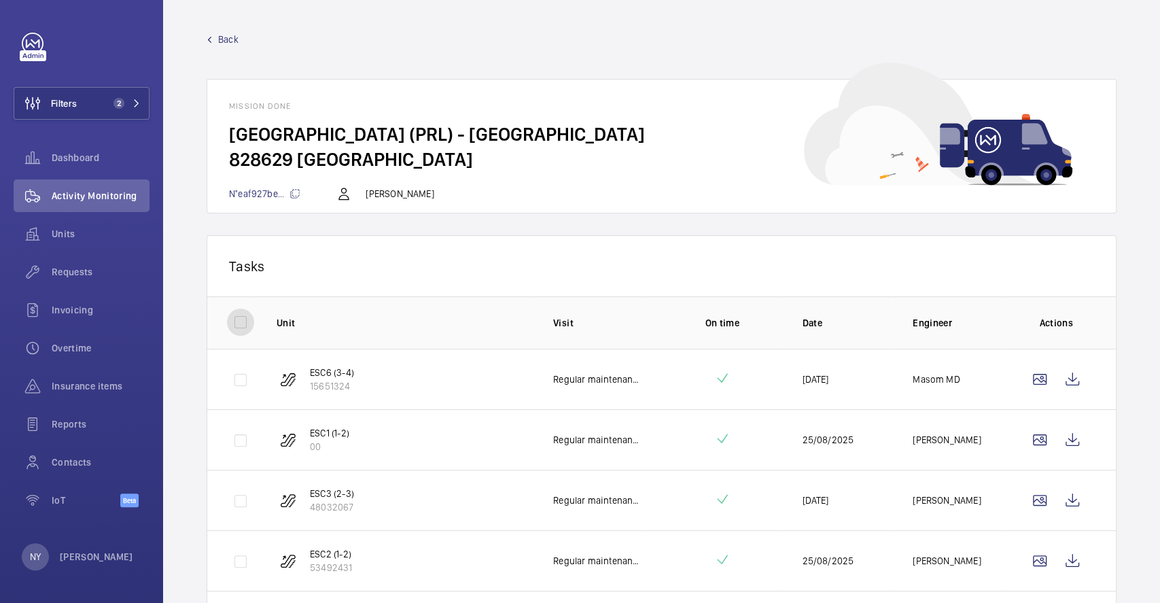
click at [233, 319] on input "checkbox" at bounding box center [240, 322] width 27 height 27
checkbox input "true"
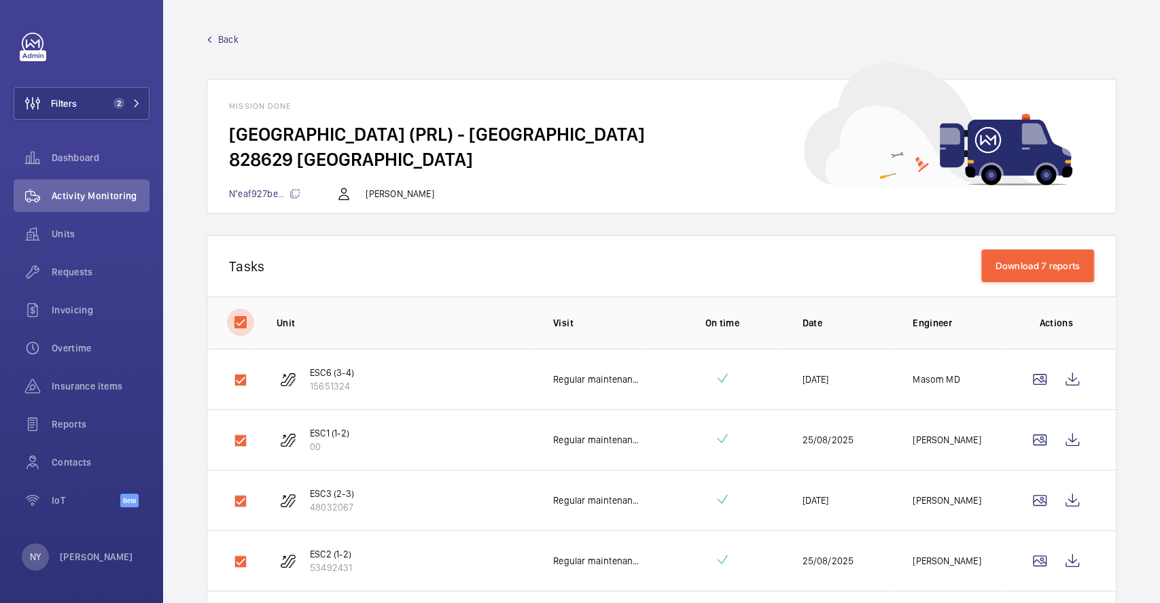
checkbox input "true"
click at [1026, 274] on button "Download 7 reports" at bounding box center [1039, 265] width 114 height 33
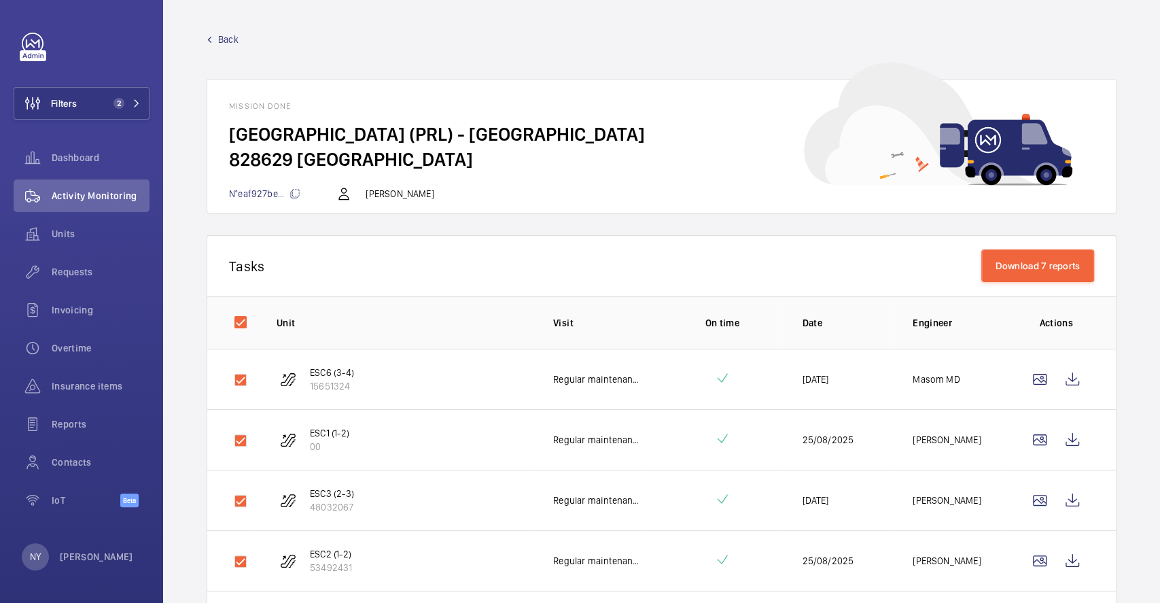
click at [215, 36] on link "Back" at bounding box center [662, 40] width 910 height 14
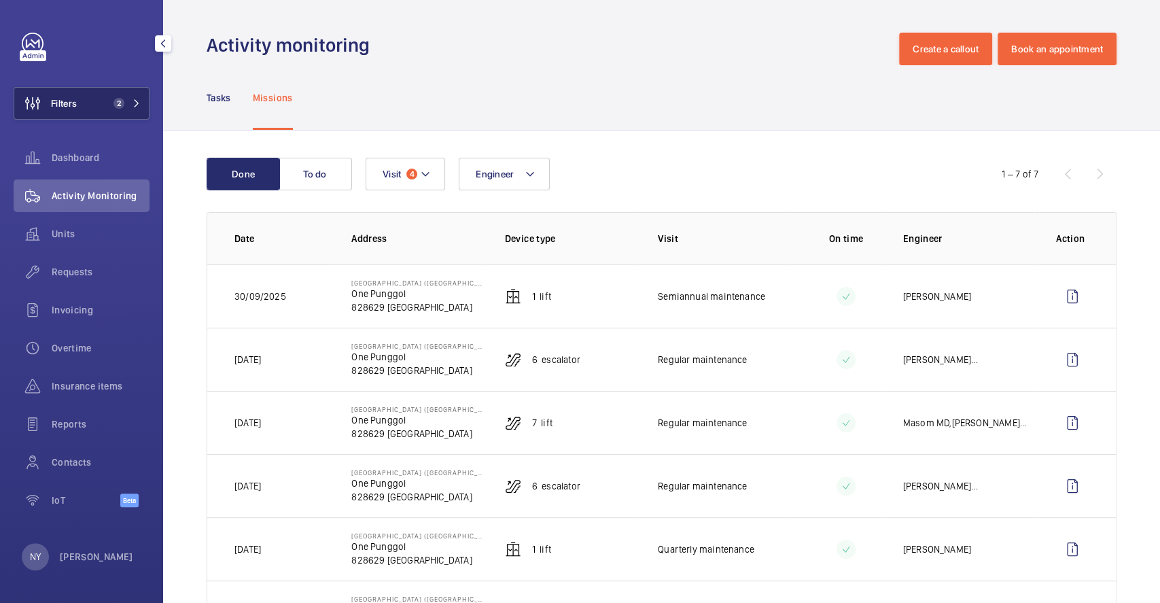
click at [57, 102] on span "Filters" at bounding box center [64, 104] width 26 height 14
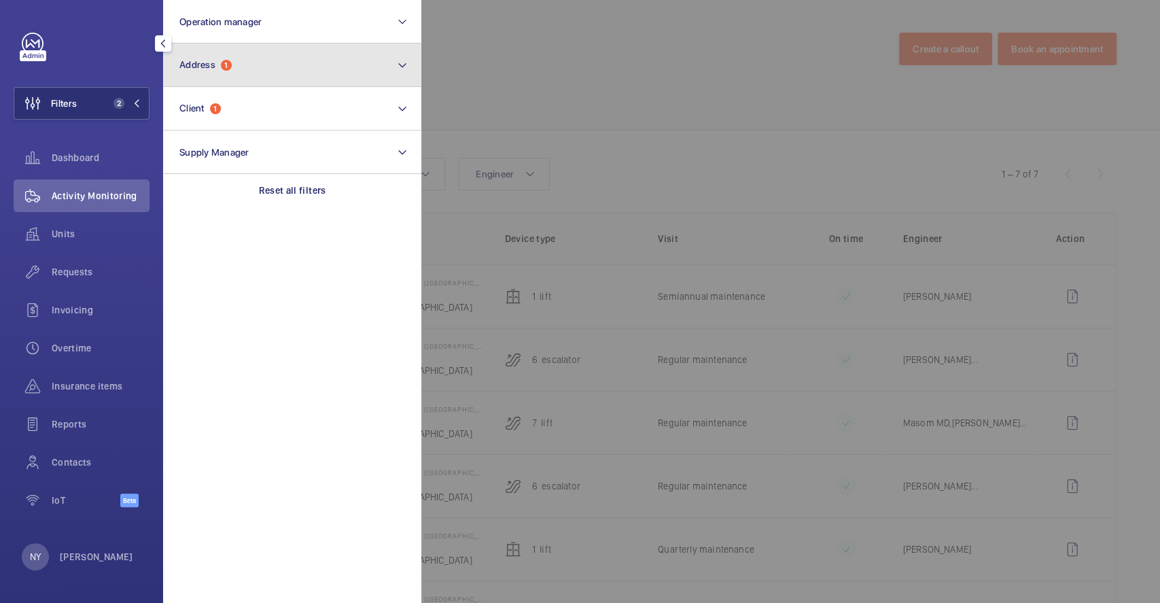
click at [212, 52] on button "Address 1" at bounding box center [292, 66] width 258 height 44
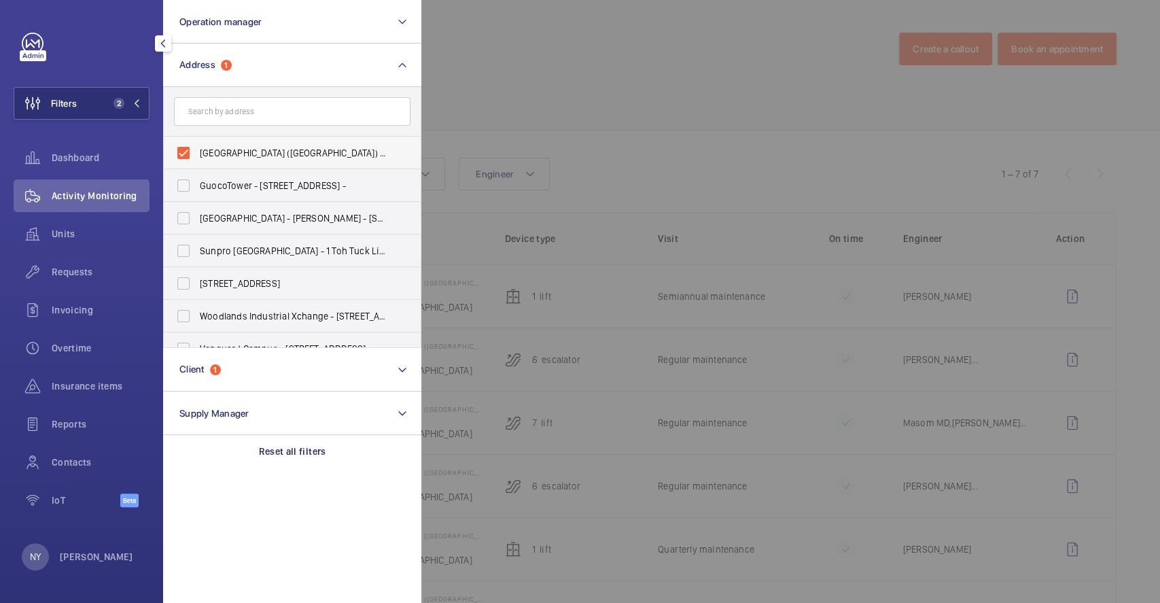
click at [224, 159] on span "[GEOGRAPHIC_DATA] ([GEOGRAPHIC_DATA]) - [GEOGRAPHIC_DATA]" at bounding box center [293, 153] width 187 height 14
click at [197, 159] on input "[GEOGRAPHIC_DATA] ([GEOGRAPHIC_DATA]) - [GEOGRAPHIC_DATA]" at bounding box center [183, 152] width 27 height 27
checkbox input "false"
click at [600, 43] on div at bounding box center [1001, 301] width 1160 height 603
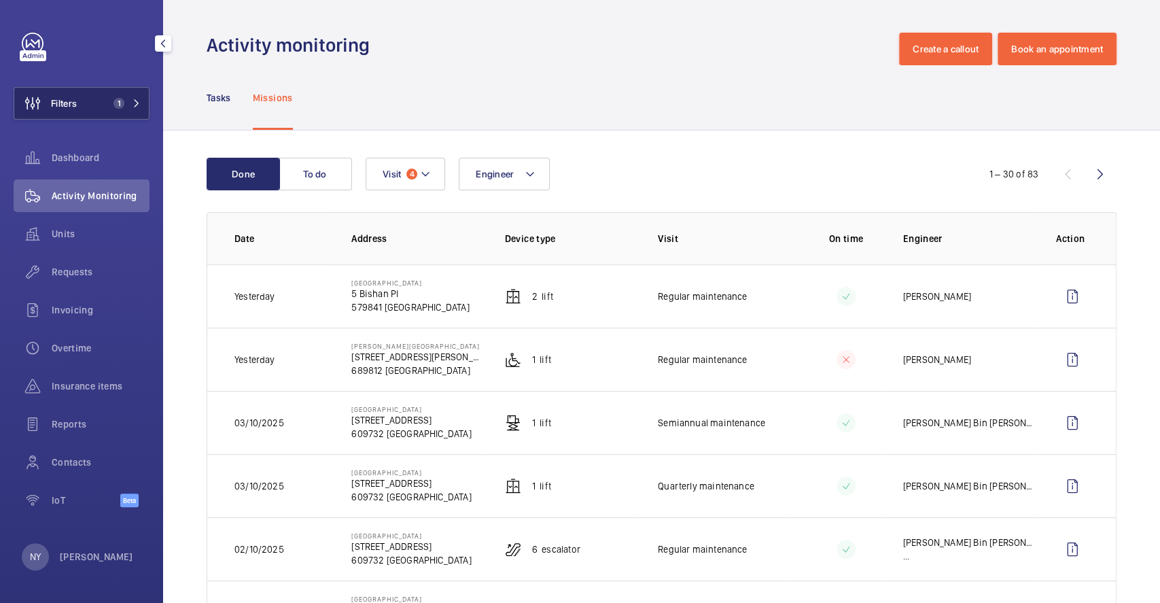
click at [66, 109] on span "Filters" at bounding box center [64, 104] width 26 height 14
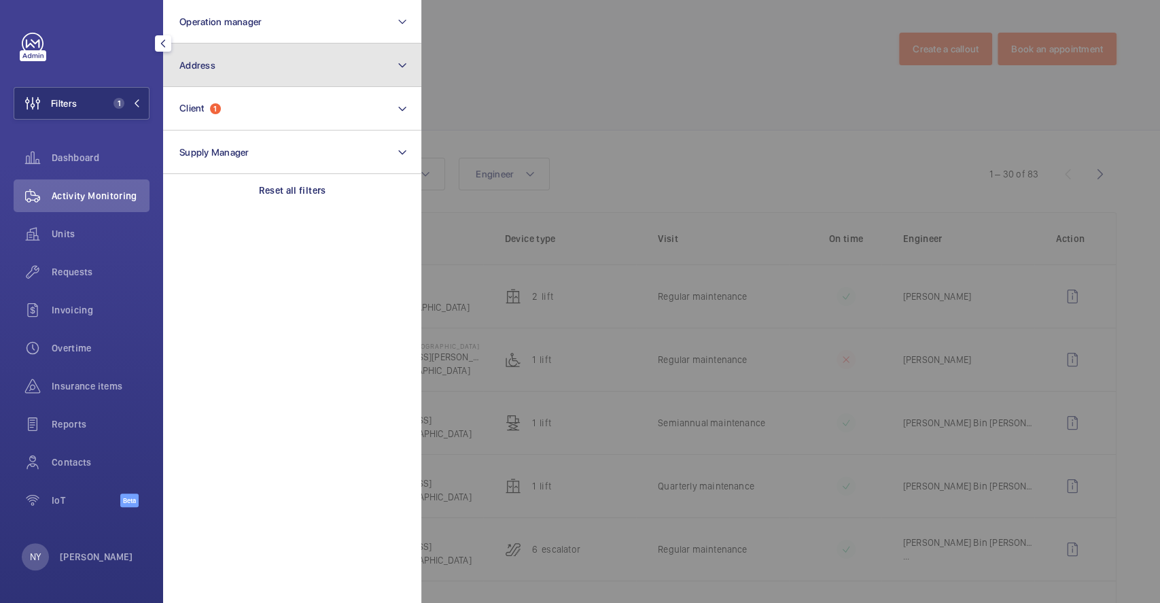
click at [249, 66] on button "Address" at bounding box center [292, 66] width 258 height 44
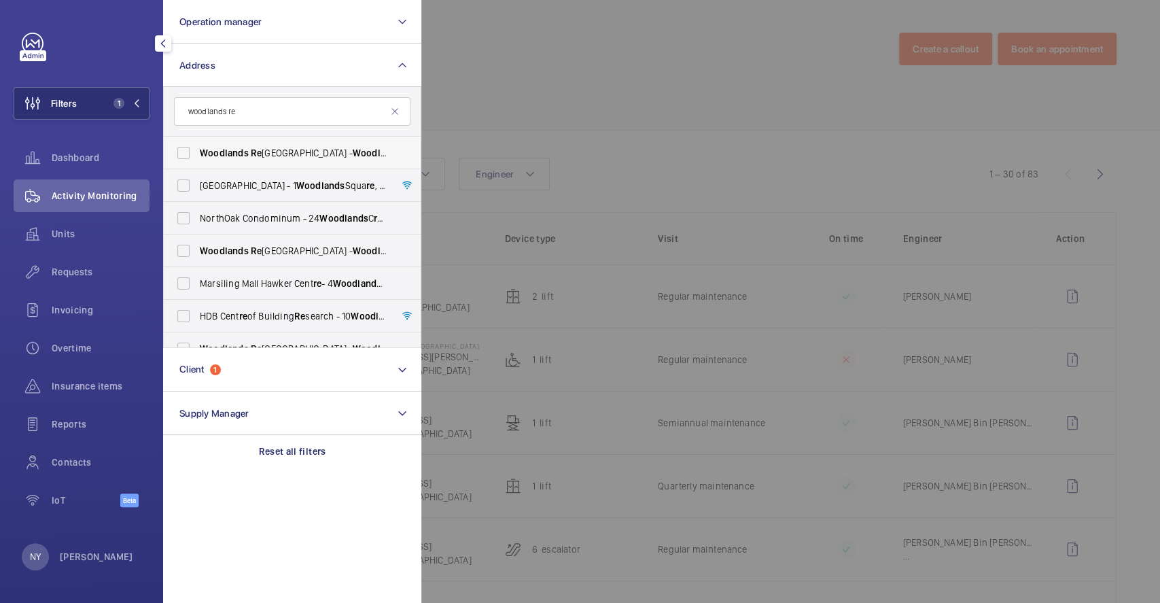
type input "woodlands re"
click at [277, 144] on label "[GEOGRAPHIC_DATA] - [GEOGRAPHIC_DATA], [GEOGRAPHIC_DATA] RE 730900" at bounding box center [282, 153] width 237 height 33
click at [197, 144] on input "[GEOGRAPHIC_DATA] - [GEOGRAPHIC_DATA], [GEOGRAPHIC_DATA] RE 730900" at bounding box center [183, 152] width 27 height 27
checkbox input "true"
click at [636, 137] on div at bounding box center [1001, 301] width 1160 height 603
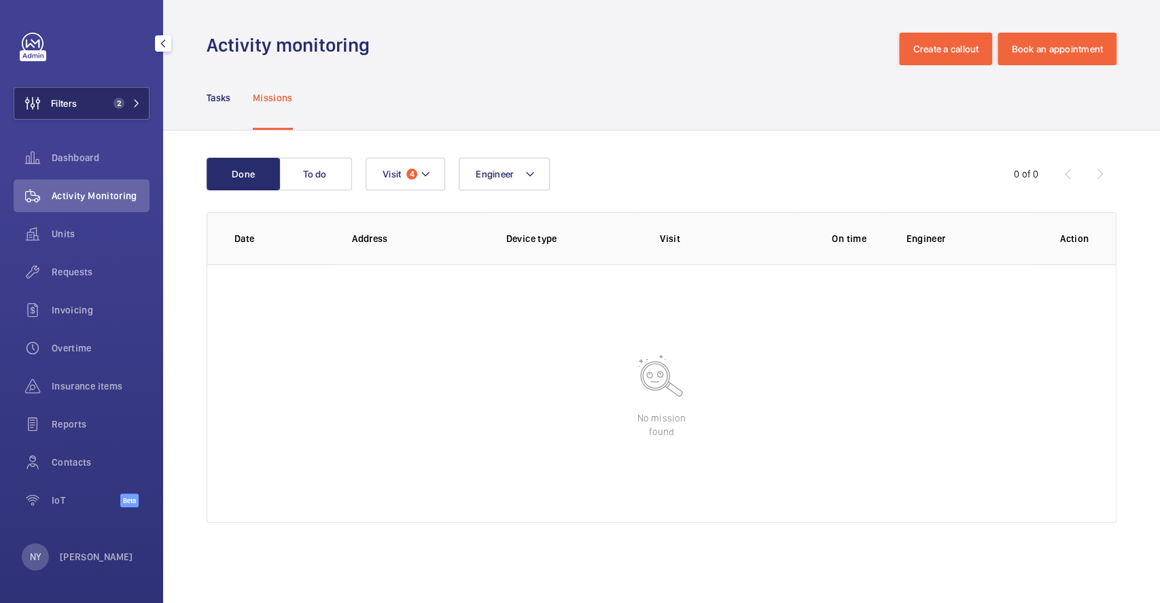
click at [82, 95] on button "Filters 2" at bounding box center [82, 103] width 136 height 33
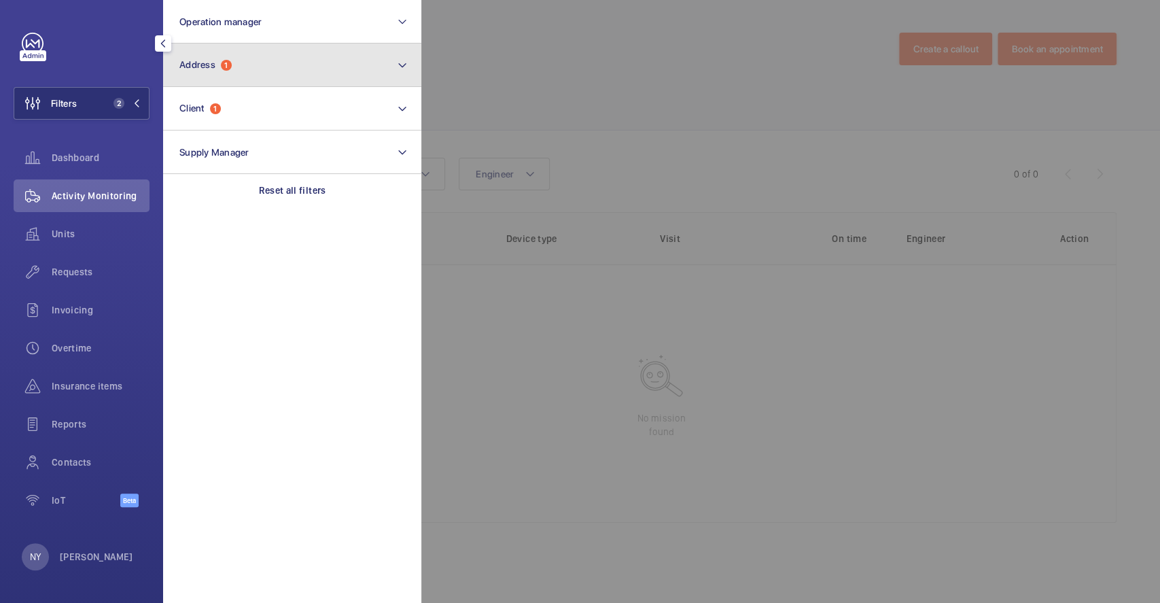
click at [321, 58] on button "Address 1" at bounding box center [292, 66] width 258 height 44
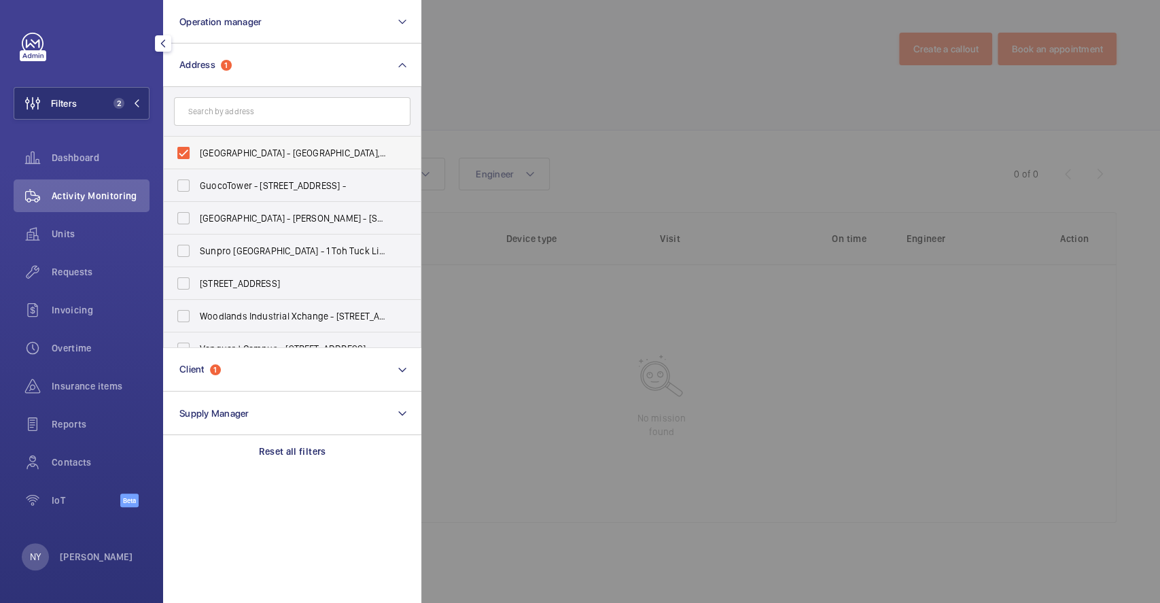
click at [211, 158] on span "[GEOGRAPHIC_DATA] - [GEOGRAPHIC_DATA], [GEOGRAPHIC_DATA] 730900" at bounding box center [293, 153] width 187 height 14
click at [197, 158] on input "[GEOGRAPHIC_DATA] - [GEOGRAPHIC_DATA], [GEOGRAPHIC_DATA] 730900" at bounding box center [183, 152] width 27 height 27
checkbox input "false"
click at [256, 109] on input "text" at bounding box center [292, 111] width 237 height 29
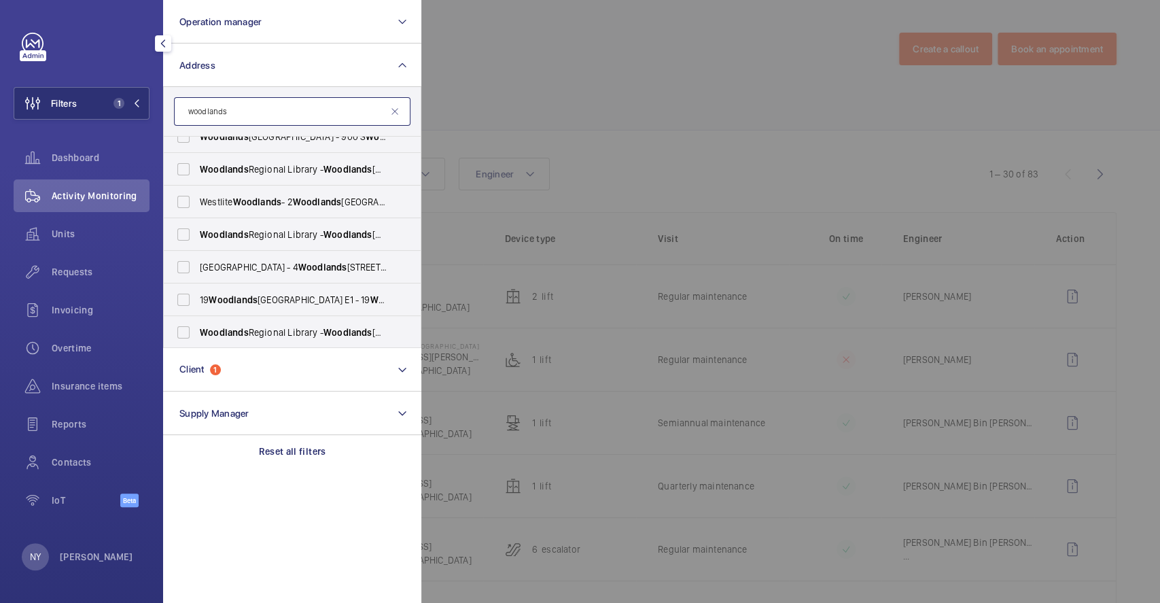
scroll to position [702, 0]
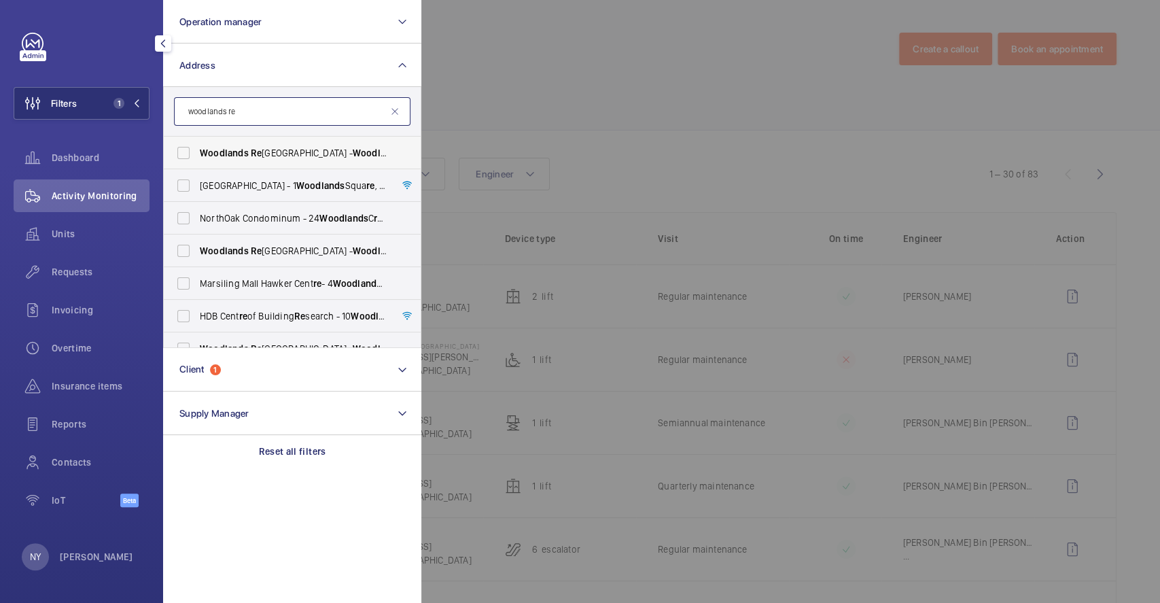
type input "woodlands re"
click at [315, 150] on span "[GEOGRAPHIC_DATA] - [GEOGRAPHIC_DATA], [GEOGRAPHIC_DATA] RE 730900" at bounding box center [293, 153] width 187 height 14
click at [197, 150] on input "[GEOGRAPHIC_DATA] - [GEOGRAPHIC_DATA], [GEOGRAPHIC_DATA] RE 730900" at bounding box center [183, 152] width 27 height 27
checkbox input "true"
click at [287, 248] on span "[GEOGRAPHIC_DATA] - [GEOGRAPHIC_DATA], [GEOGRAPHIC_DATA] RE 730900" at bounding box center [293, 251] width 187 height 14
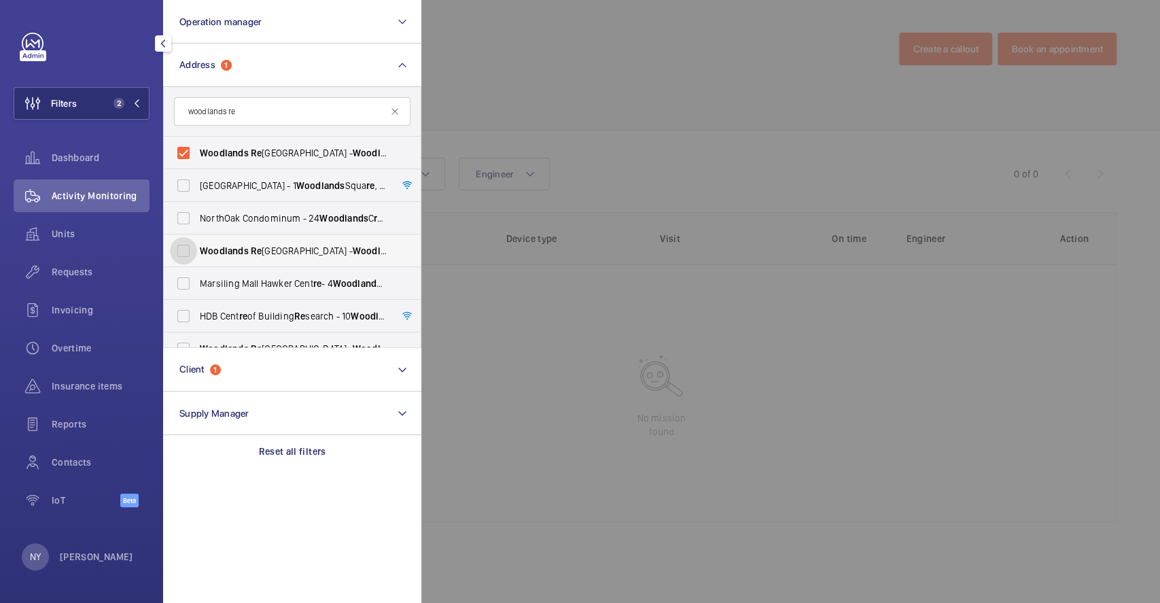
click at [197, 248] on input "[GEOGRAPHIC_DATA] - [GEOGRAPHIC_DATA], [GEOGRAPHIC_DATA] RE 730900" at bounding box center [183, 250] width 27 height 27
checkbox input "true"
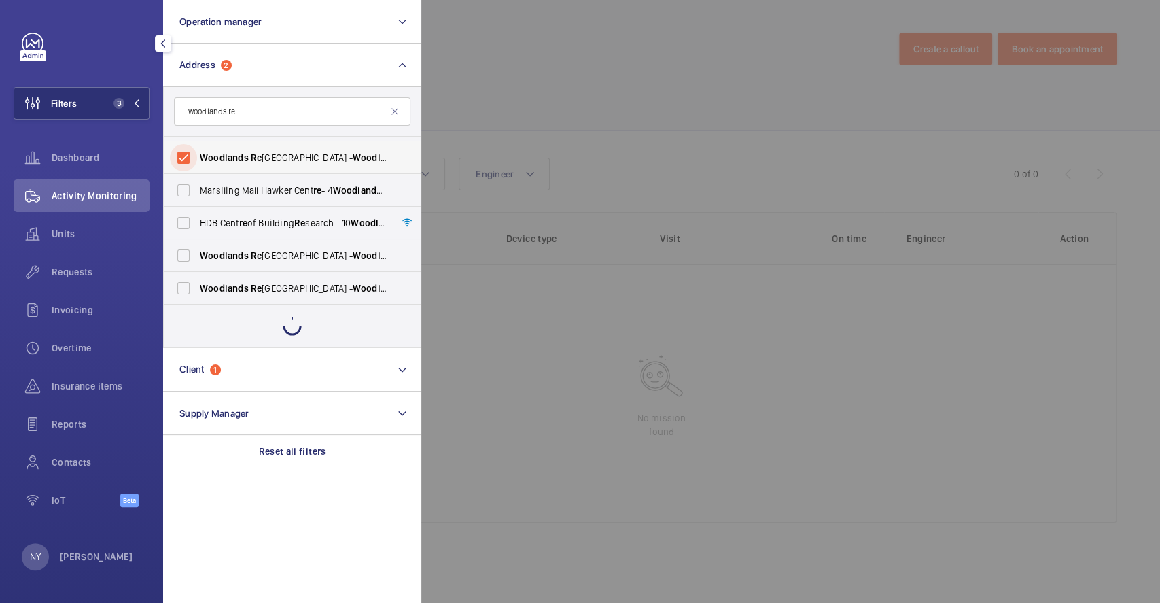
scroll to position [50, 0]
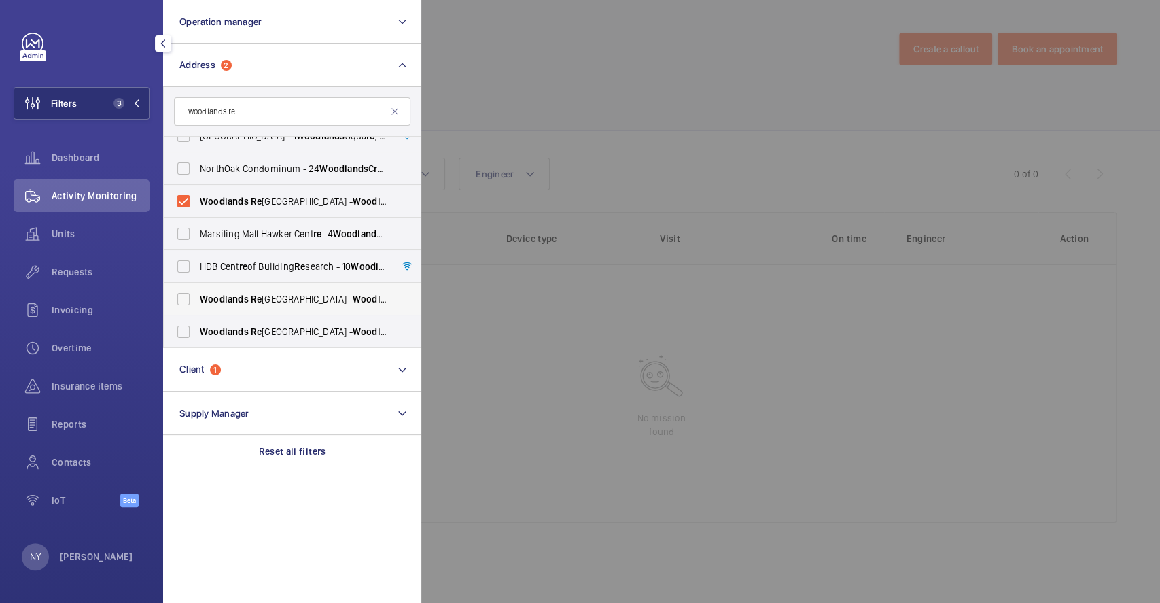
click at [292, 296] on span "[GEOGRAPHIC_DATA] - [GEOGRAPHIC_DATA], [GEOGRAPHIC_DATA] RE 730900" at bounding box center [293, 299] width 187 height 14
click at [197, 296] on input "[GEOGRAPHIC_DATA] - [GEOGRAPHIC_DATA], [GEOGRAPHIC_DATA] RE 730900" at bounding box center [183, 298] width 27 height 27
checkbox input "true"
click at [278, 332] on span "[GEOGRAPHIC_DATA] - [GEOGRAPHIC_DATA], [GEOGRAPHIC_DATA] RE 730900" at bounding box center [293, 332] width 187 height 14
click at [197, 332] on input "[GEOGRAPHIC_DATA] - [GEOGRAPHIC_DATA], [GEOGRAPHIC_DATA] RE 730900" at bounding box center [183, 331] width 27 height 27
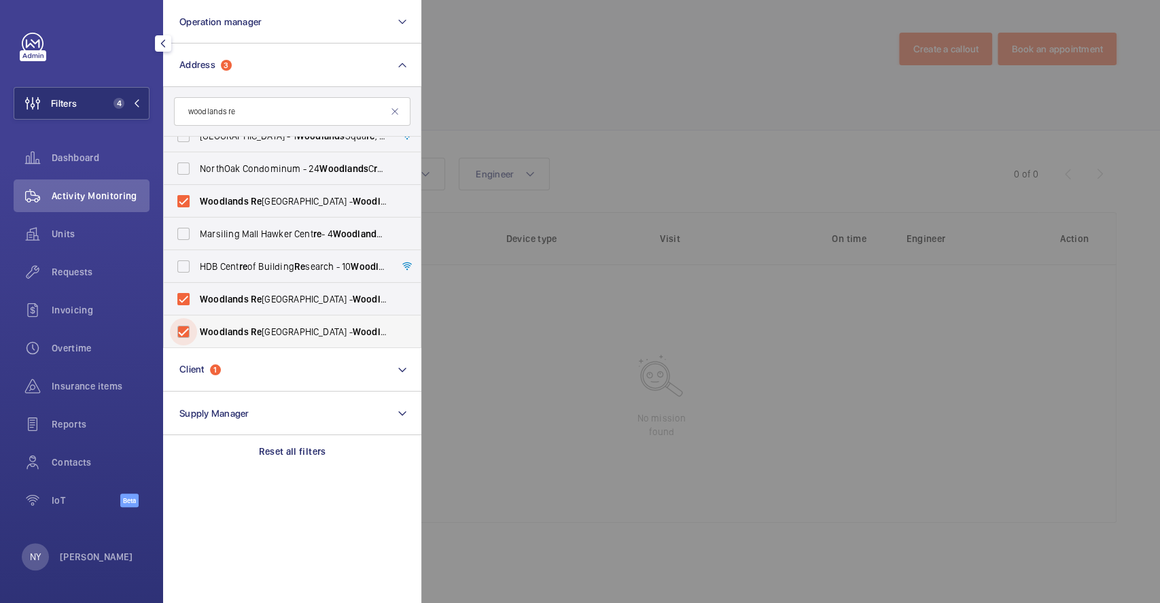
checkbox input "true"
click at [570, 78] on div at bounding box center [1001, 301] width 1160 height 603
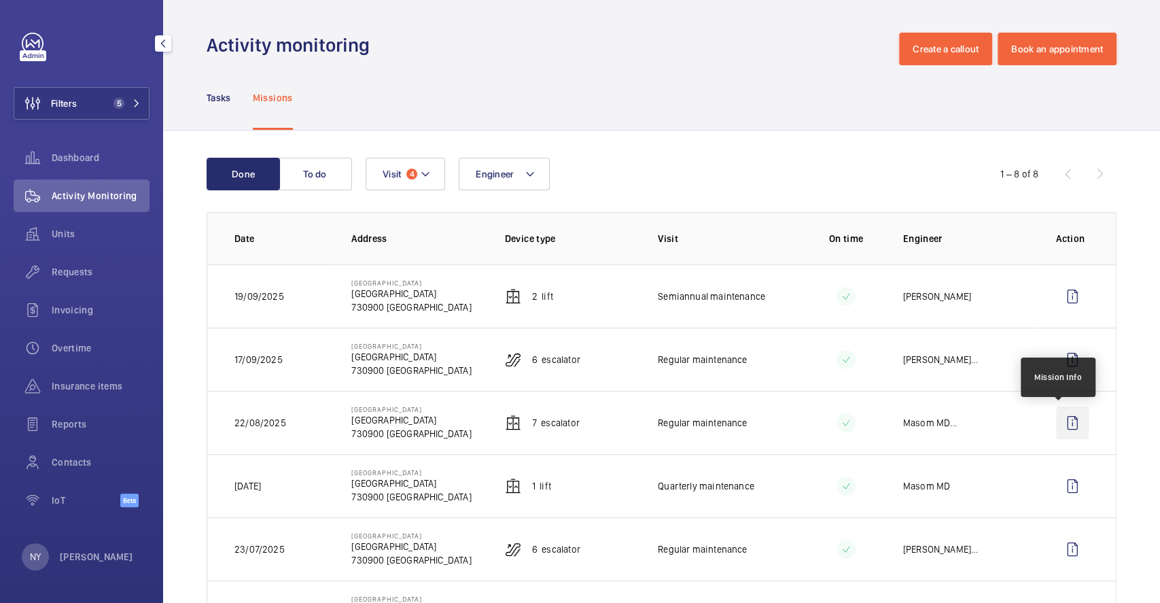
click at [1058, 421] on wm-front-icon-button at bounding box center [1072, 422] width 33 height 33
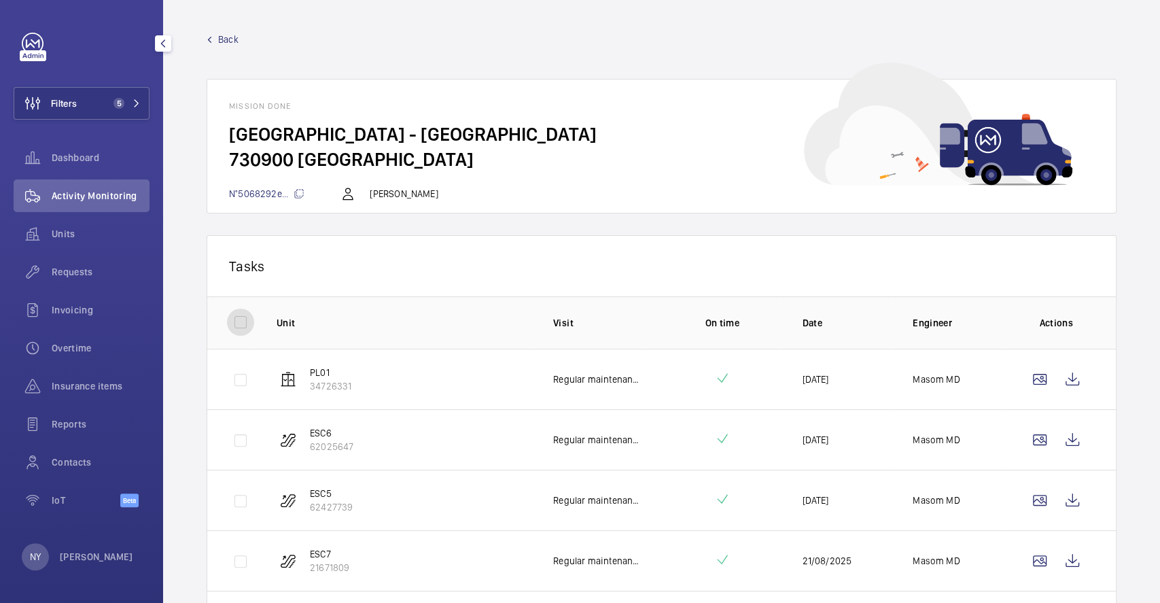
click at [229, 322] on input "checkbox" at bounding box center [240, 322] width 27 height 27
checkbox input "true"
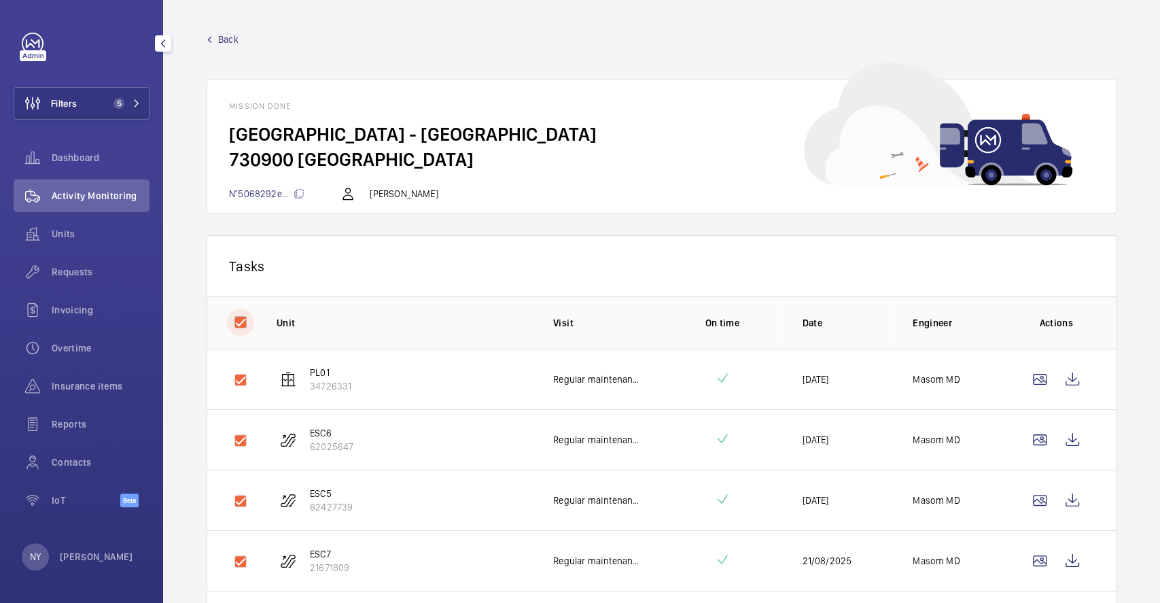
checkbox input "true"
click at [1024, 268] on button "Download 7 reports" at bounding box center [1039, 265] width 114 height 33
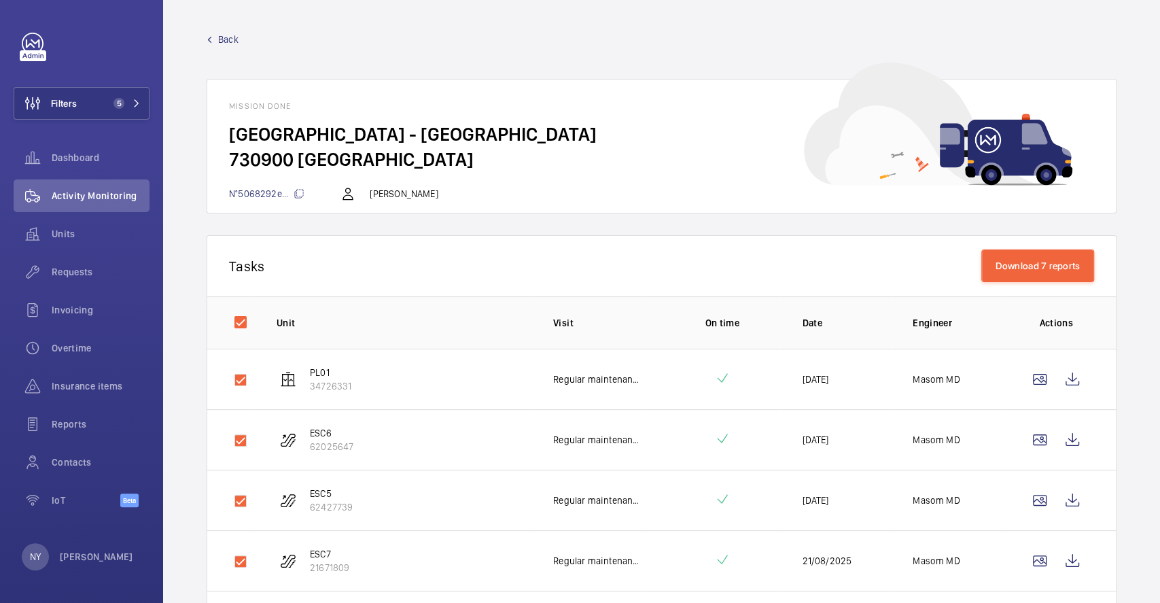
click at [226, 39] on span "Back" at bounding box center [228, 40] width 20 height 14
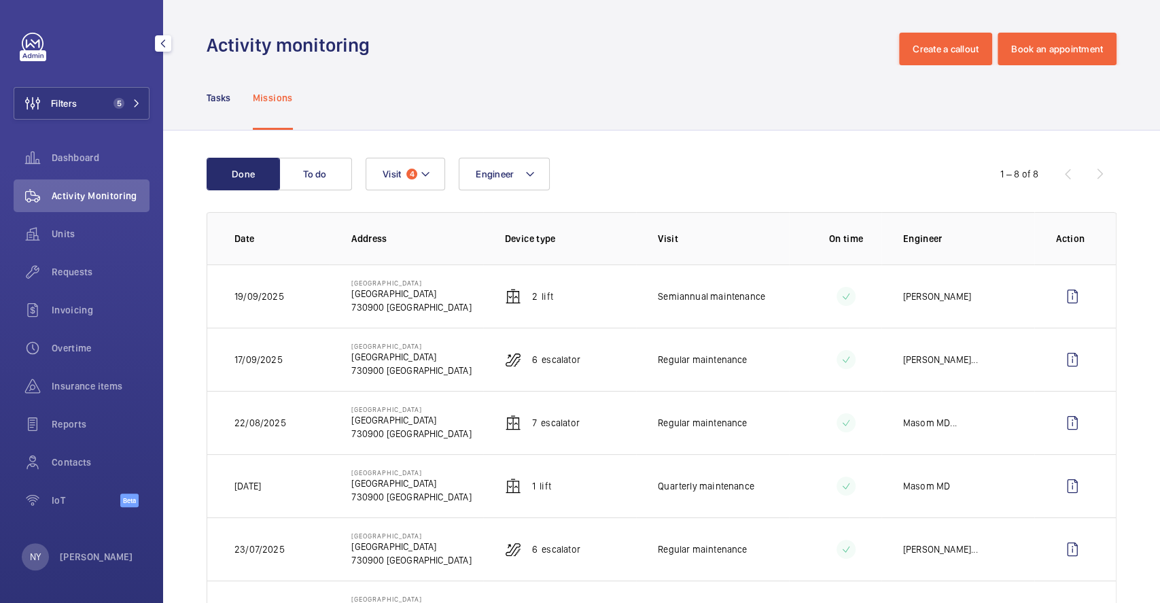
click at [65, 547] on div "NY [PERSON_NAME]" at bounding box center [77, 556] width 111 height 27
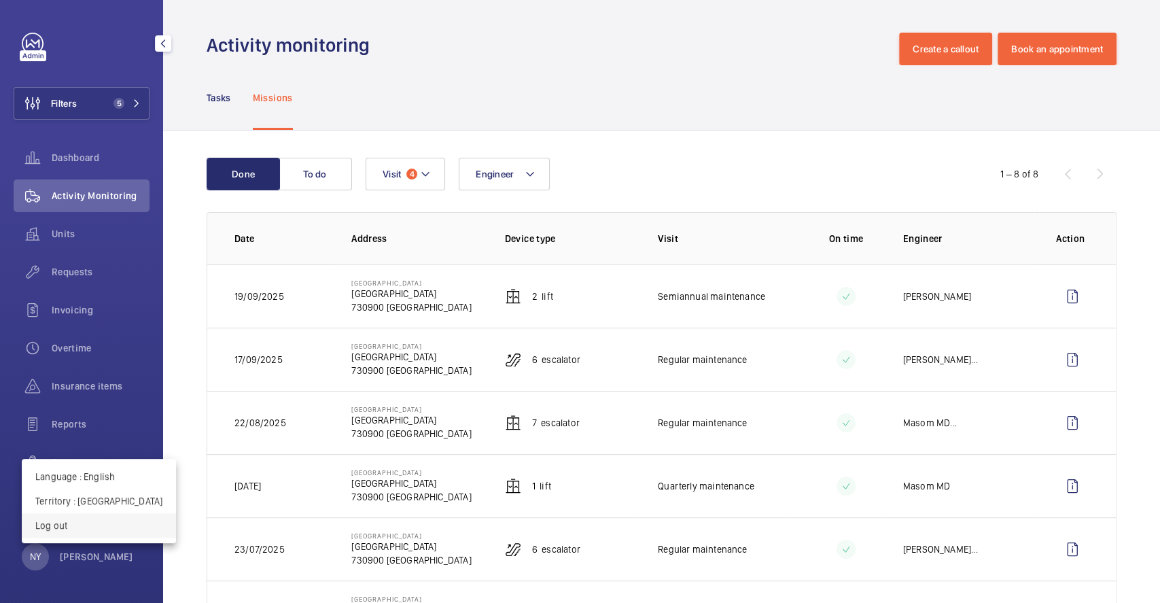
click at [92, 525] on p "Log out" at bounding box center [98, 526] width 127 height 14
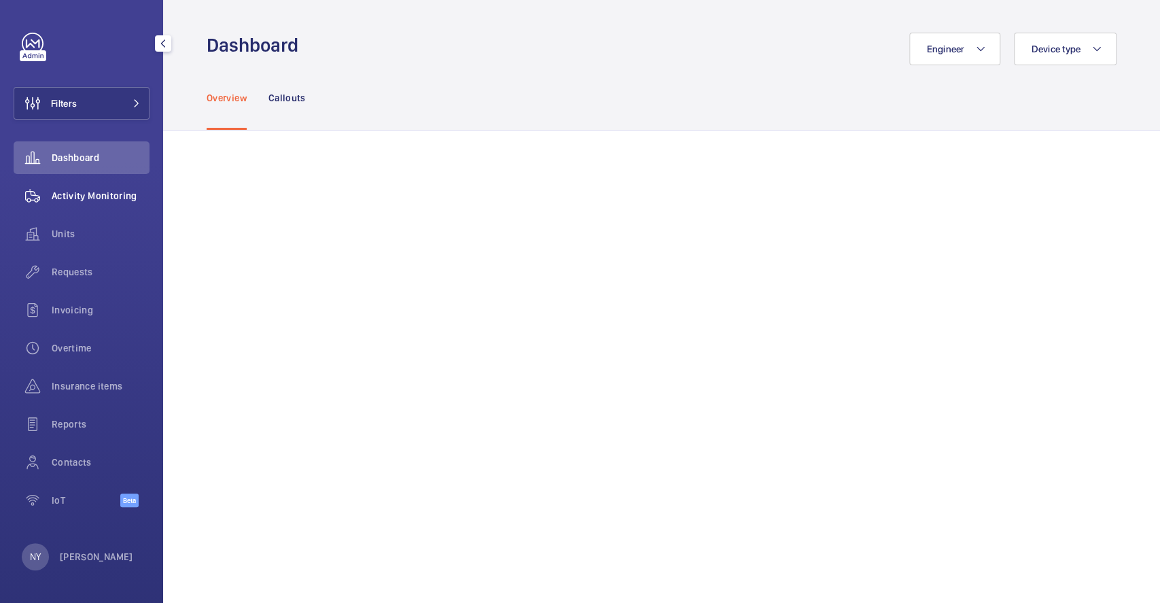
click at [93, 189] on span "Activity Monitoring" at bounding box center [101, 196] width 98 height 14
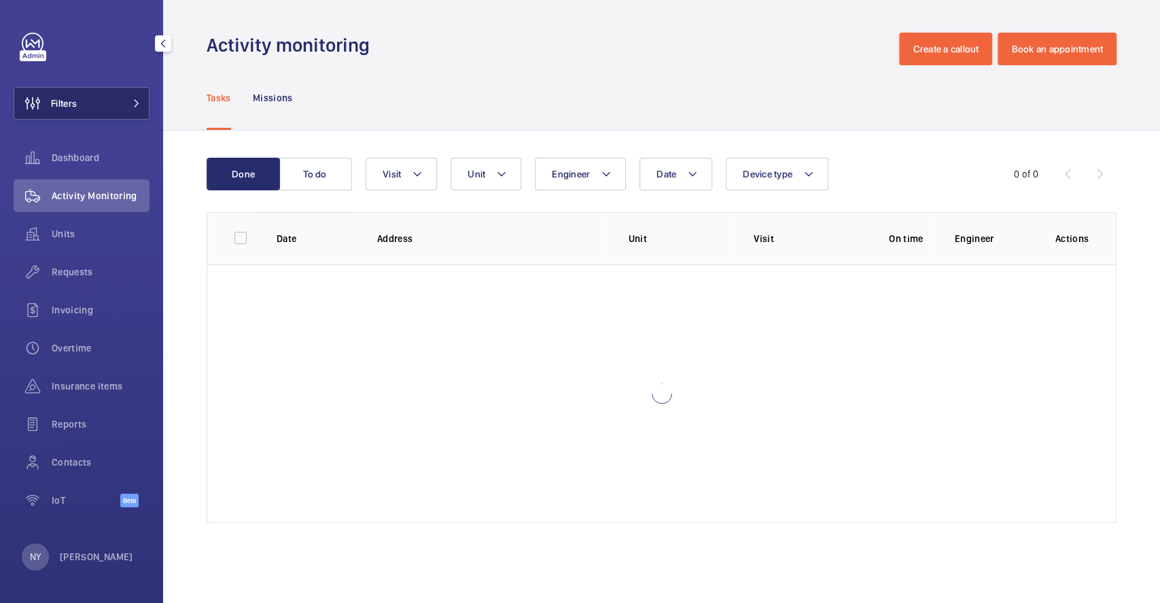
click at [72, 106] on span "Filters" at bounding box center [64, 104] width 26 height 14
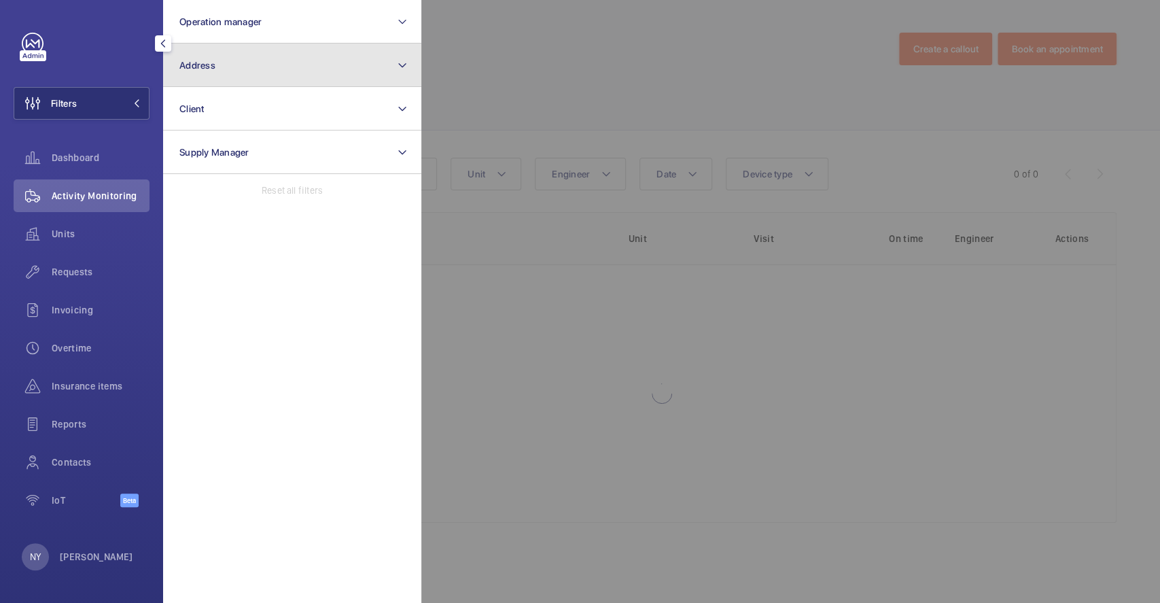
click at [229, 59] on button "Address" at bounding box center [292, 66] width 258 height 44
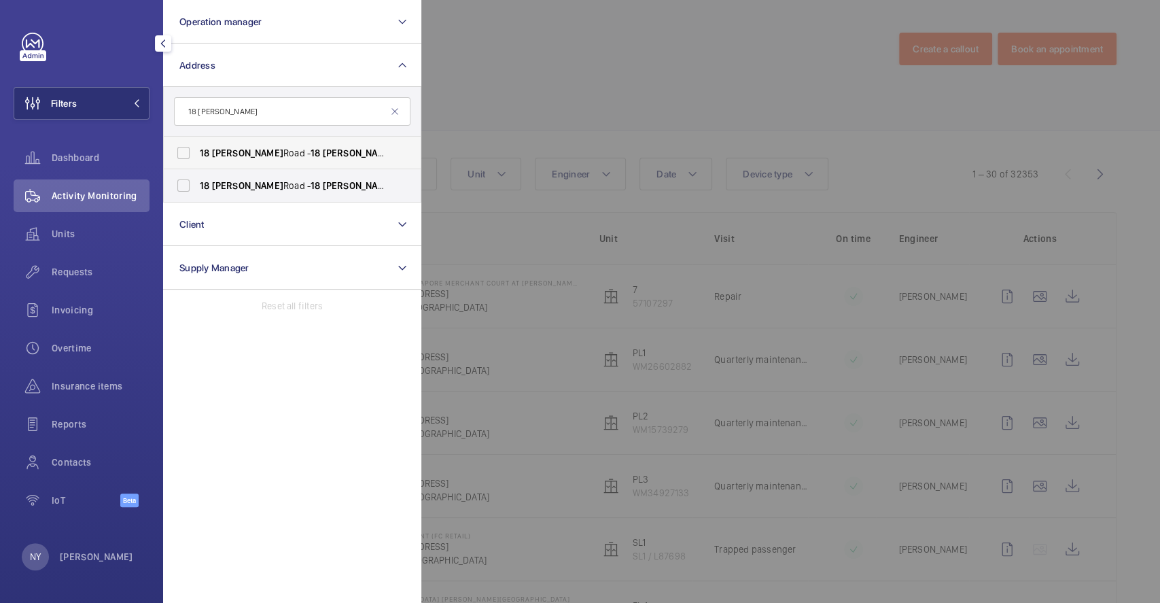
type input "18 goodman"
click at [266, 142] on label "18 Goodman Road - 18 Goodman Rd, SINGAPORE 438982" at bounding box center [282, 153] width 237 height 33
click at [197, 142] on input "18 Goodman Road - 18 Goodman Rd, SINGAPORE 438982" at bounding box center [183, 152] width 27 height 27
checkbox input "true"
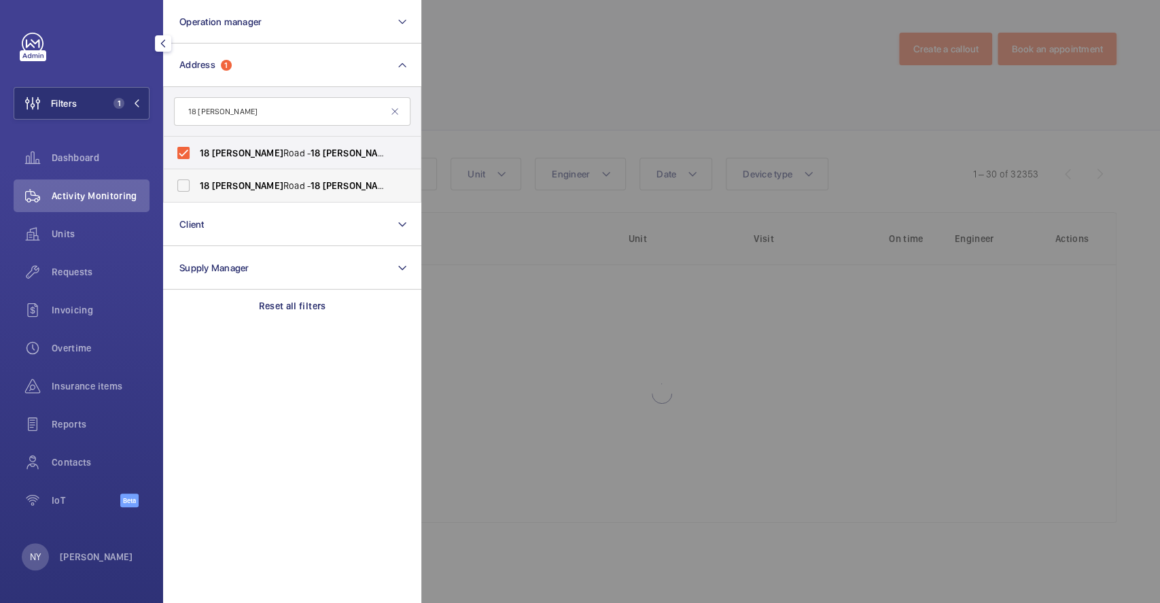
click at [257, 179] on span "18 Goodman Road - 18 Goodman Rd, SINGAPORE 438982" at bounding box center [293, 186] width 187 height 14
click at [197, 179] on input "18 Goodman Road - 18 Goodman Rd, SINGAPORE 438982" at bounding box center [183, 185] width 27 height 27
checkbox input "true"
click at [523, 84] on div at bounding box center [1001, 301] width 1160 height 603
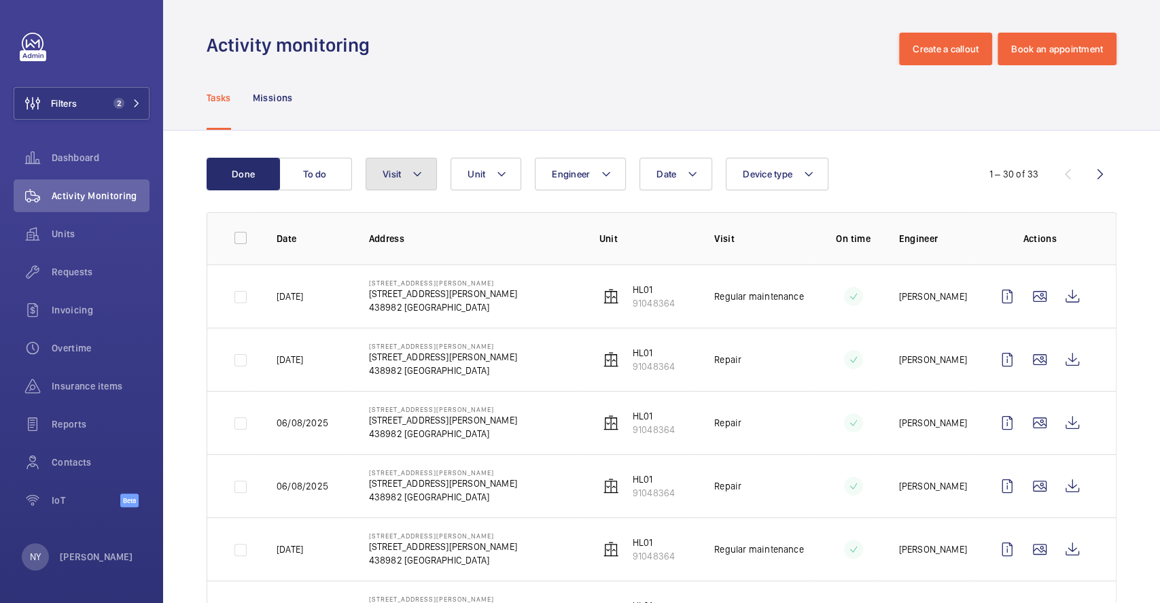
click at [392, 171] on span "Visit" at bounding box center [392, 174] width 18 height 11
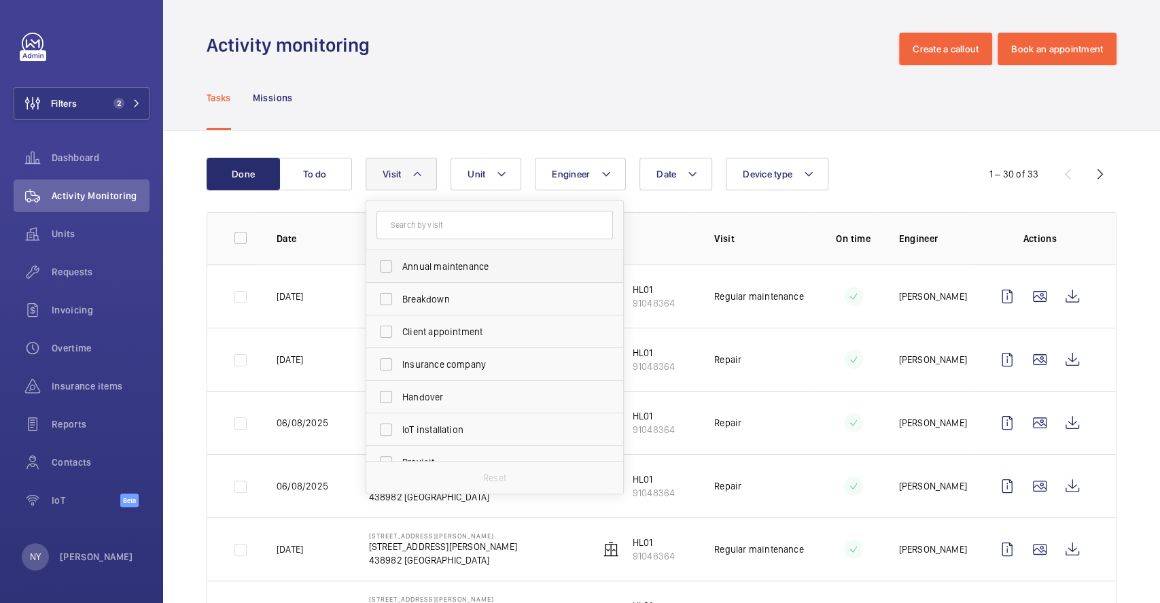
click at [517, 266] on span "Annual maintenance" at bounding box center [495, 267] width 187 height 14
click at [400, 266] on input "Annual maintenance" at bounding box center [386, 266] width 27 height 27
checkbox input "true"
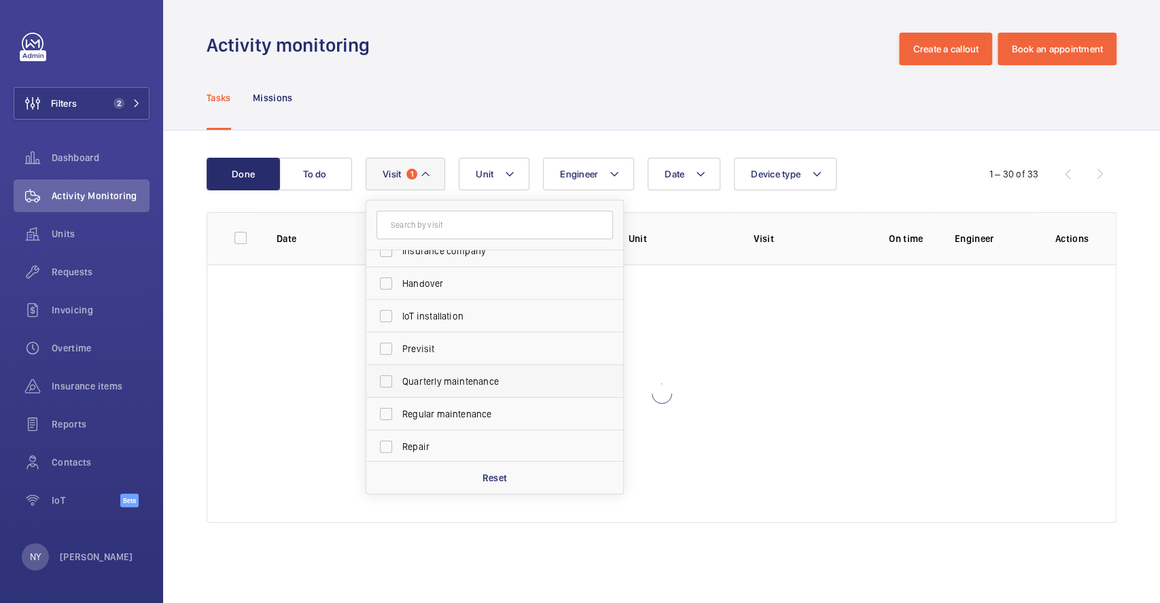
scroll to position [213, 0]
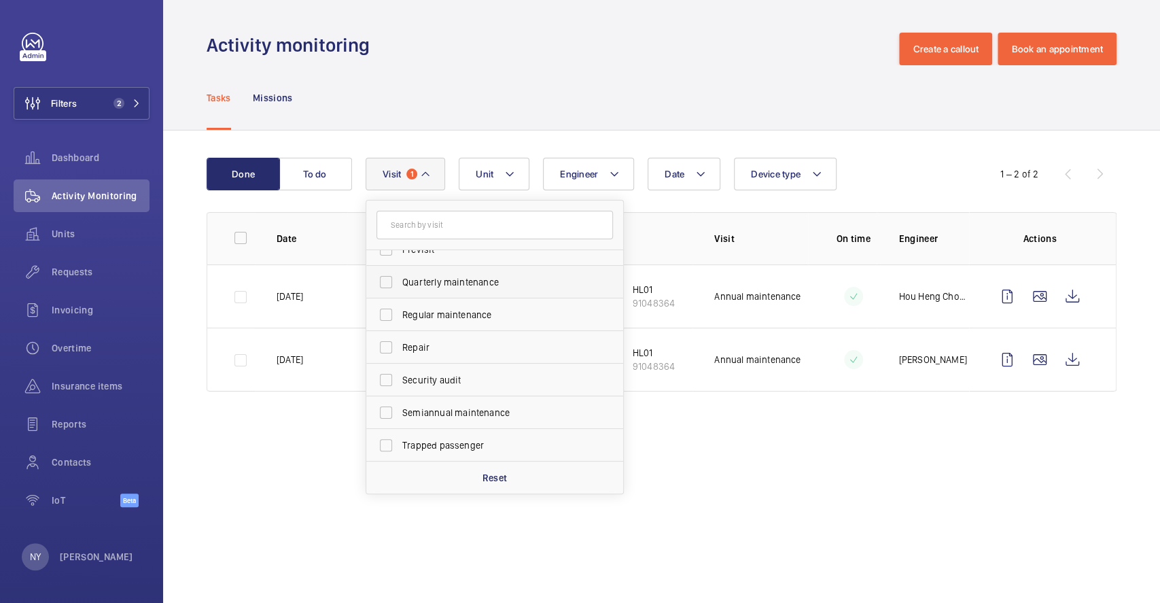
click at [451, 280] on span "Quarterly maintenance" at bounding box center [495, 282] width 187 height 14
click at [400, 280] on input "Quarterly maintenance" at bounding box center [386, 282] width 27 height 27
checkbox input "true"
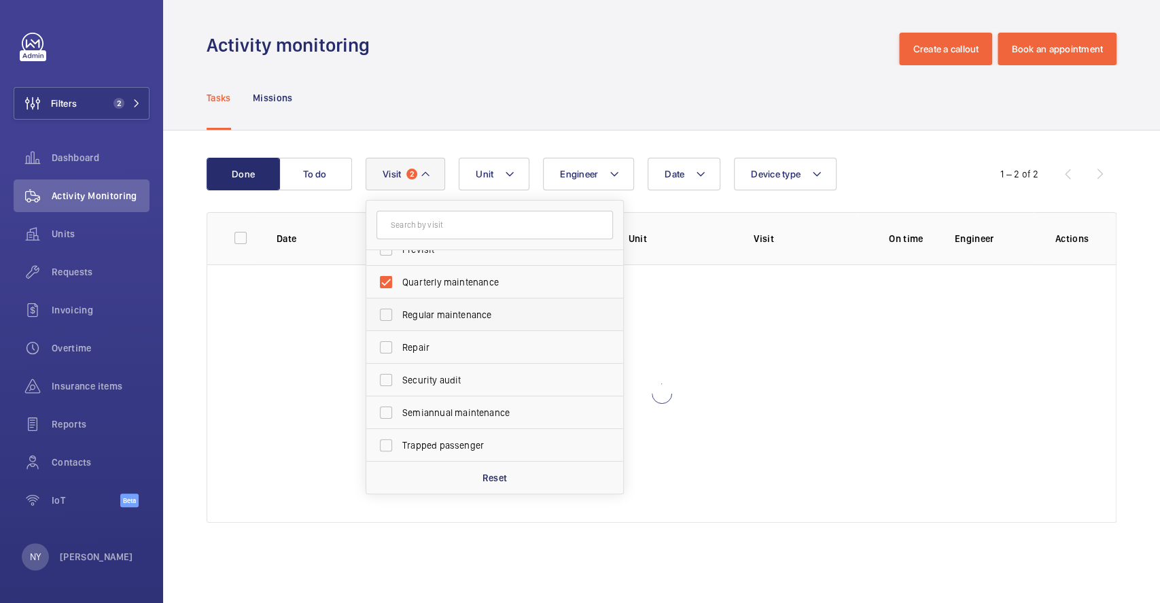
click at [464, 314] on span "Regular maintenance" at bounding box center [495, 315] width 187 height 14
click at [400, 314] on input "Regular maintenance" at bounding box center [386, 314] width 27 height 27
checkbox input "true"
click at [483, 417] on span "Semiannual maintenance" at bounding box center [495, 413] width 187 height 14
click at [400, 417] on input "Semiannual maintenance" at bounding box center [386, 412] width 27 height 27
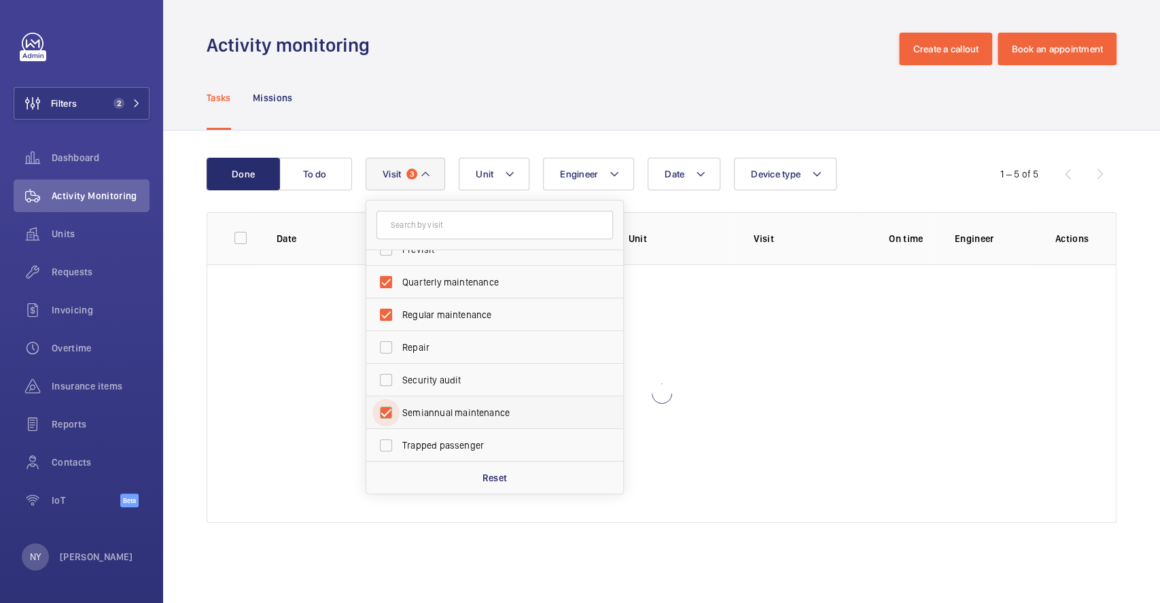
checkbox input "true"
click at [527, 95] on div "Tasks Missions" at bounding box center [662, 97] width 910 height 65
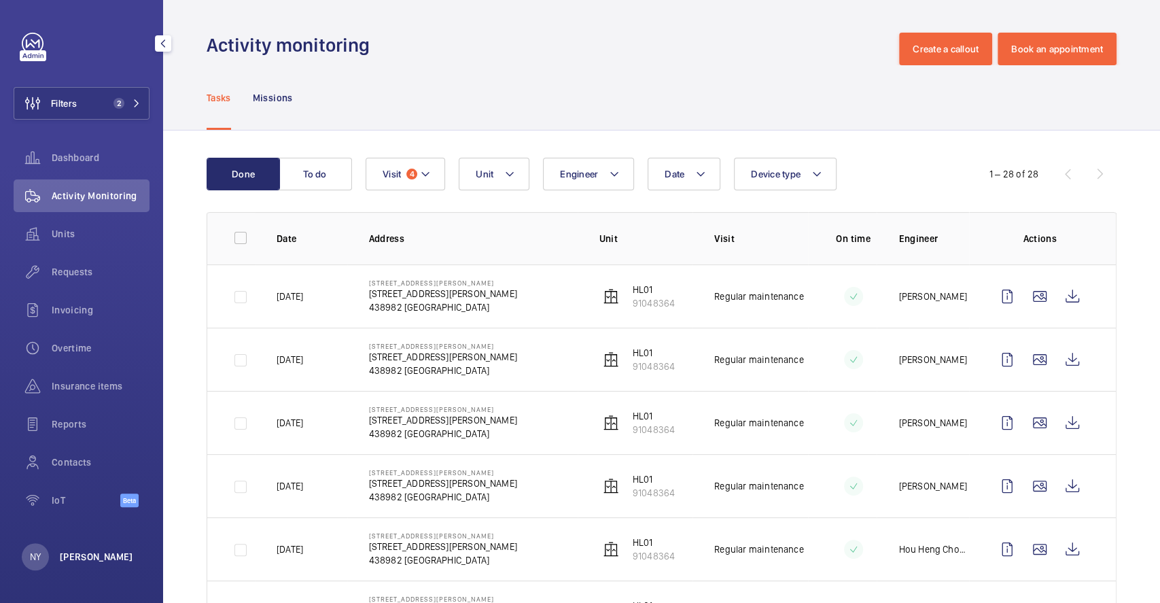
click at [72, 553] on p "[PERSON_NAME]" at bounding box center [96, 557] width 73 height 14
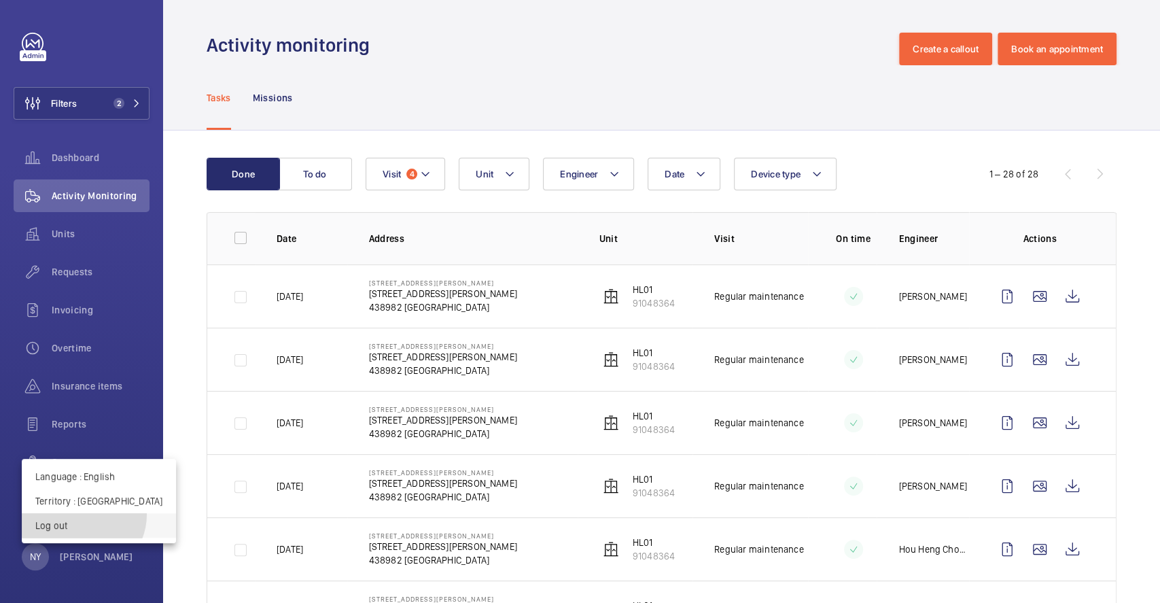
click at [82, 515] on button "Log out" at bounding box center [99, 525] width 154 height 24
